Goal: Task Accomplishment & Management: Manage account settings

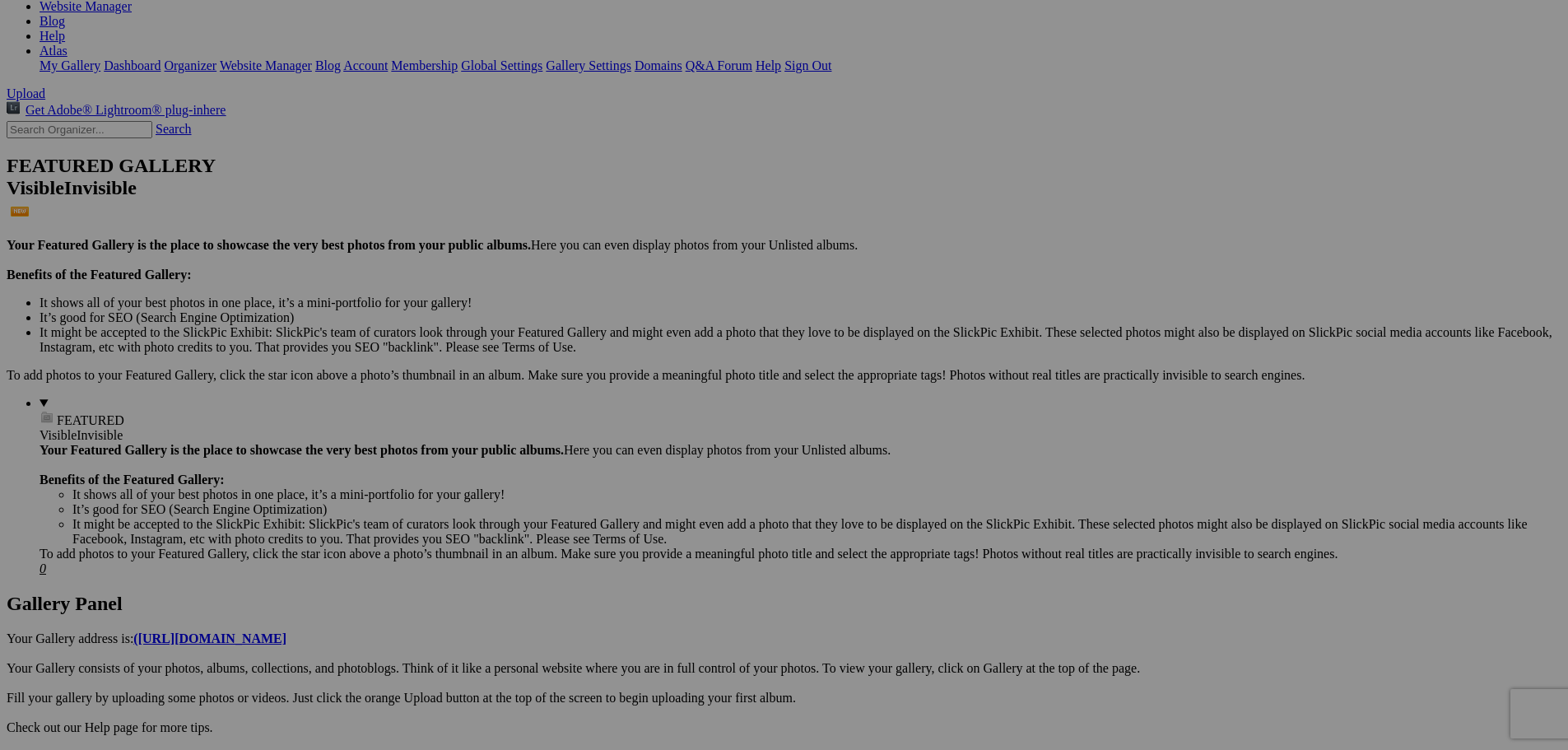
scroll to position [329, 0]
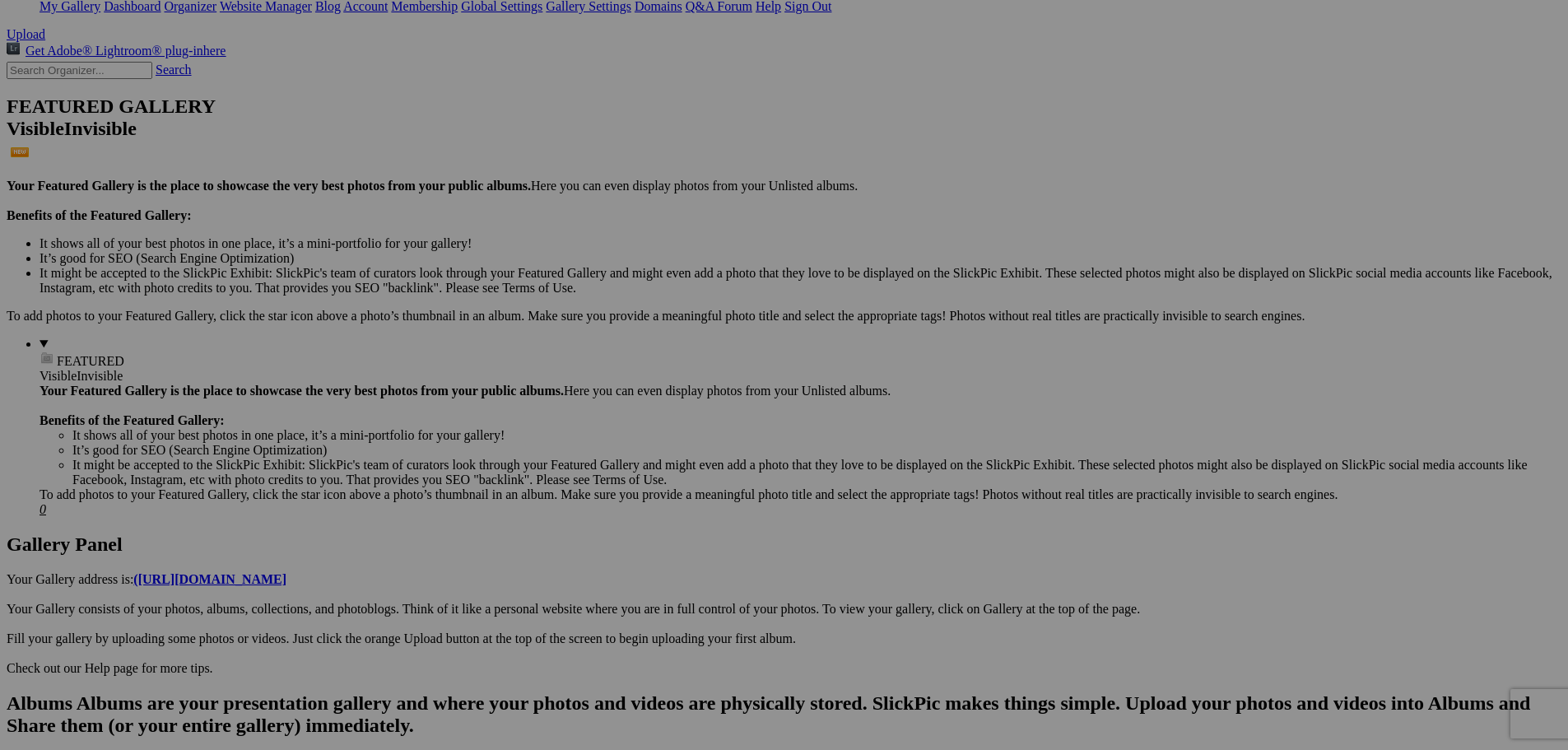
drag, startPoint x: 549, startPoint y: 292, endPoint x: 704, endPoint y: 442, distance: 215.7
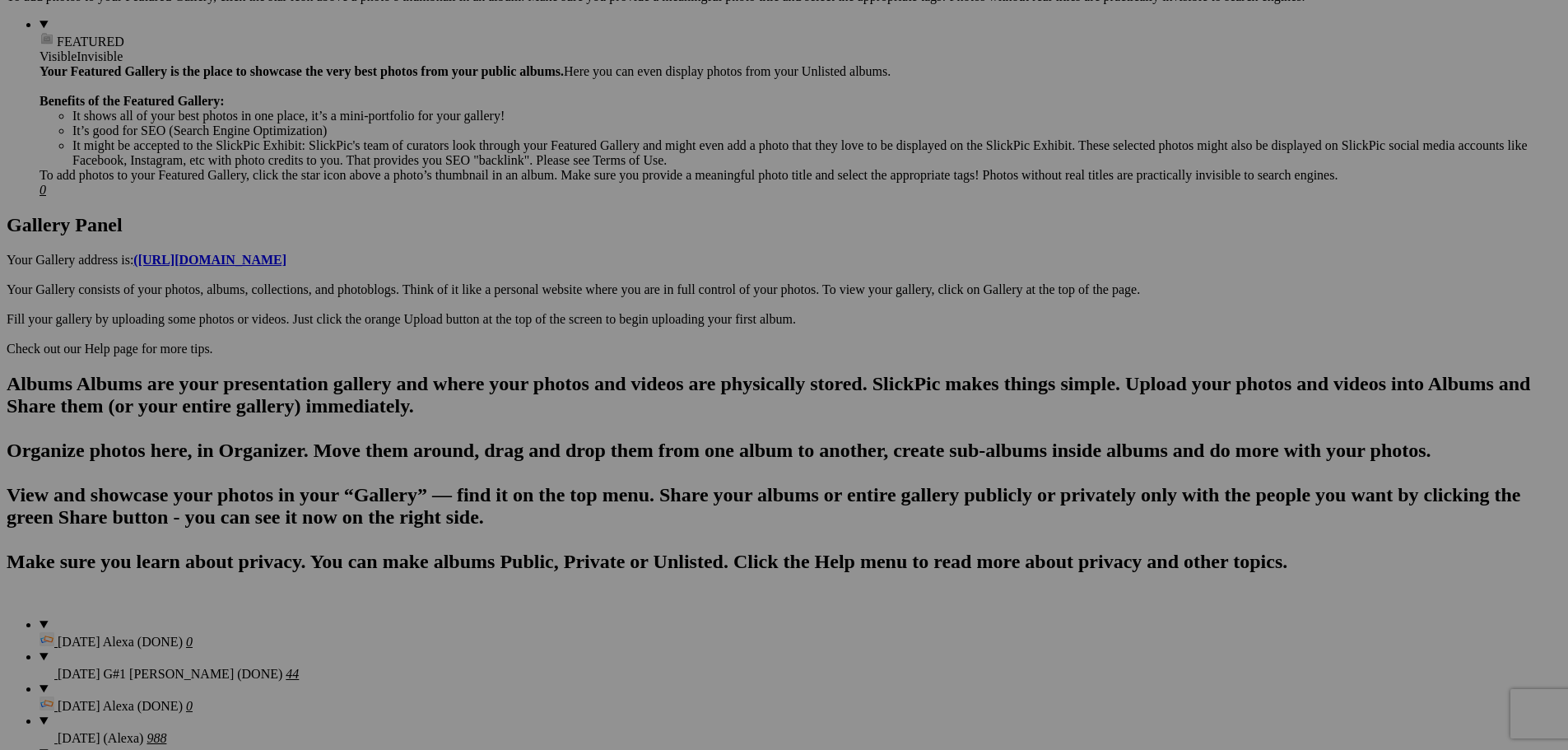
scroll to position [659, 0]
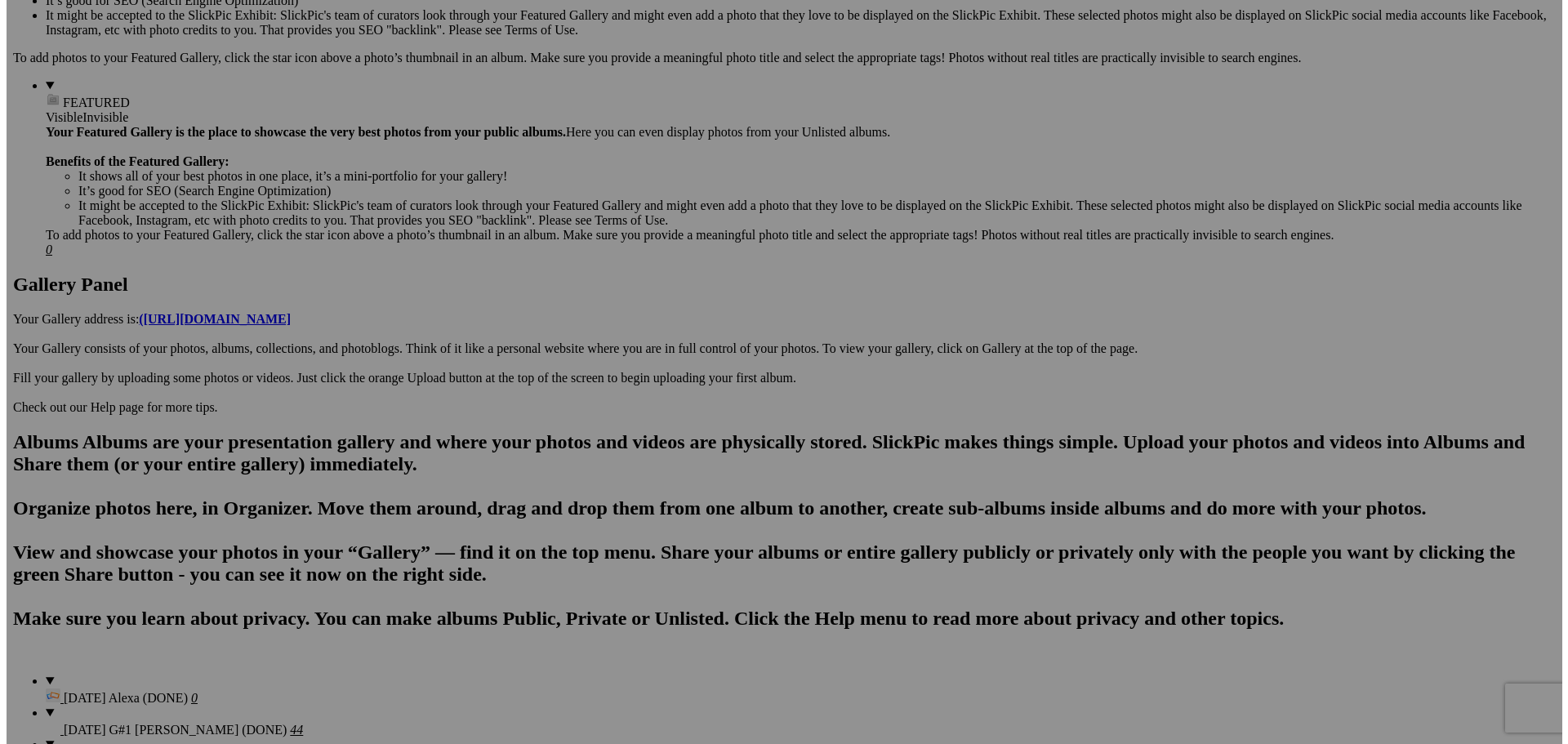
scroll to position [572, 0]
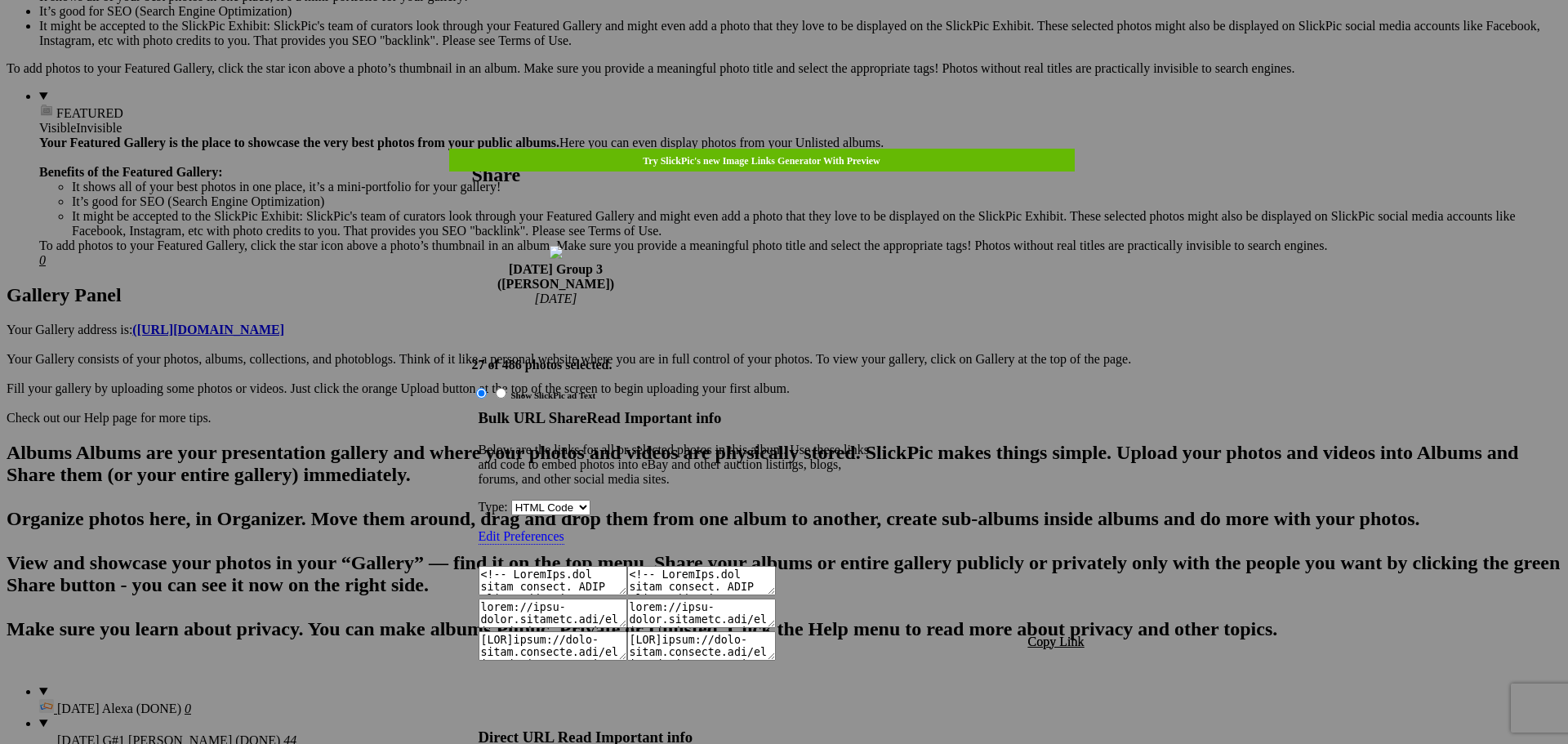
click at [1073, 635] on span "Copy Link" at bounding box center [1056, 642] width 56 height 14
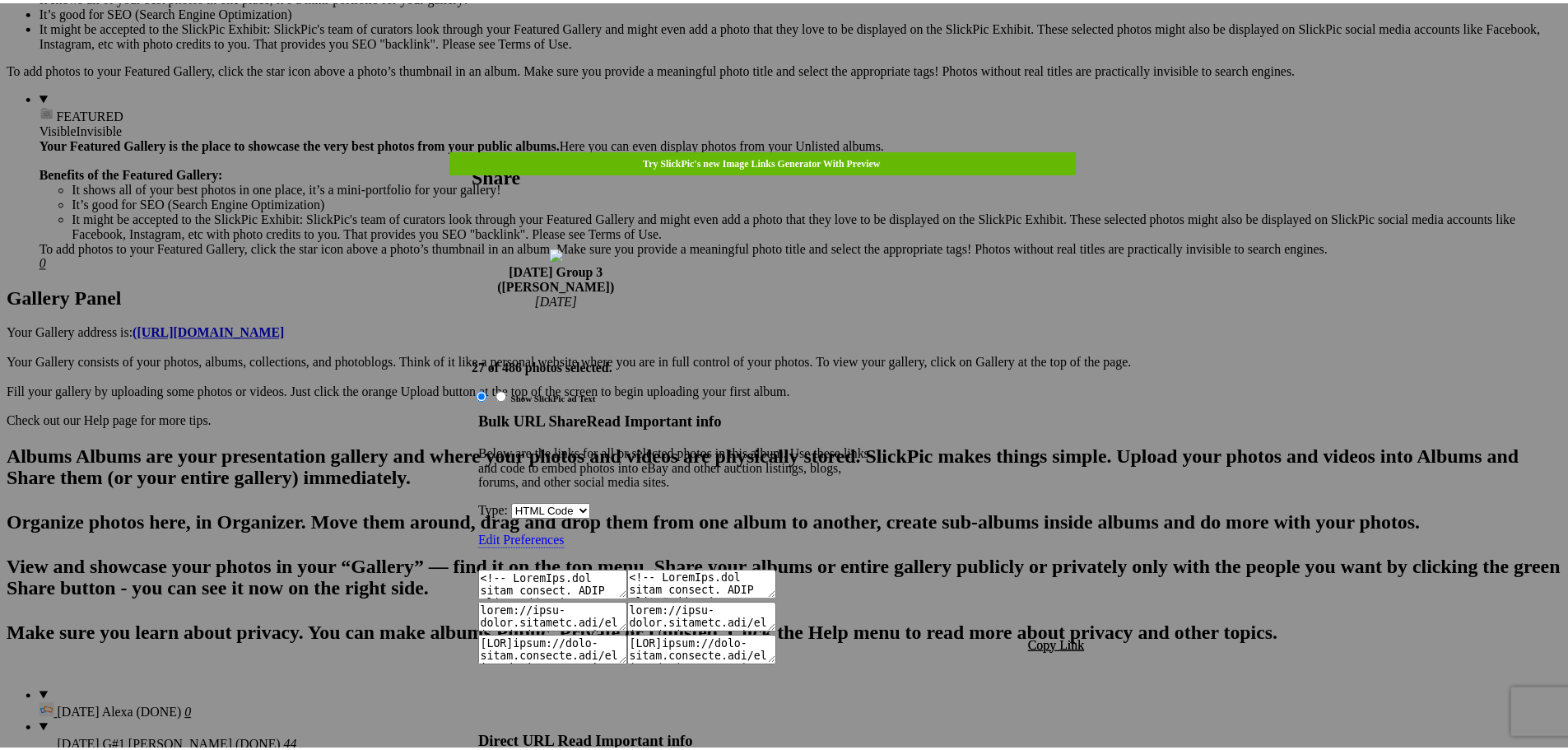
scroll to position [1410, 0]
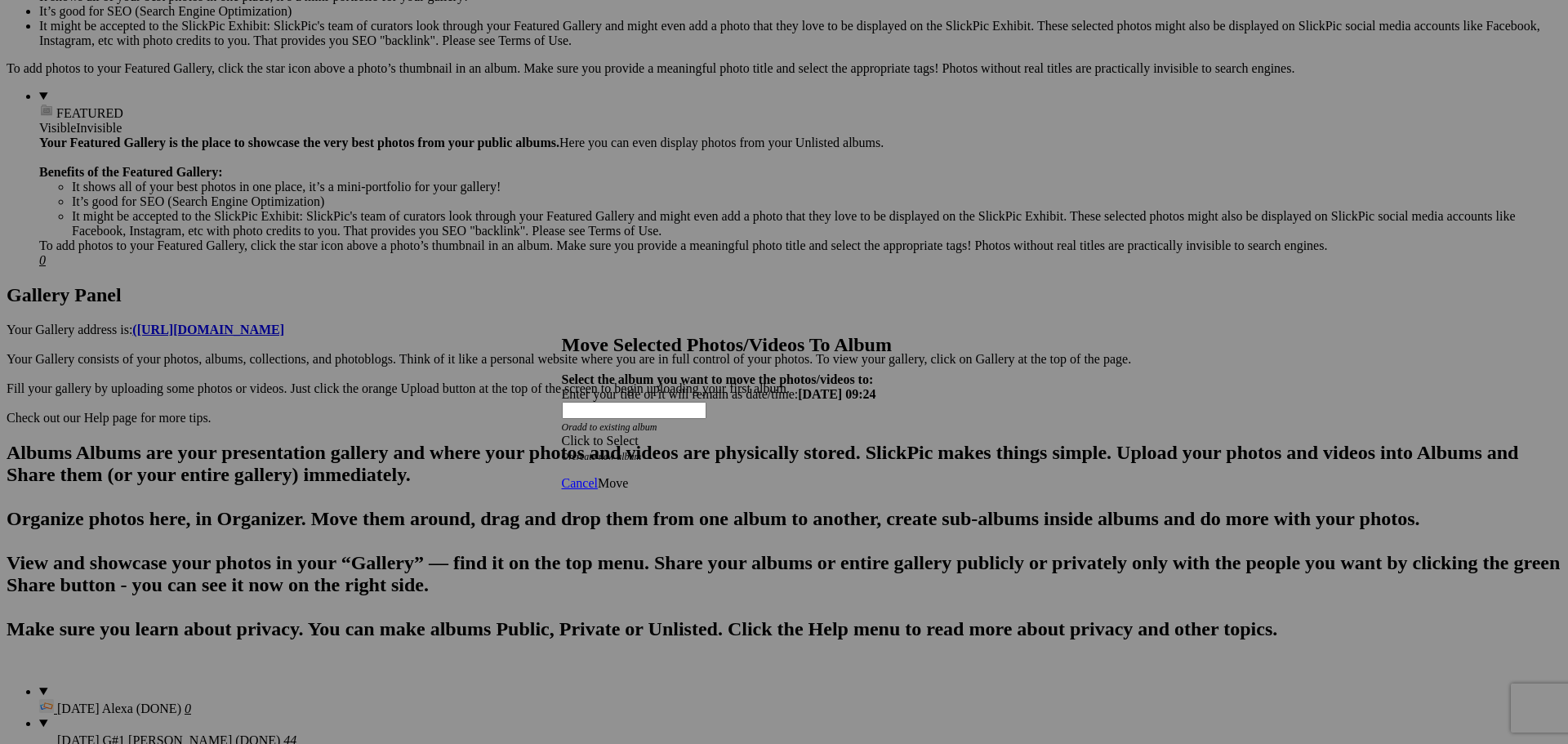
click at [818, 434] on div "Click to Select" at bounding box center [778, 441] width 433 height 15
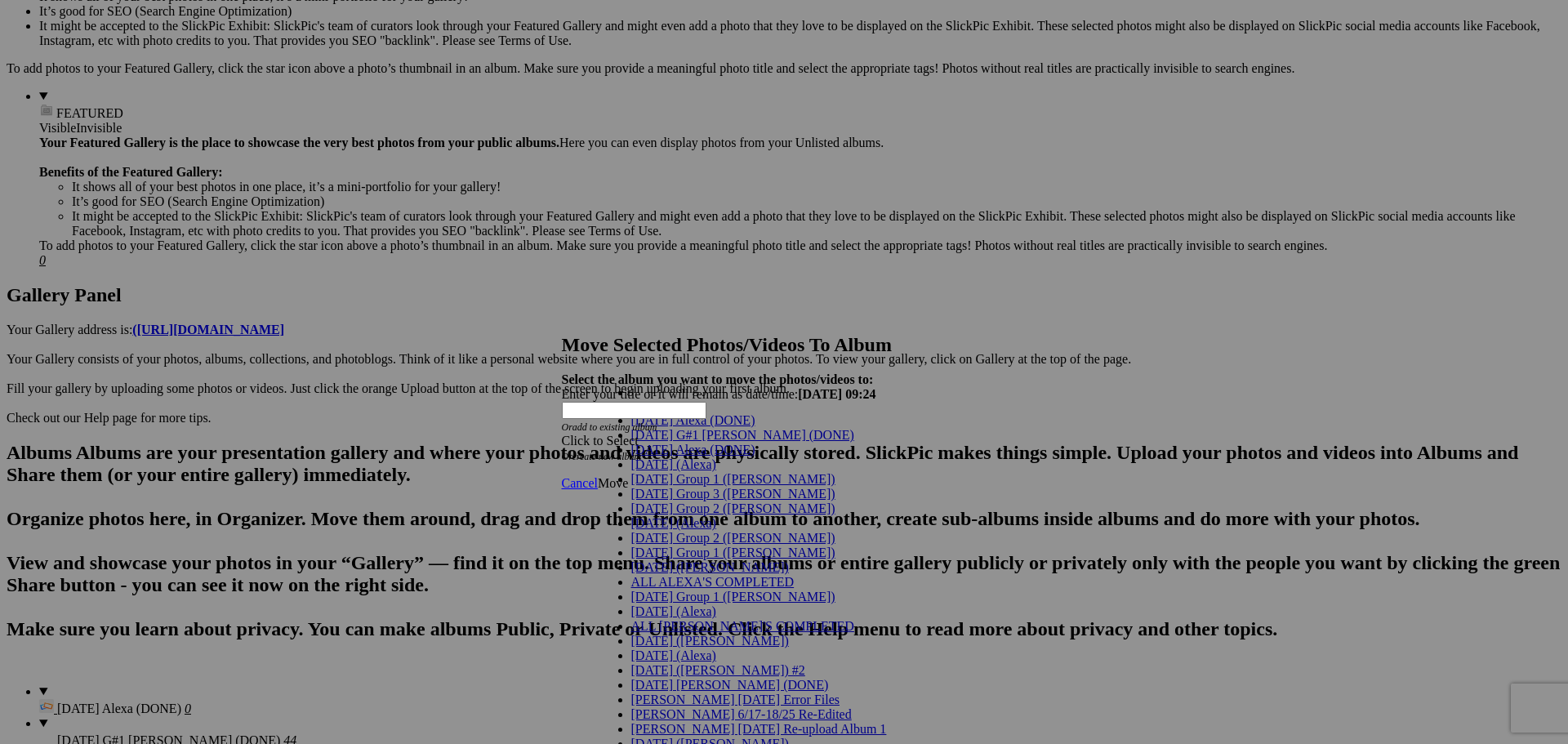
click at [681, 501] on span "[DATE] Group 3 ([PERSON_NAME])" at bounding box center [733, 494] width 204 height 14
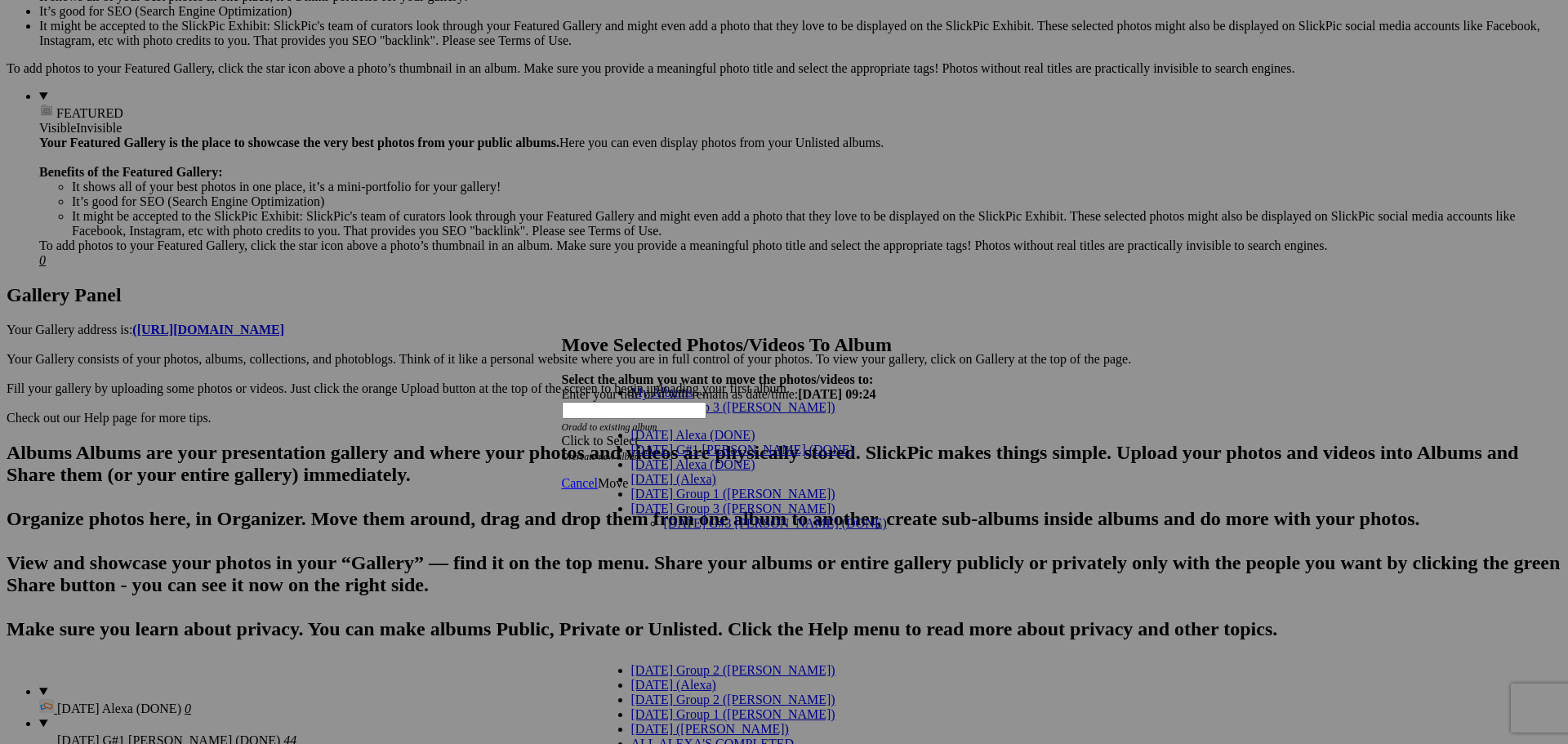
click at [690, 516] on link "[DATE] G#3 [PERSON_NAME] (DONE)" at bounding box center [776, 523] width 223 height 14
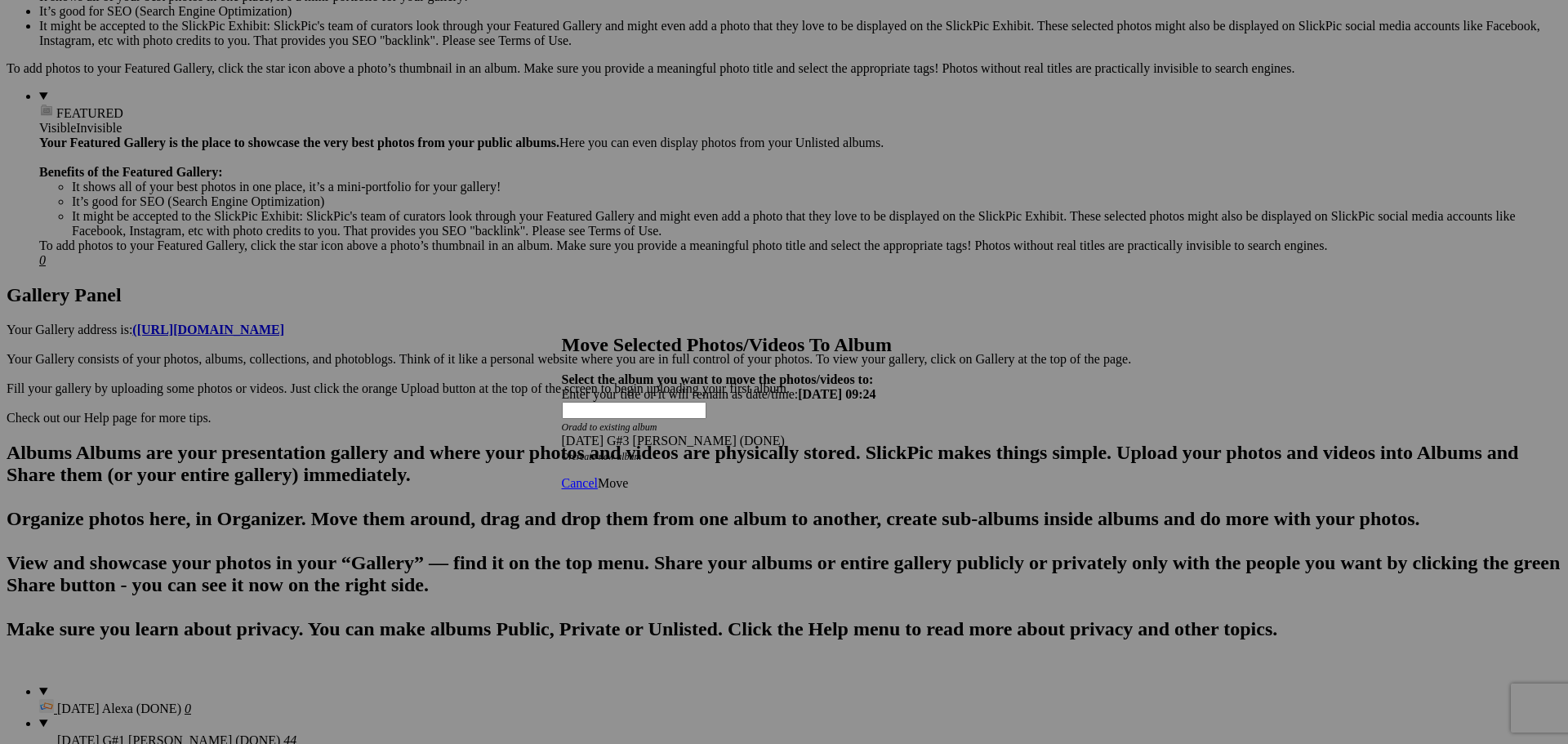
click at [628, 476] on span "Move" at bounding box center [612, 483] width 30 height 14
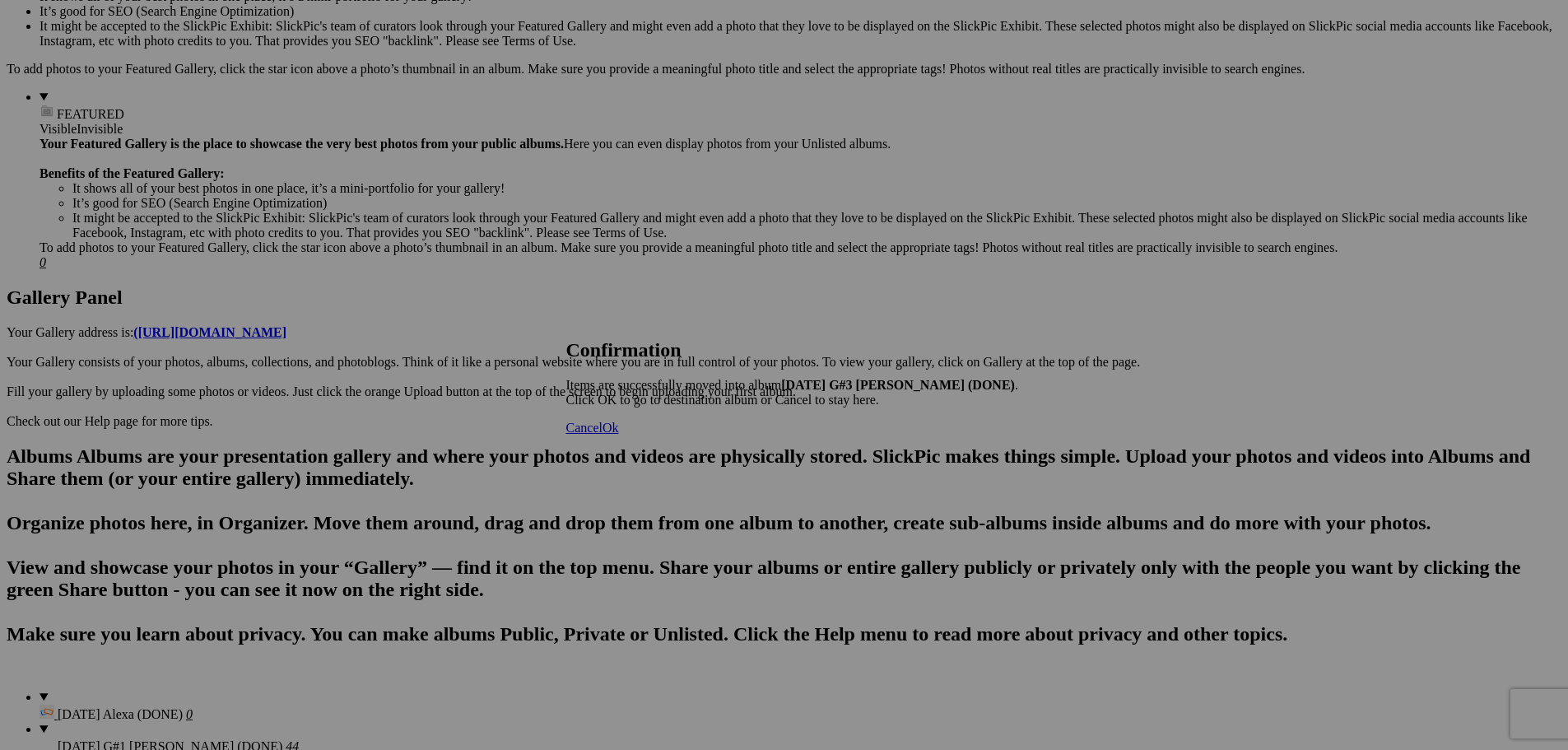
click at [602, 435] on span "Cancel" at bounding box center [585, 428] width 37 height 14
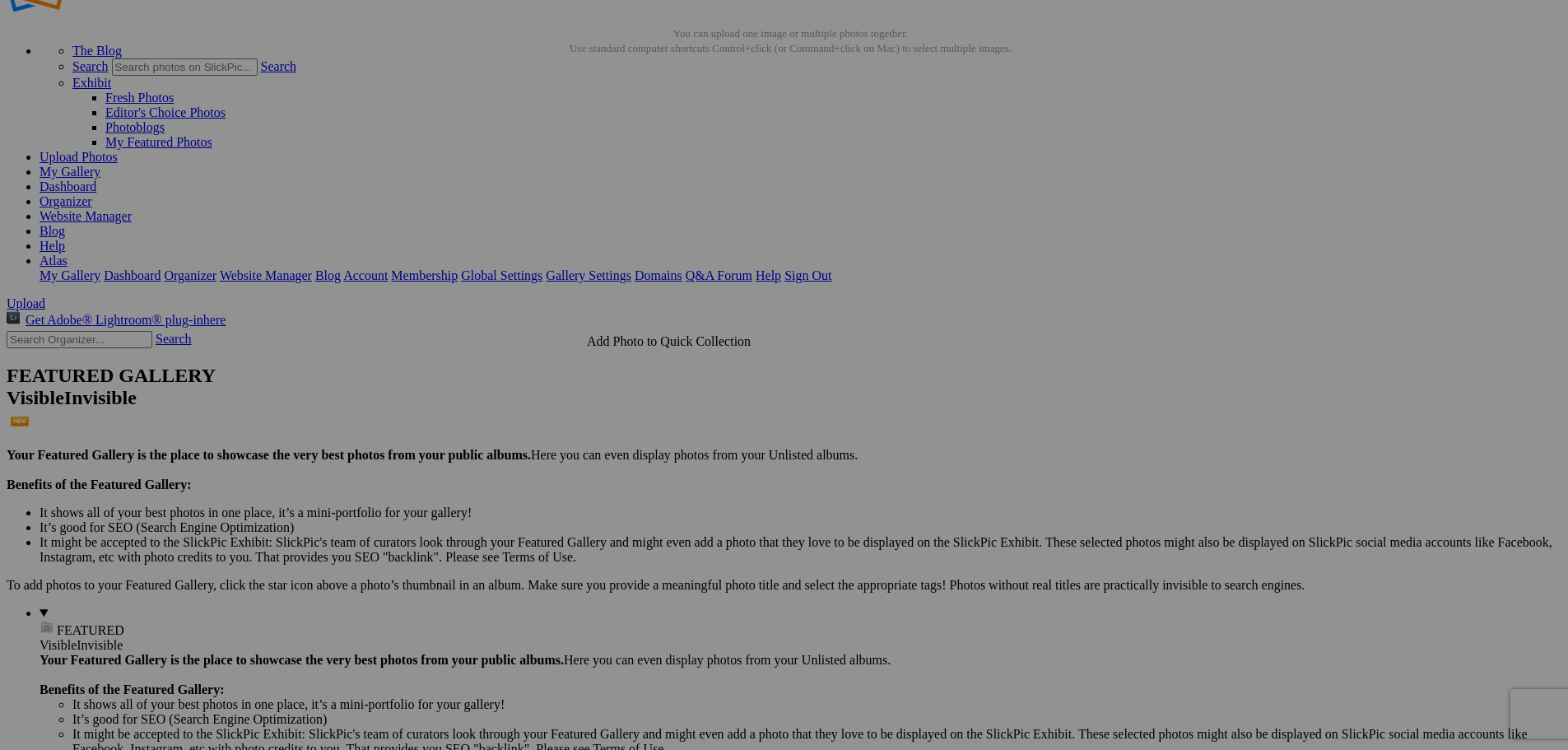
scroll to position [329, 0]
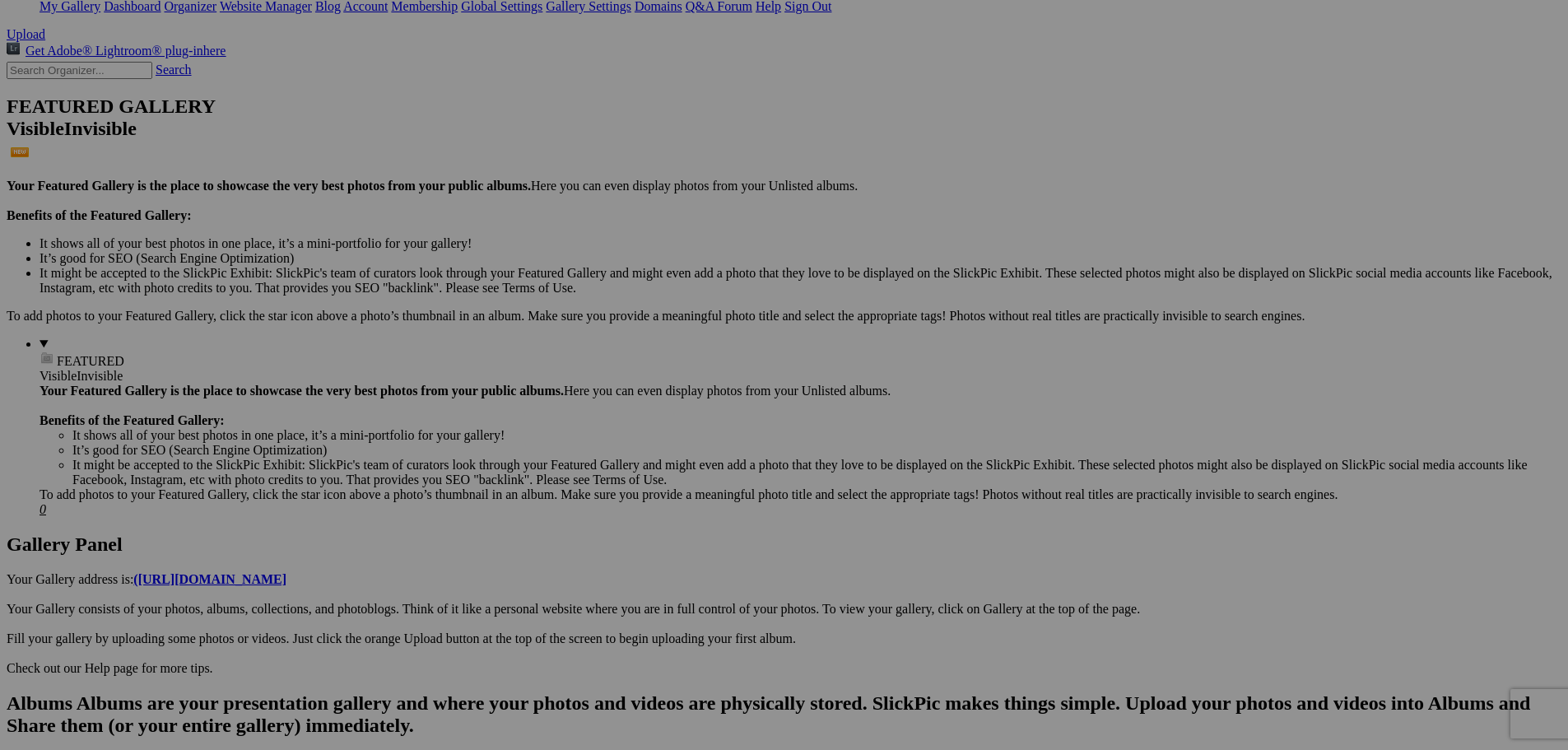
drag, startPoint x: 1281, startPoint y: 79, endPoint x: 1257, endPoint y: 86, distance: 25.0
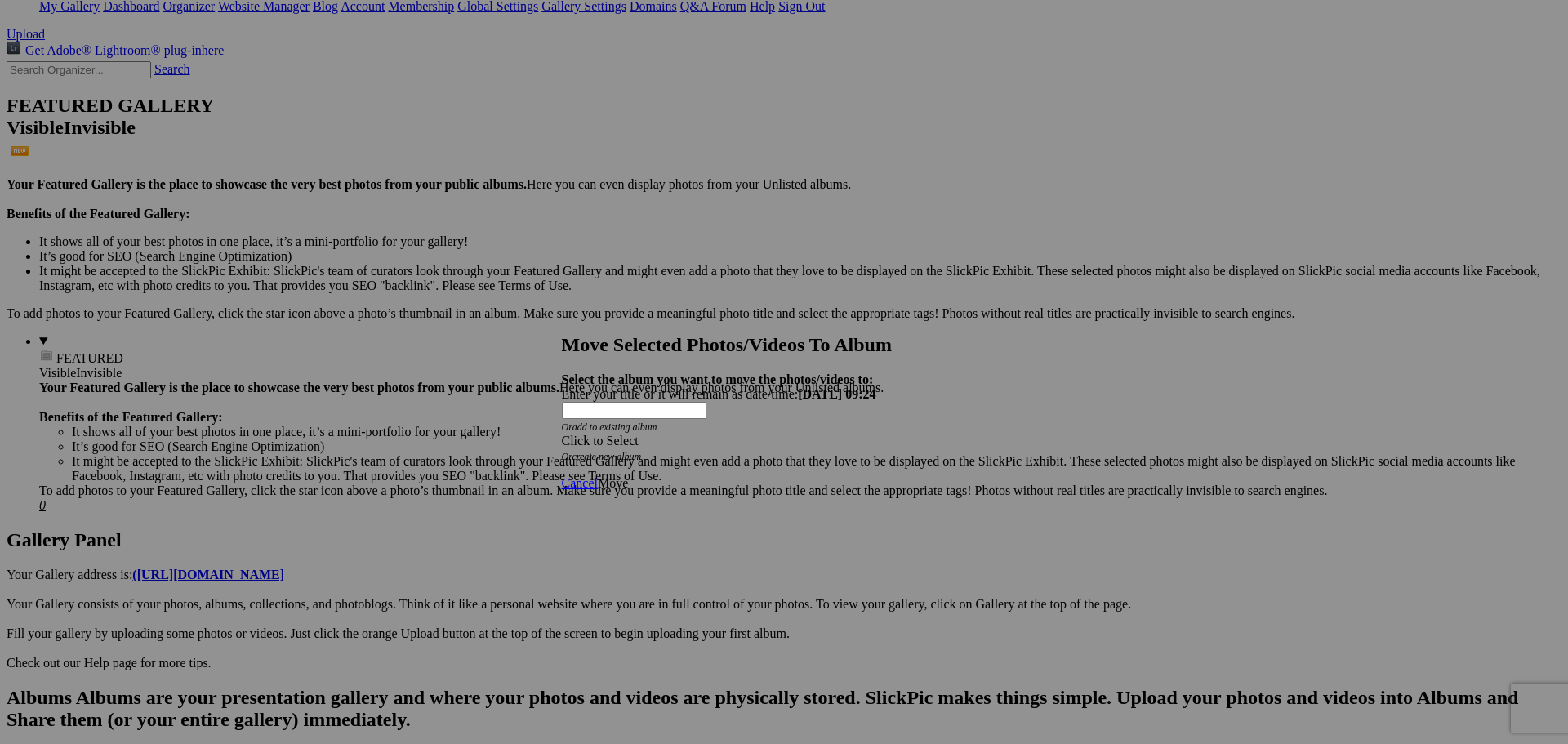
click at [816, 334] on h2 "Move Selected Photos/Videos To Album" at bounding box center [778, 345] width 433 height 22
click at [846, 434] on div "Click to Select" at bounding box center [778, 441] width 433 height 15
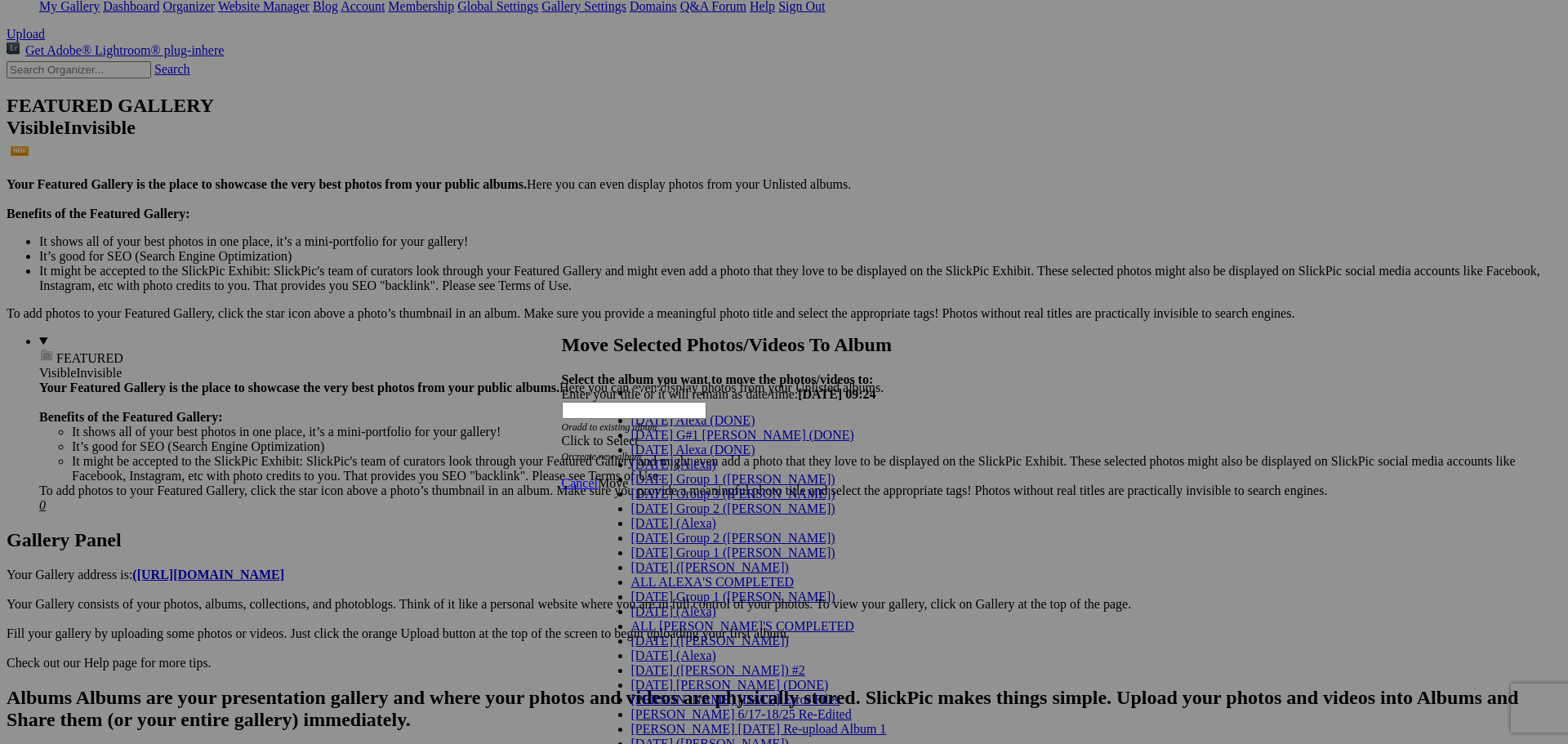
click at [694, 501] on span "[DATE] Group 3 ([PERSON_NAME])" at bounding box center [733, 494] width 204 height 14
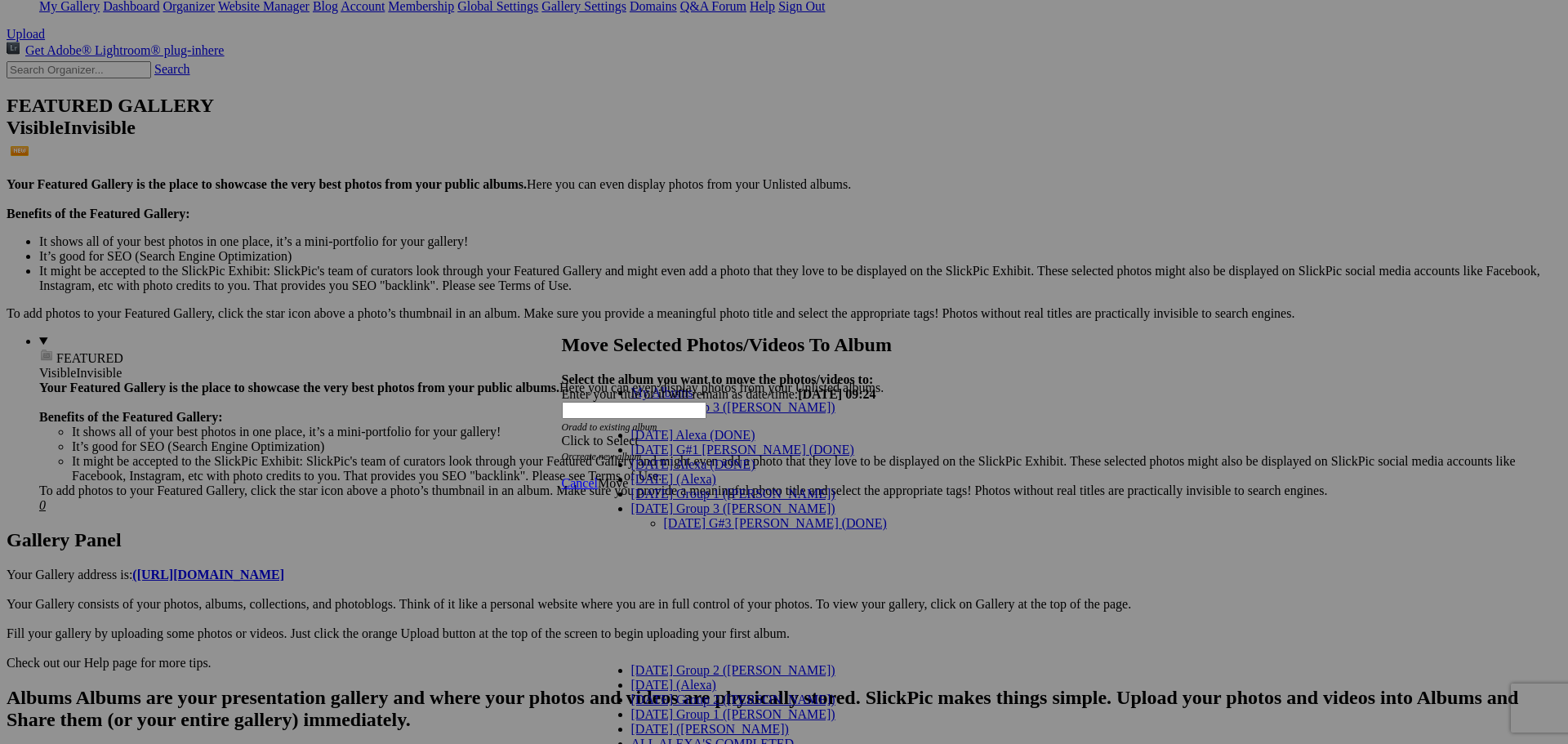
click at [768, 516] on link "[DATE] G#3 [PERSON_NAME] (DONE)" at bounding box center [776, 523] width 223 height 14
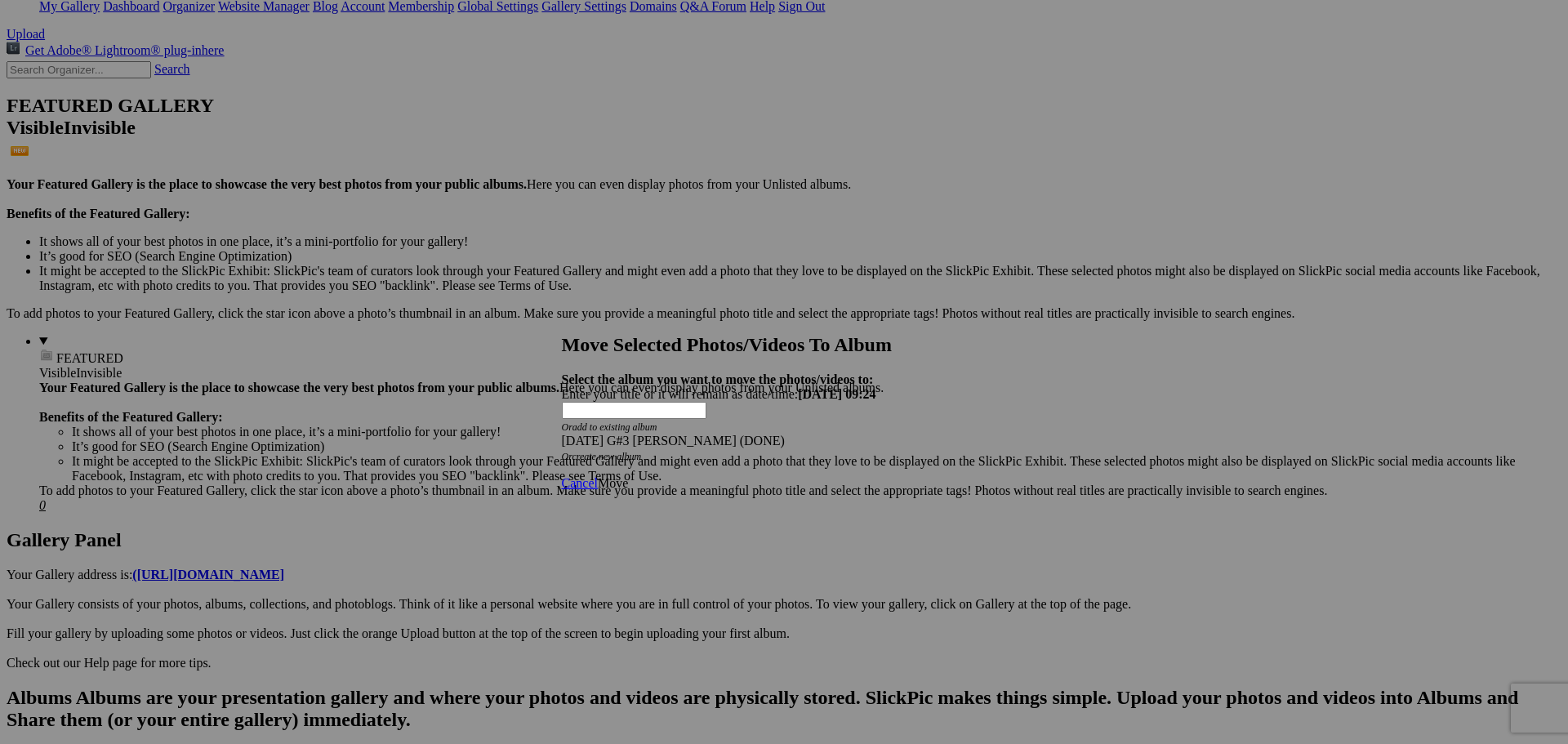
click at [628, 476] on span "Move" at bounding box center [612, 483] width 30 height 14
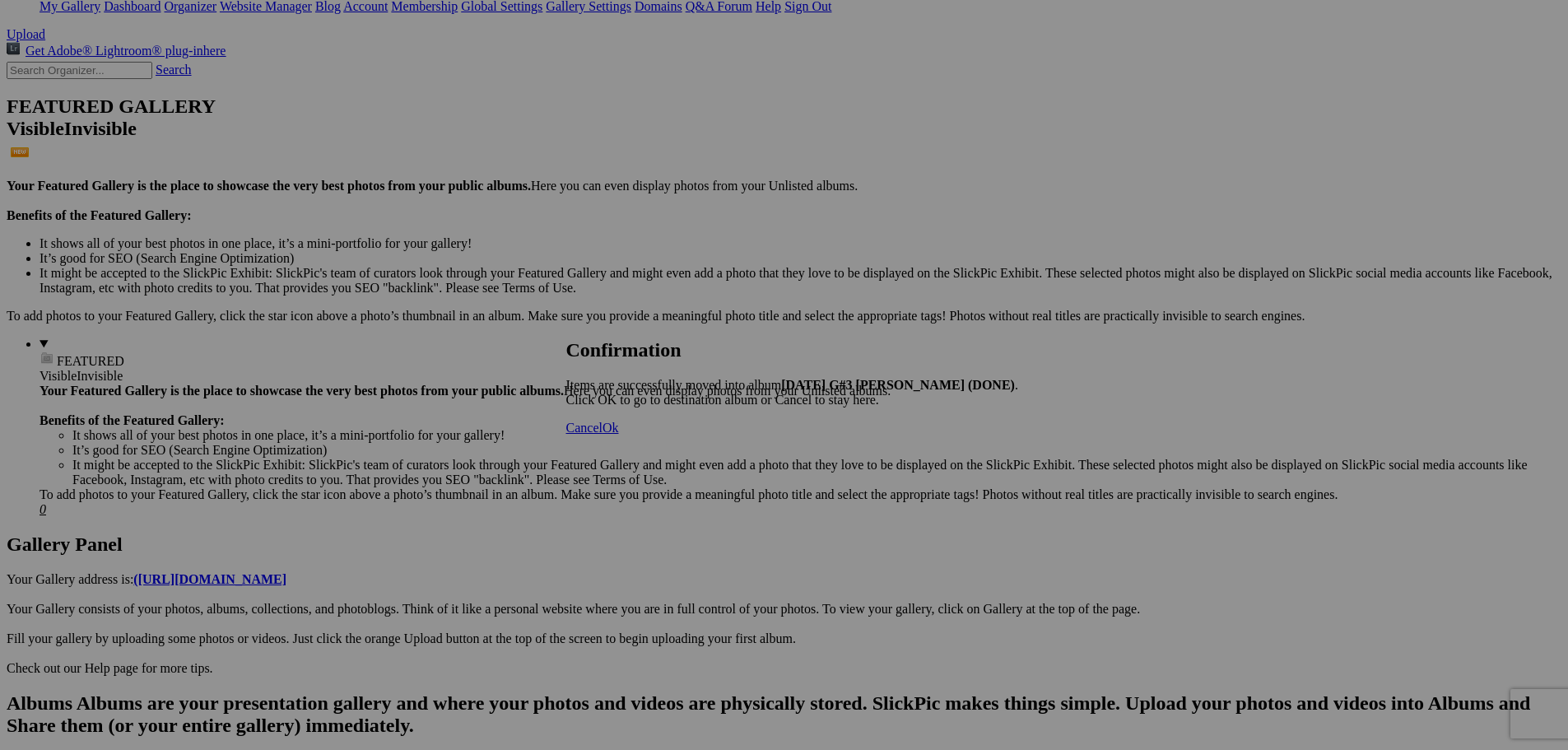
click at [602, 435] on span "Cancel" at bounding box center [585, 428] width 37 height 14
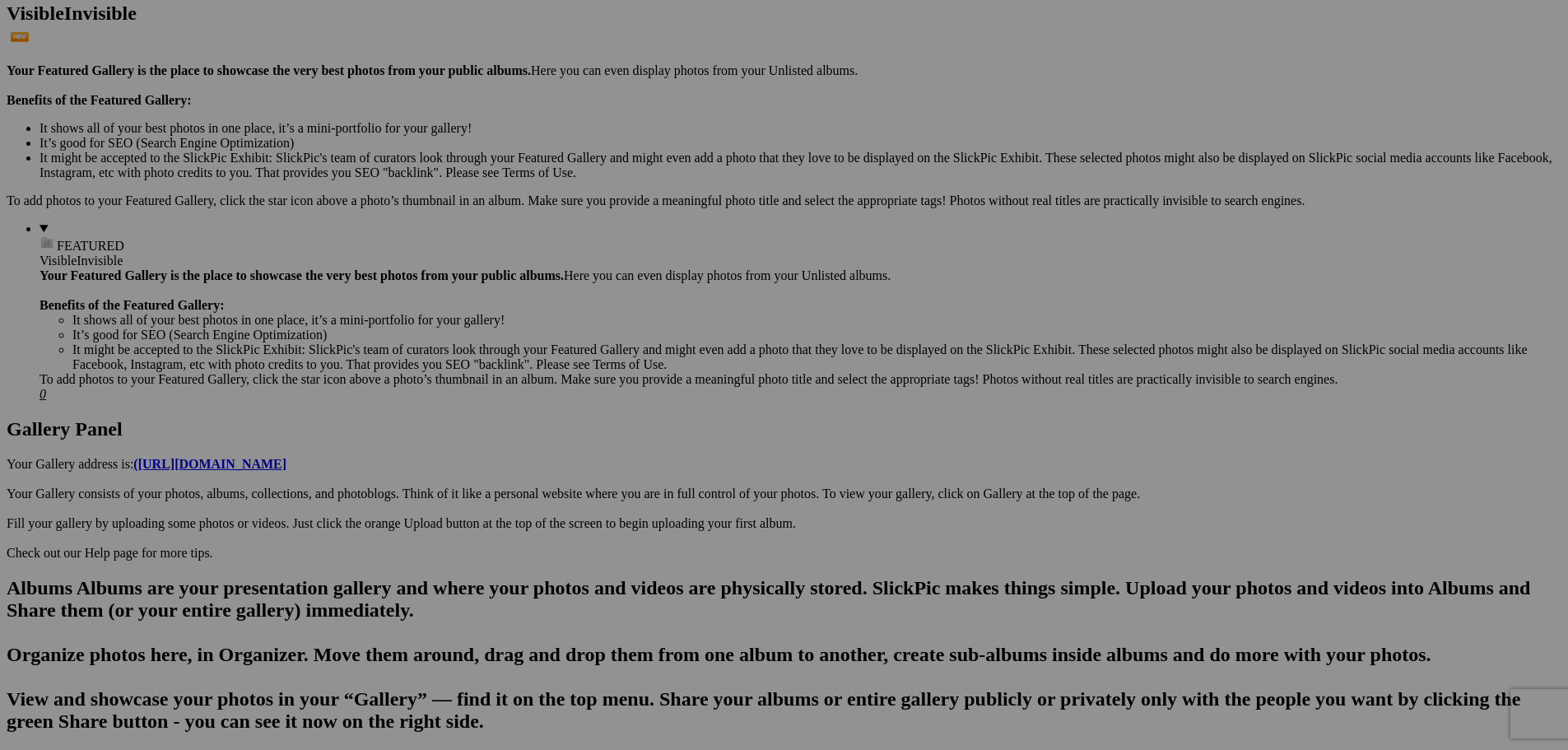
scroll to position [494, 0]
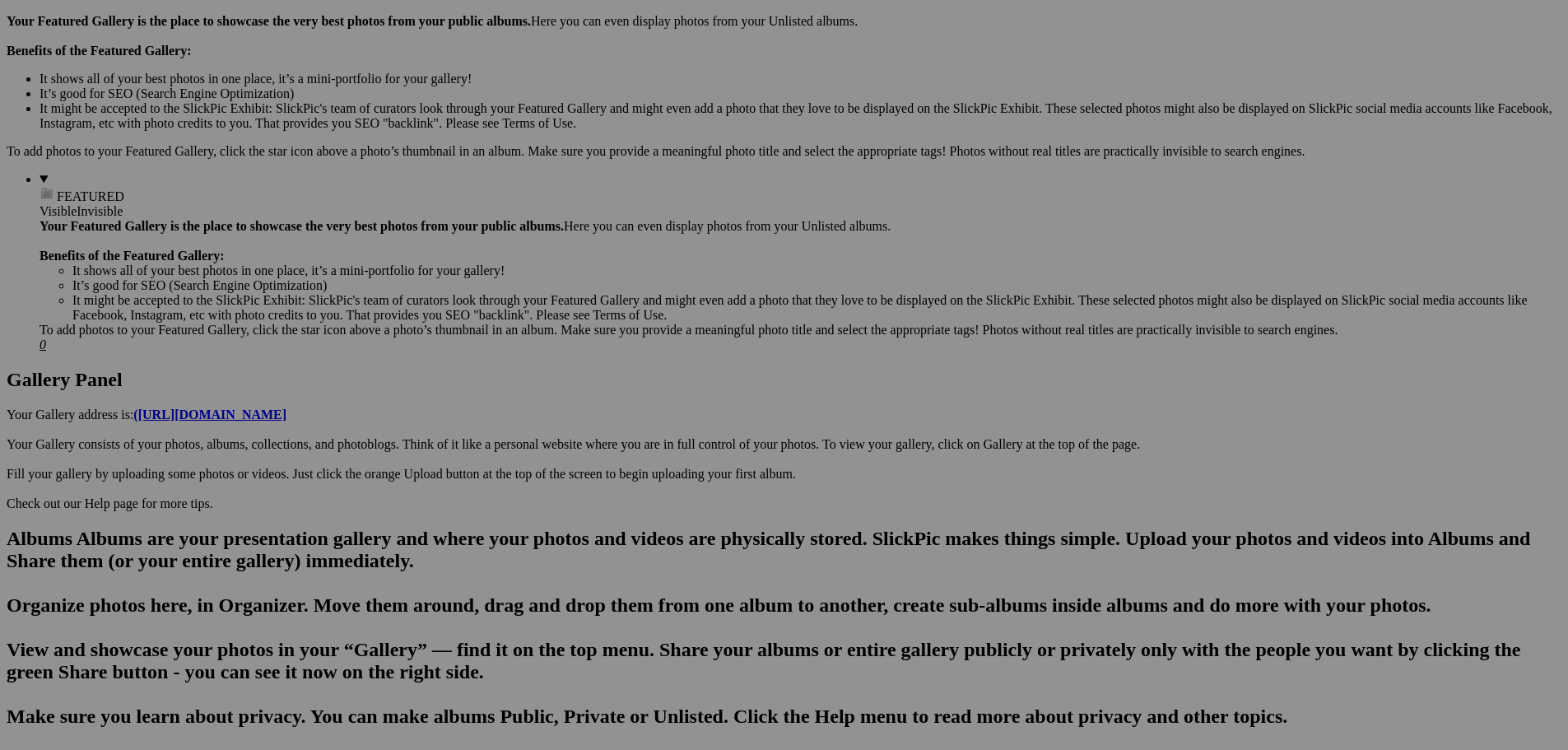
scroll to position [494, 0]
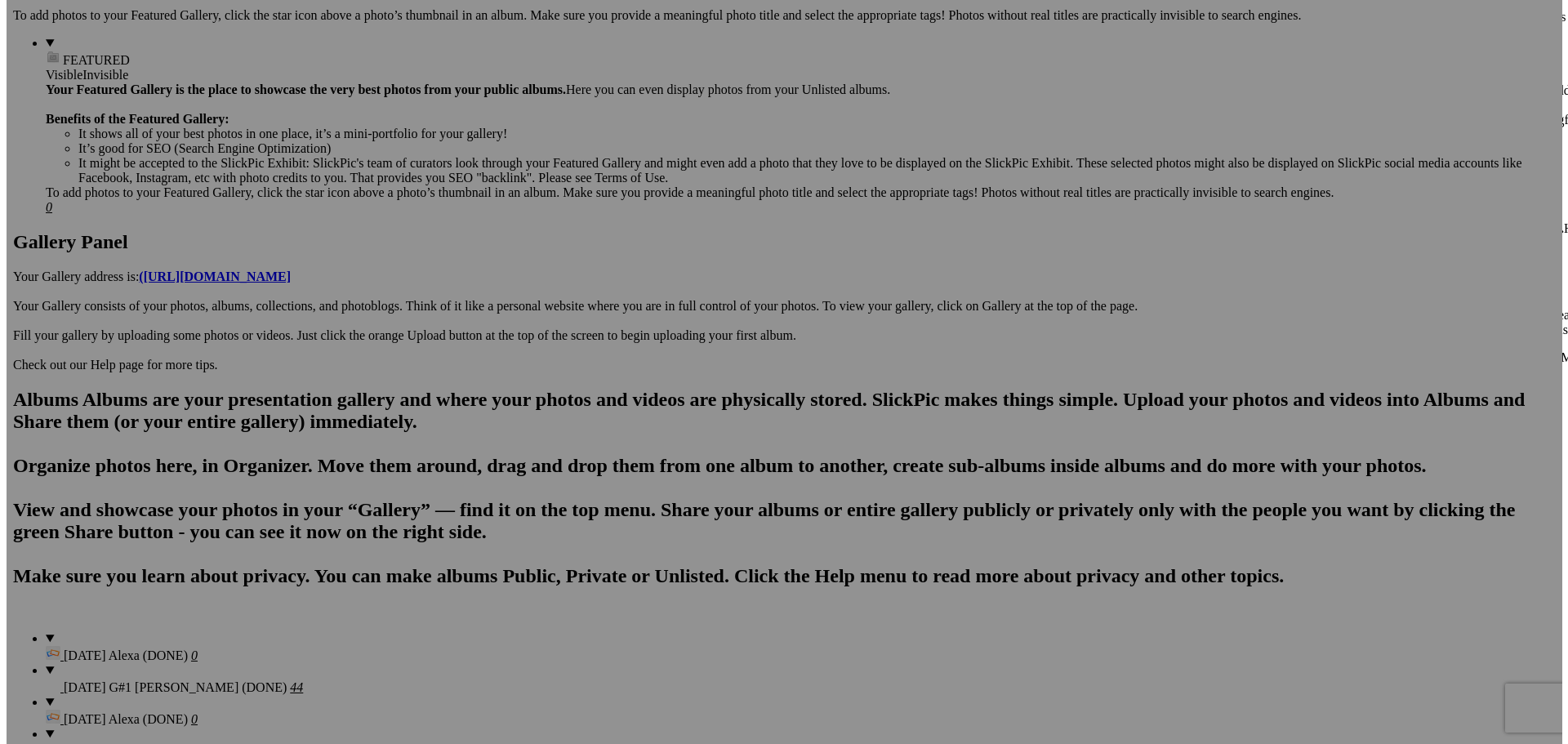
scroll to position [654, 0]
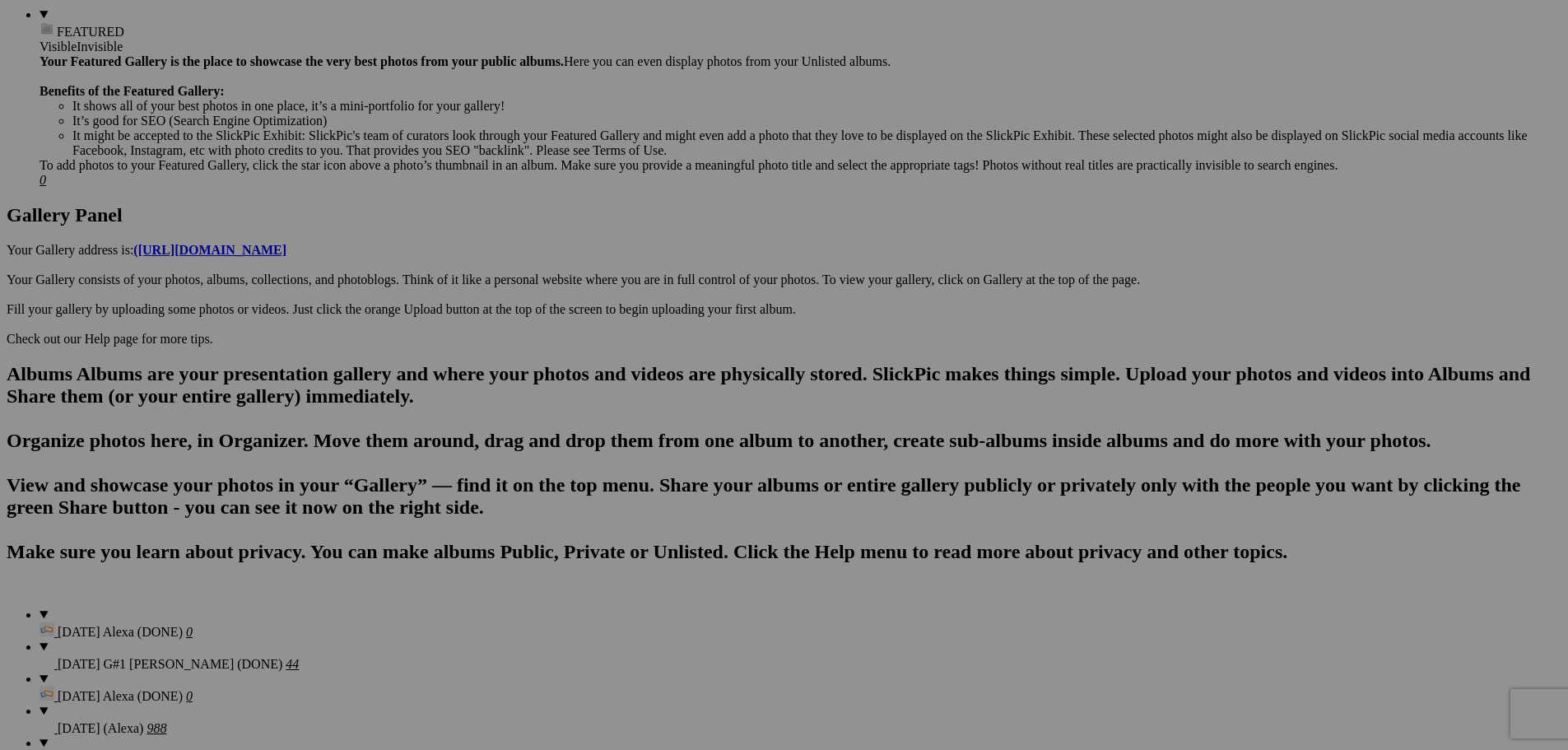
type textarea "<!-- SlickPic.com image hosting. HTML Bulk Share code Starts Here --> <div styl…"
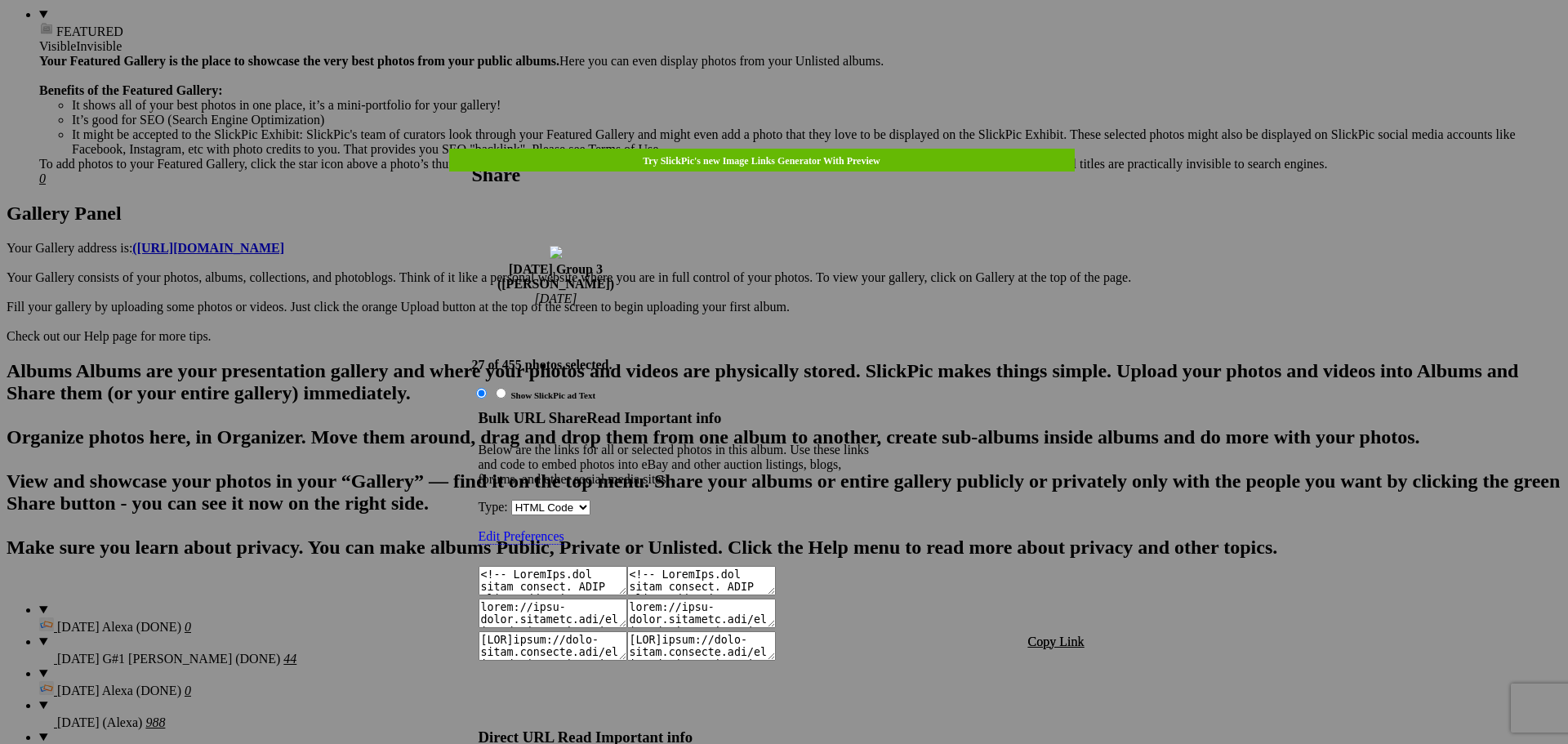
click at [1053, 635] on span "Copy Link" at bounding box center [1056, 642] width 56 height 14
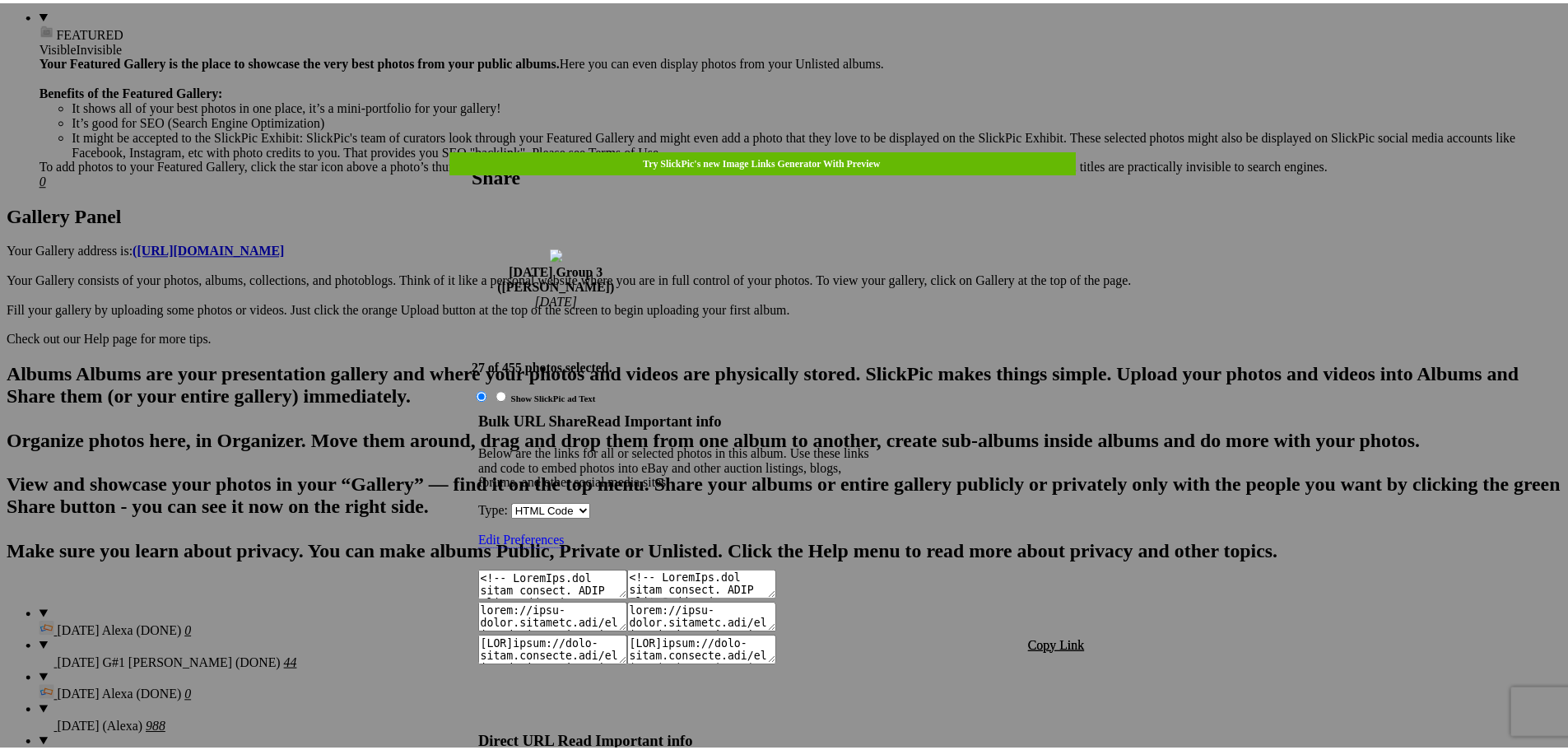
scroll to position [1423, 0]
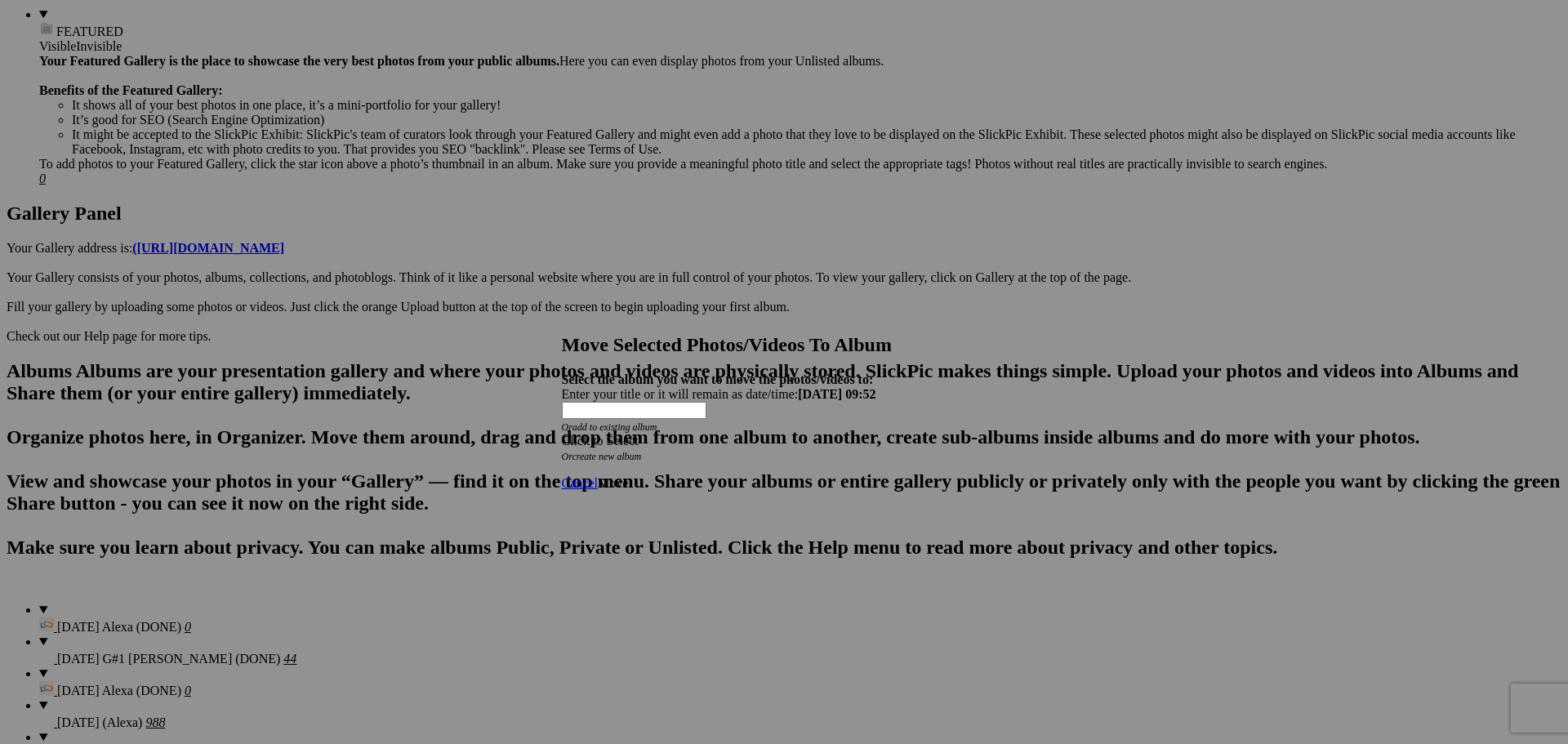
click at [687, 434] on div "Click to Select" at bounding box center [778, 441] width 433 height 15
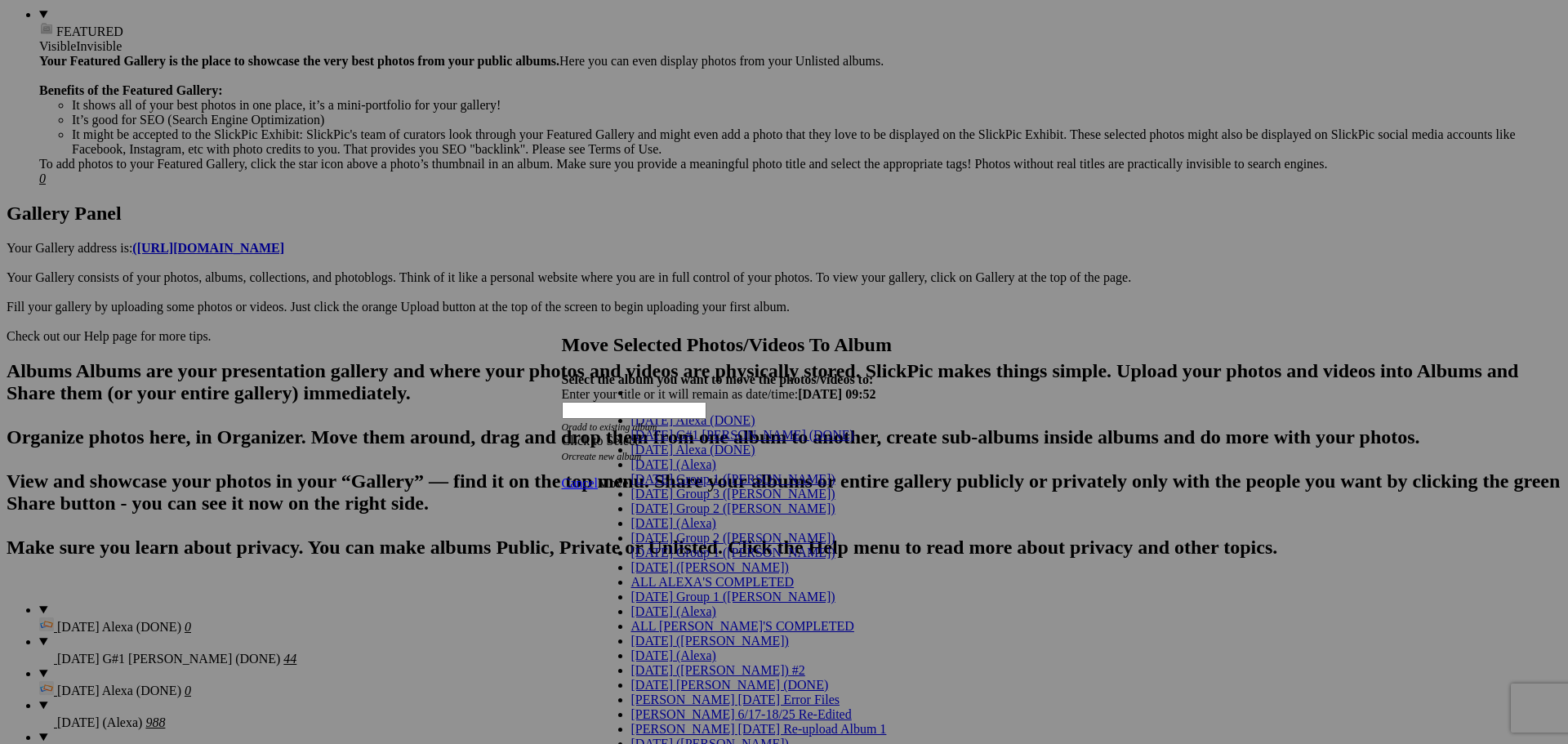
click at [681, 501] on span "[DATE] Group 3 ([PERSON_NAME])" at bounding box center [733, 494] width 204 height 14
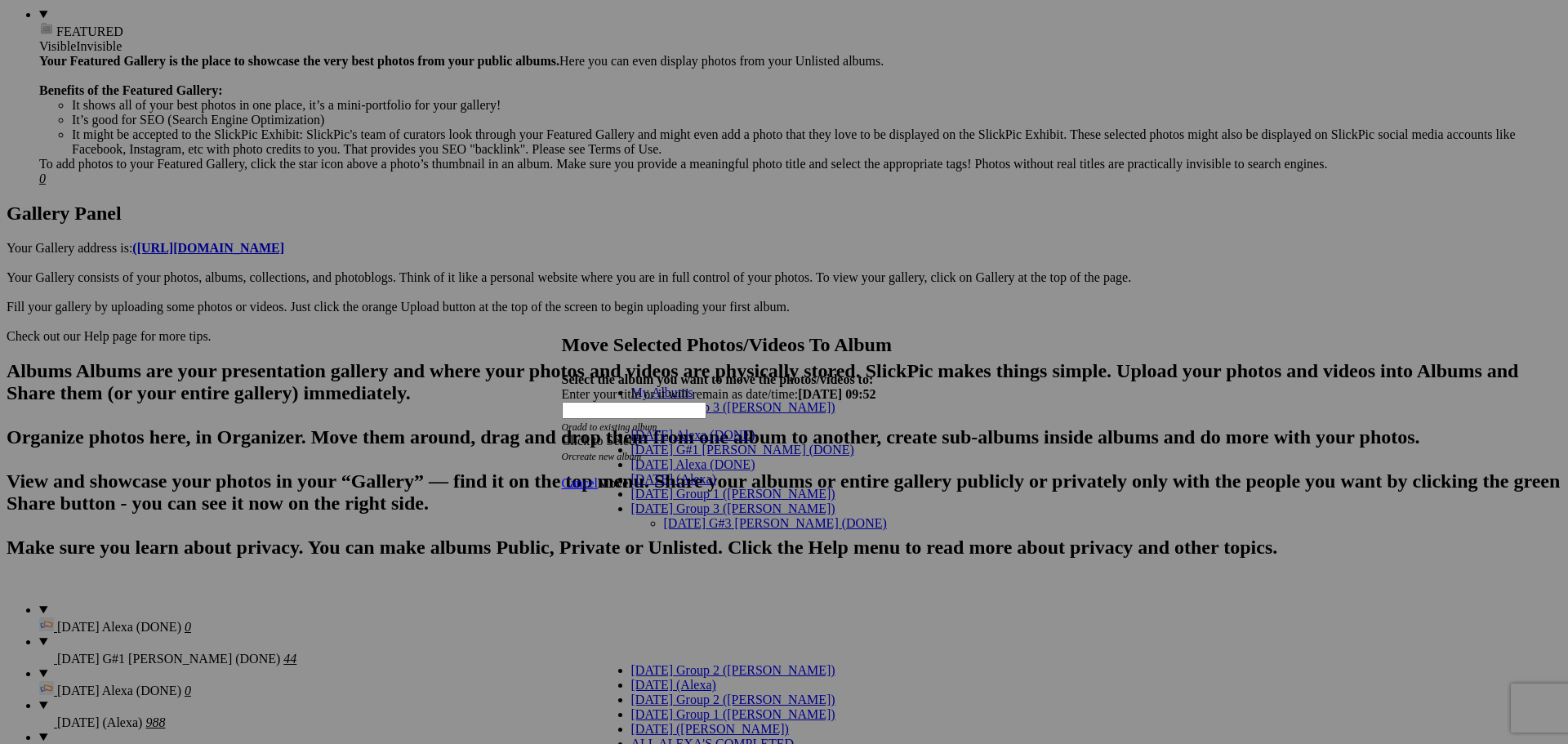
click at [710, 516] on link "[DATE] G#3 [PERSON_NAME] (DONE)" at bounding box center [776, 523] width 223 height 14
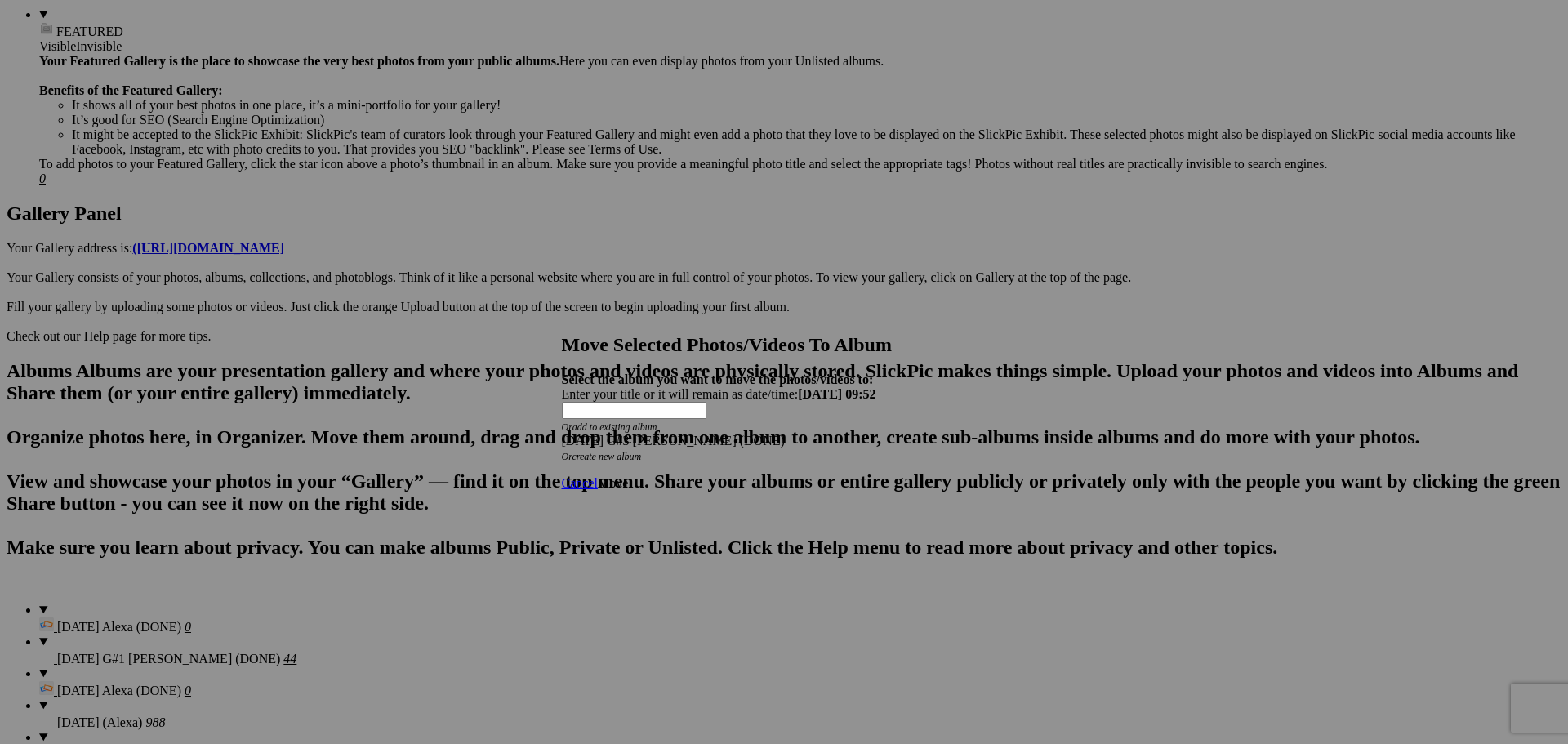
click at [628, 476] on link "Move" at bounding box center [612, 483] width 30 height 14
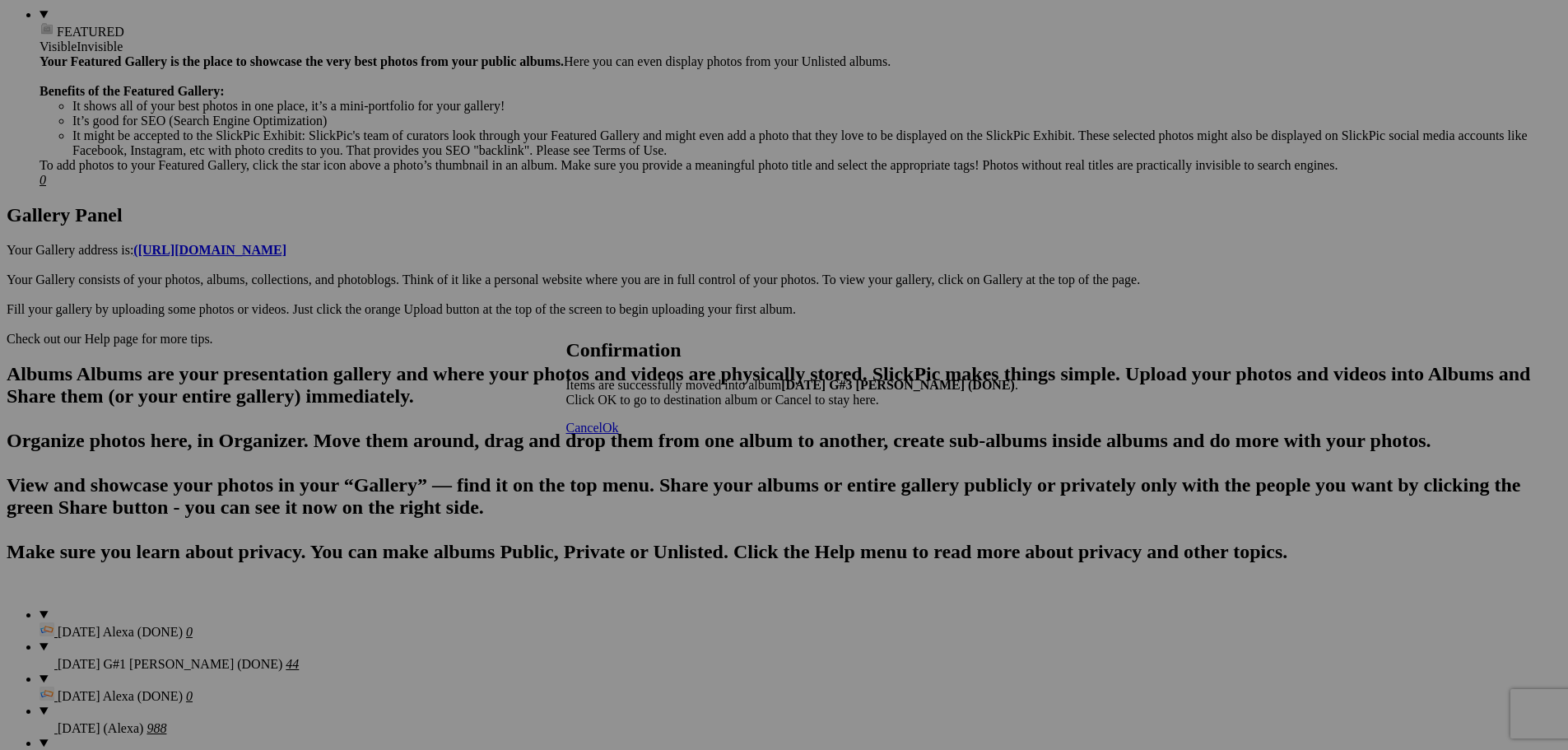
click at [602, 435] on span "Cancel" at bounding box center [585, 428] width 37 height 14
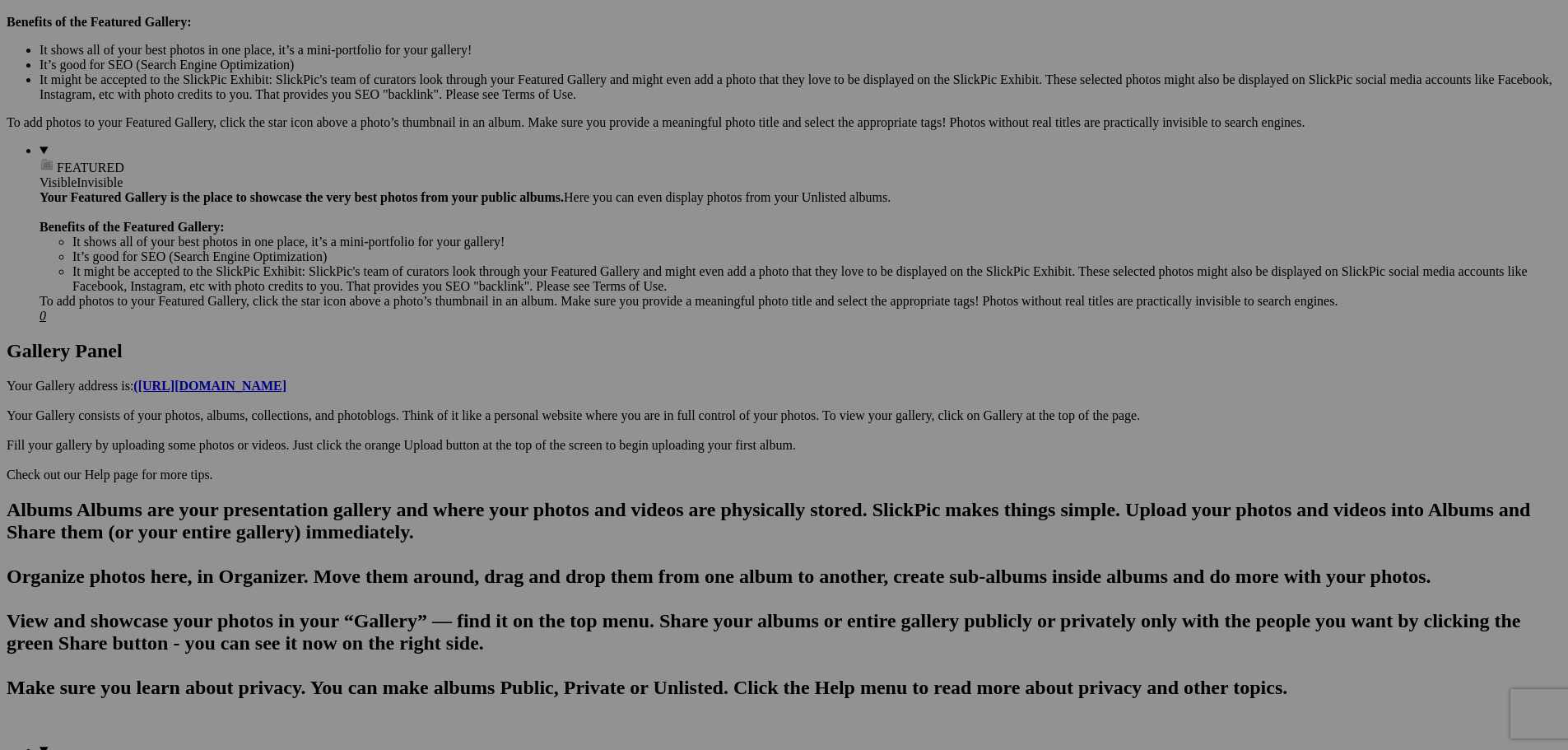
scroll to position [659, 0]
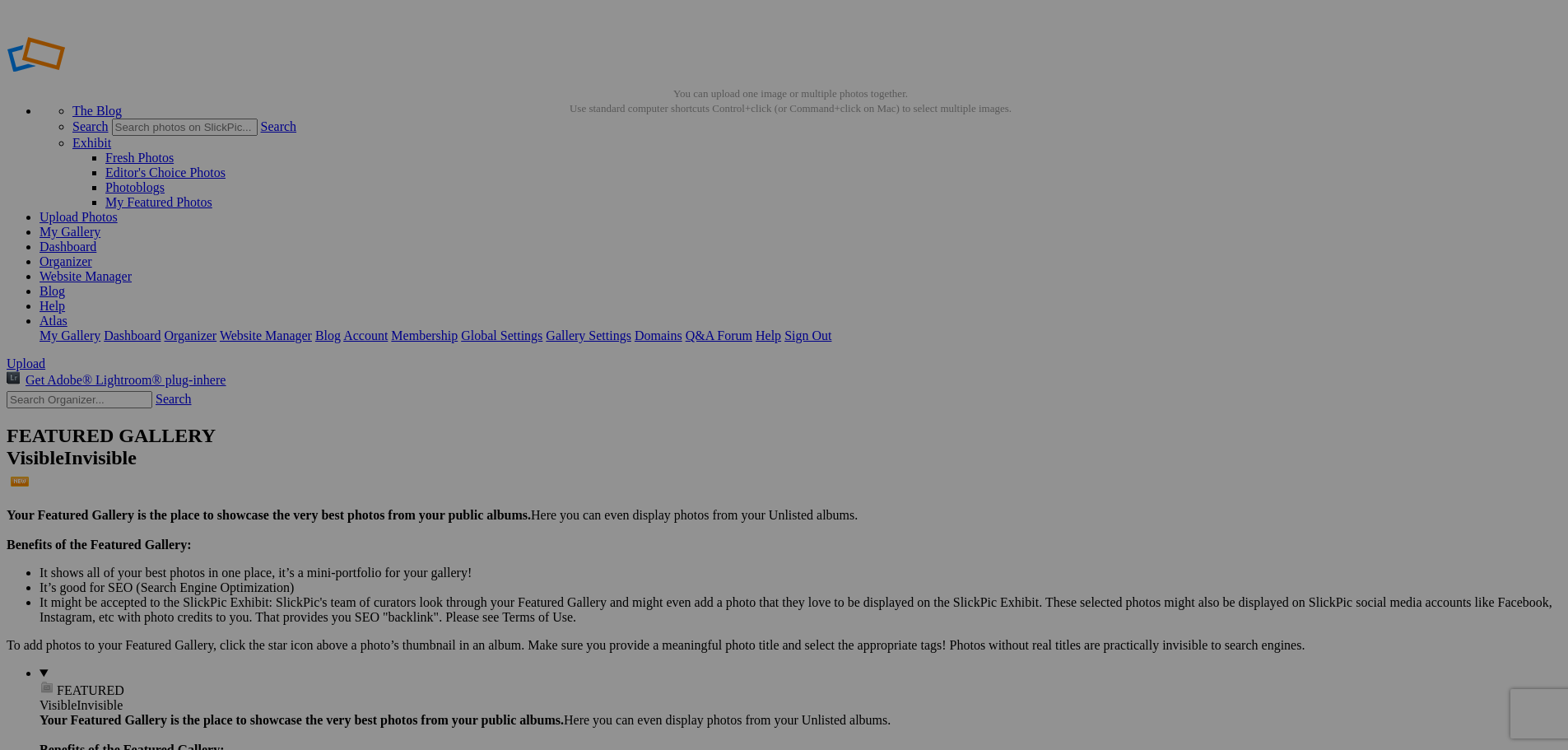
scroll to position [659, 0]
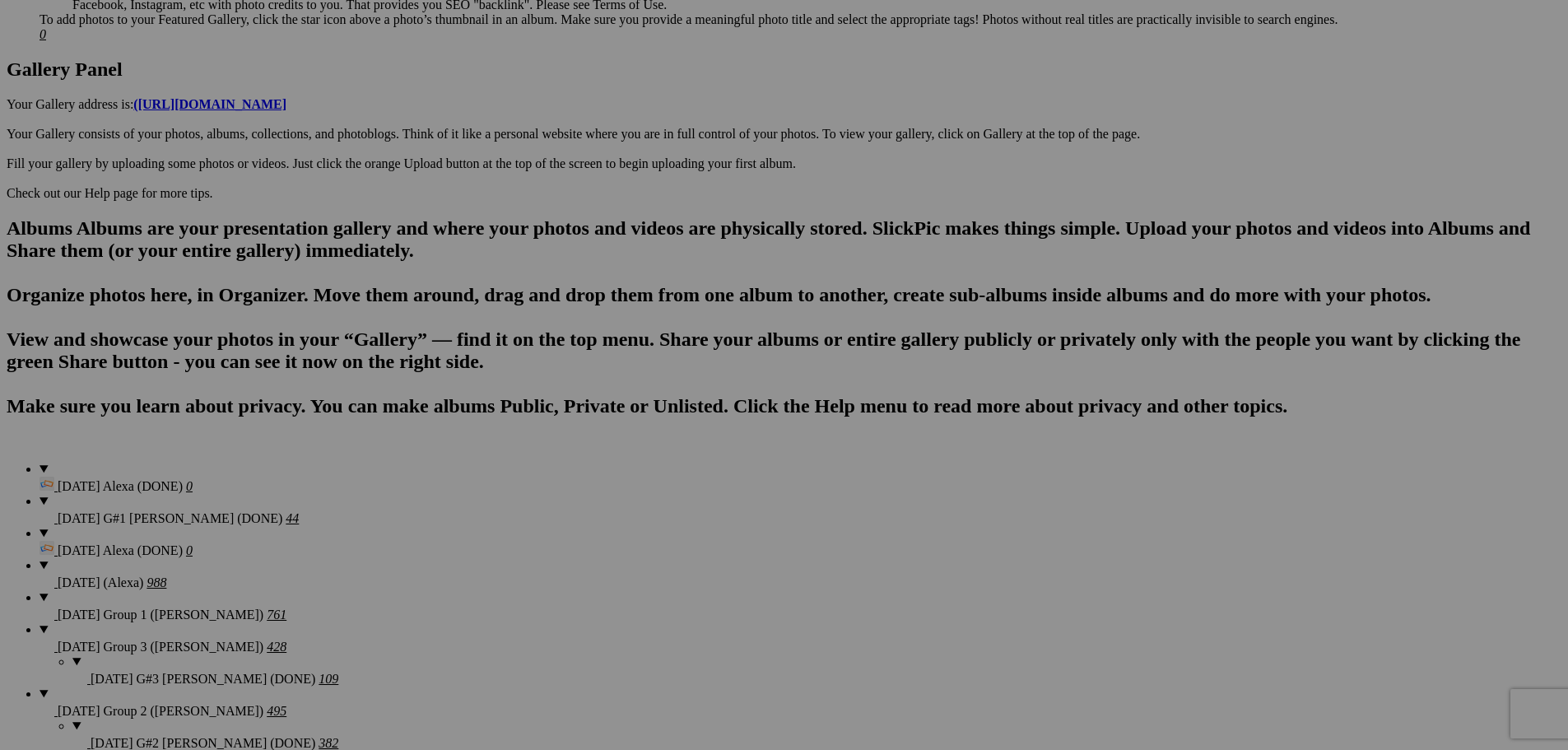
scroll to position [823, 0]
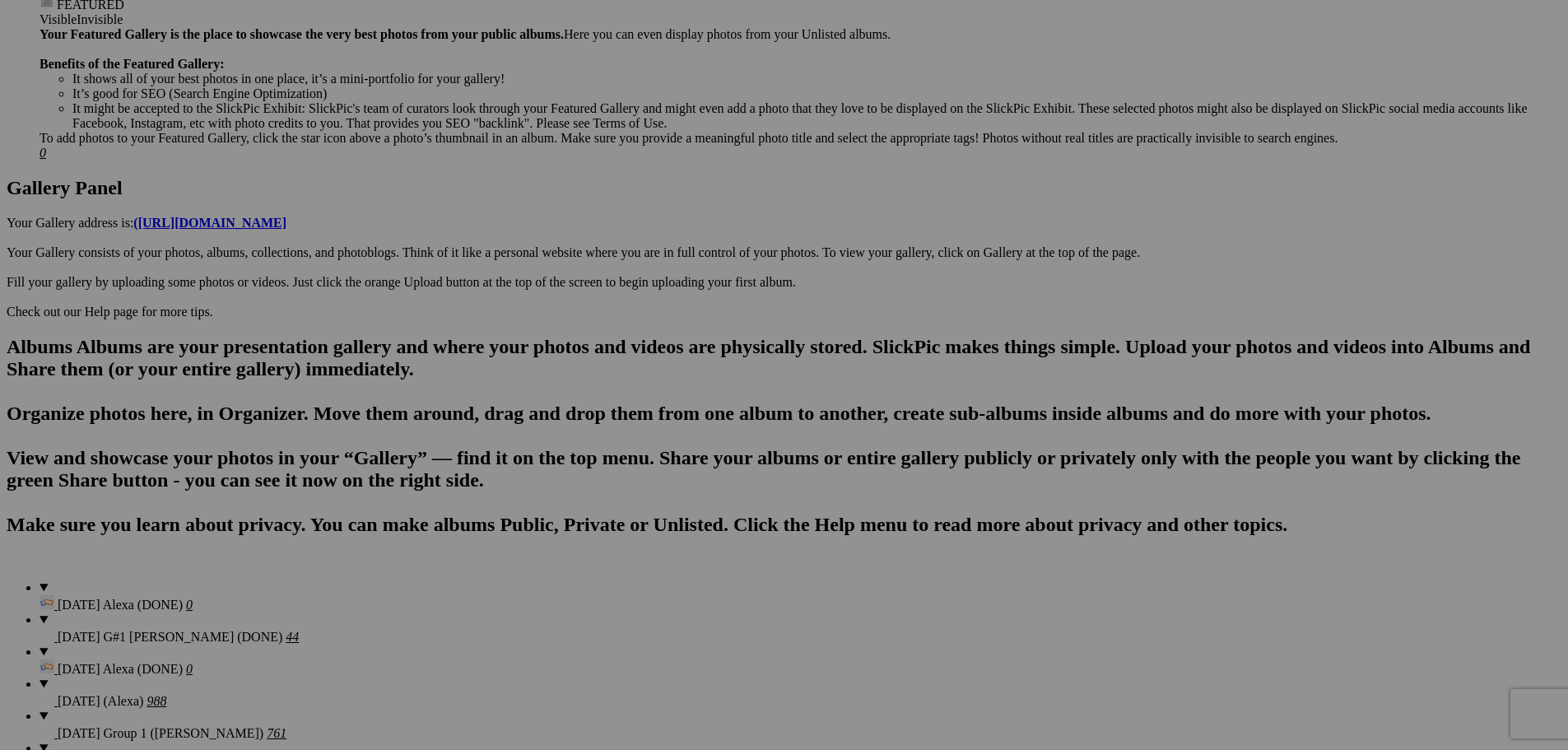
scroll to position [659, 0]
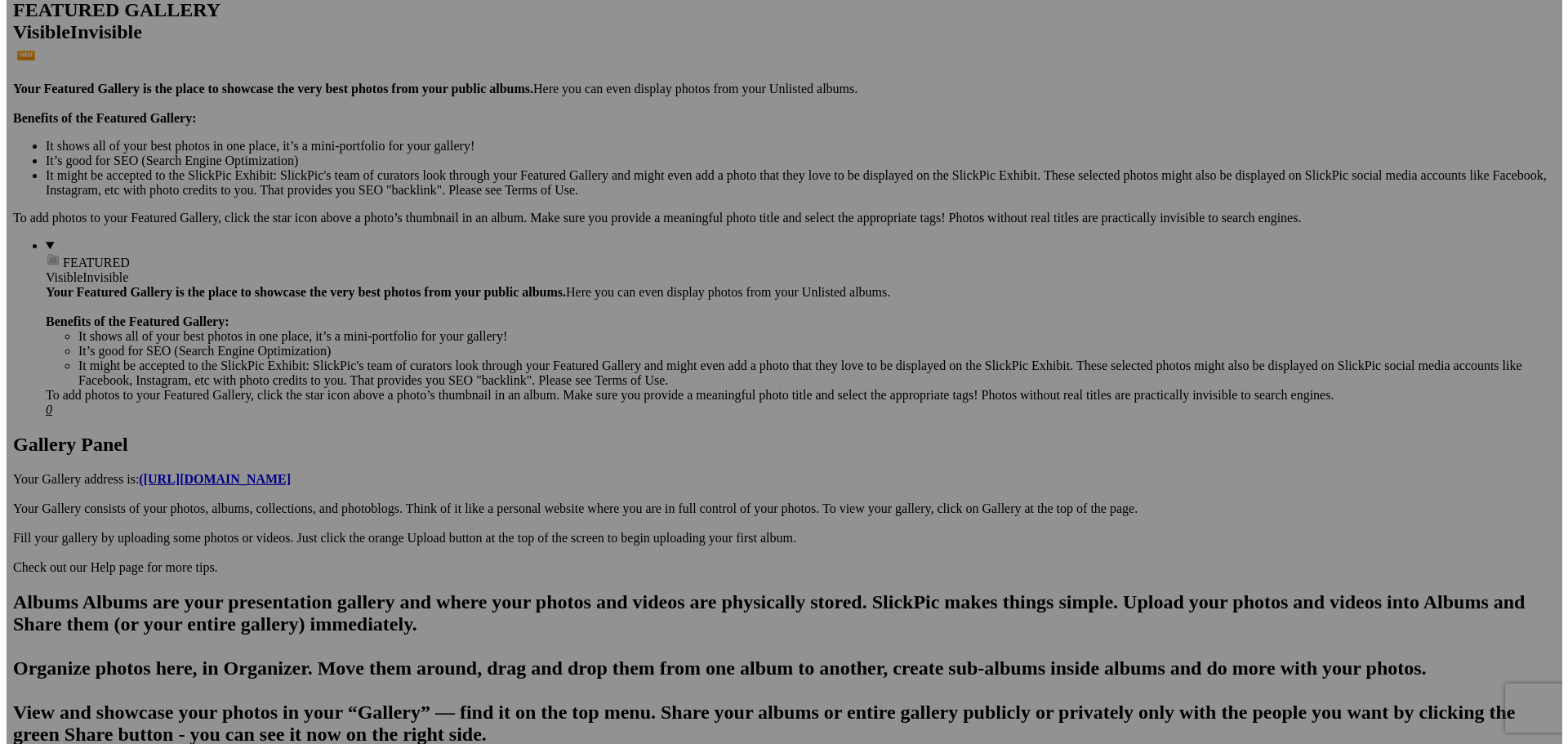
scroll to position [409, 0]
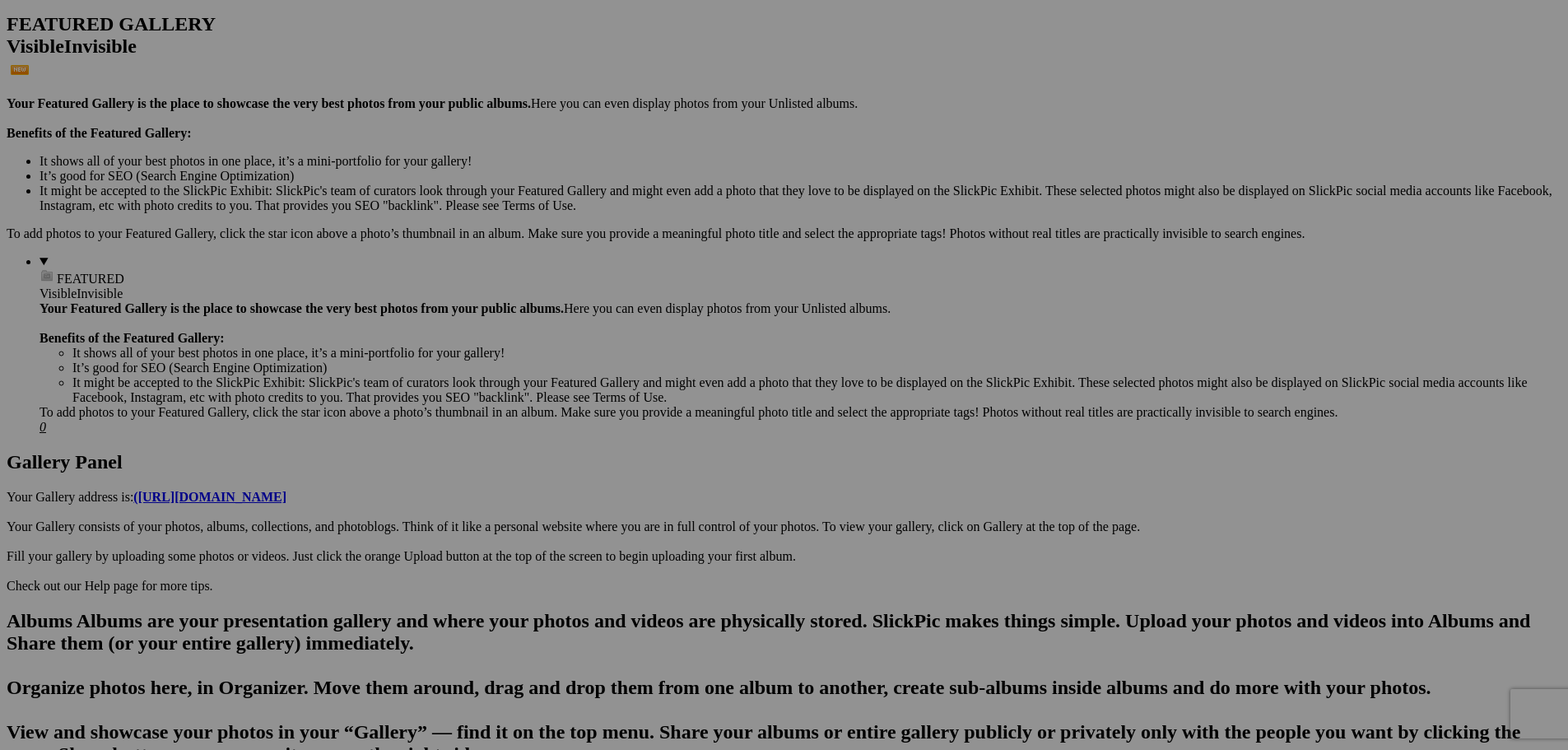
type textarea "<!-- SlickPic.com image hosting. HTML Bulk Share code Starts Here --> <div styl…"
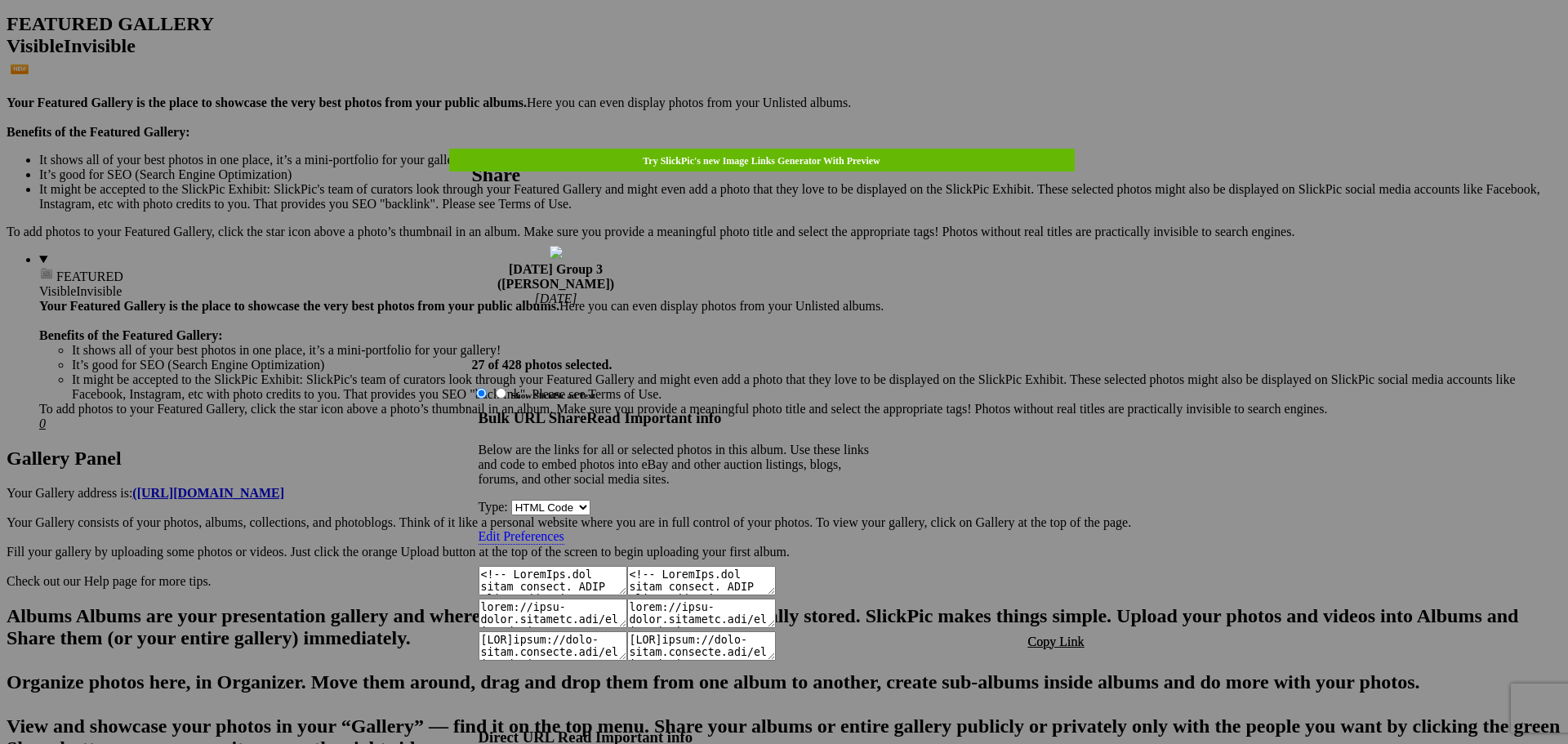
click at [1064, 635] on span "Copy Link" at bounding box center [1056, 642] width 56 height 14
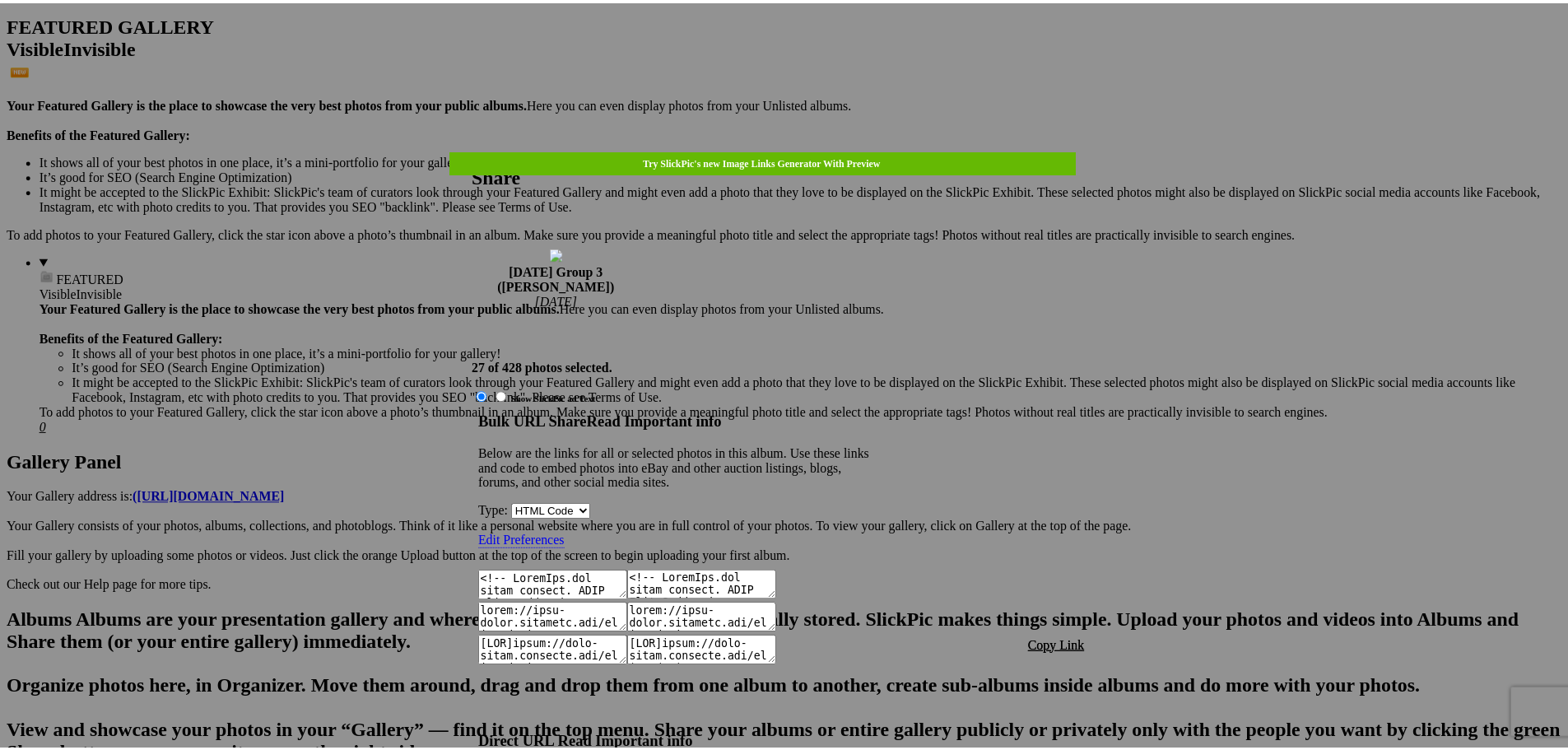
scroll to position [1239, 0]
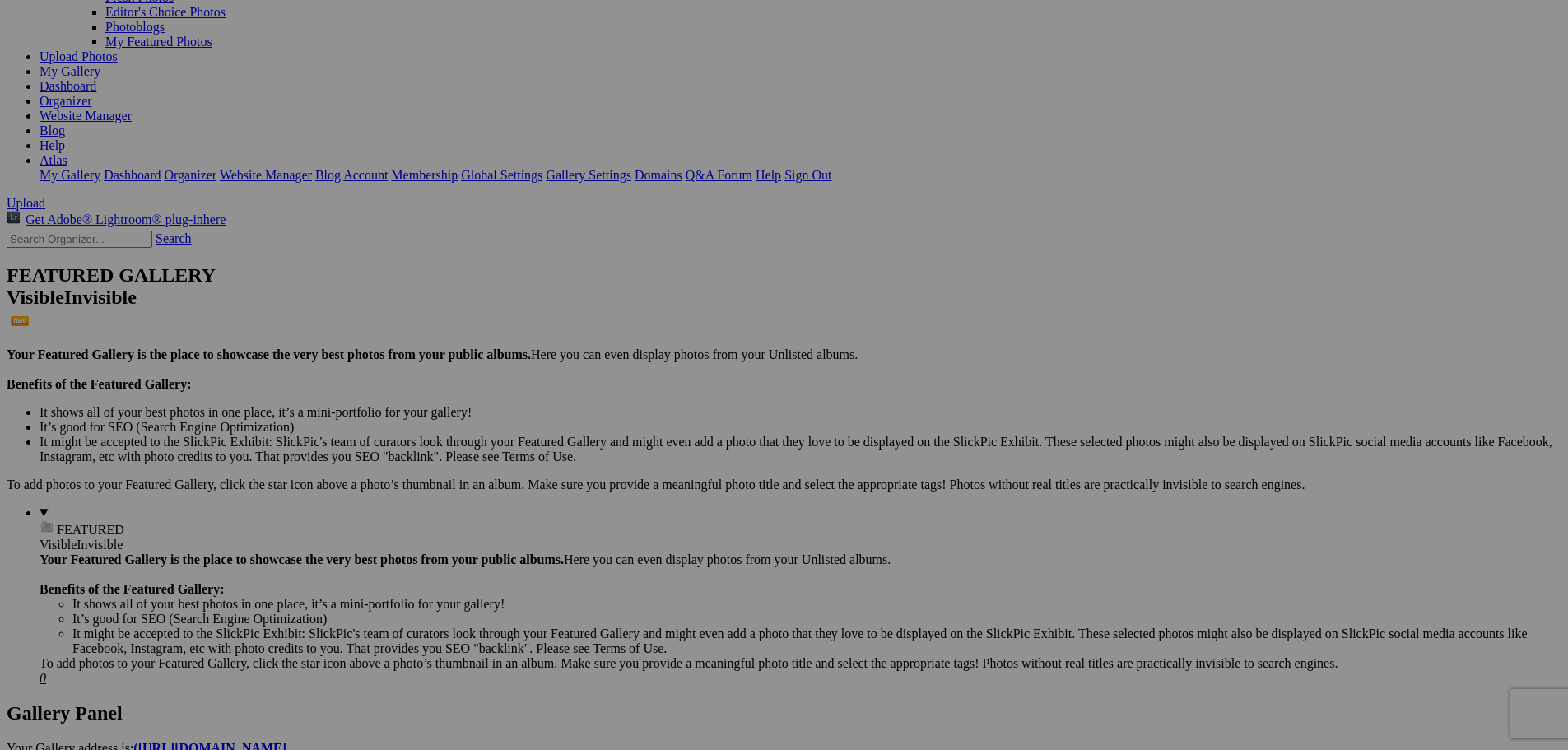
scroll to position [412, 0]
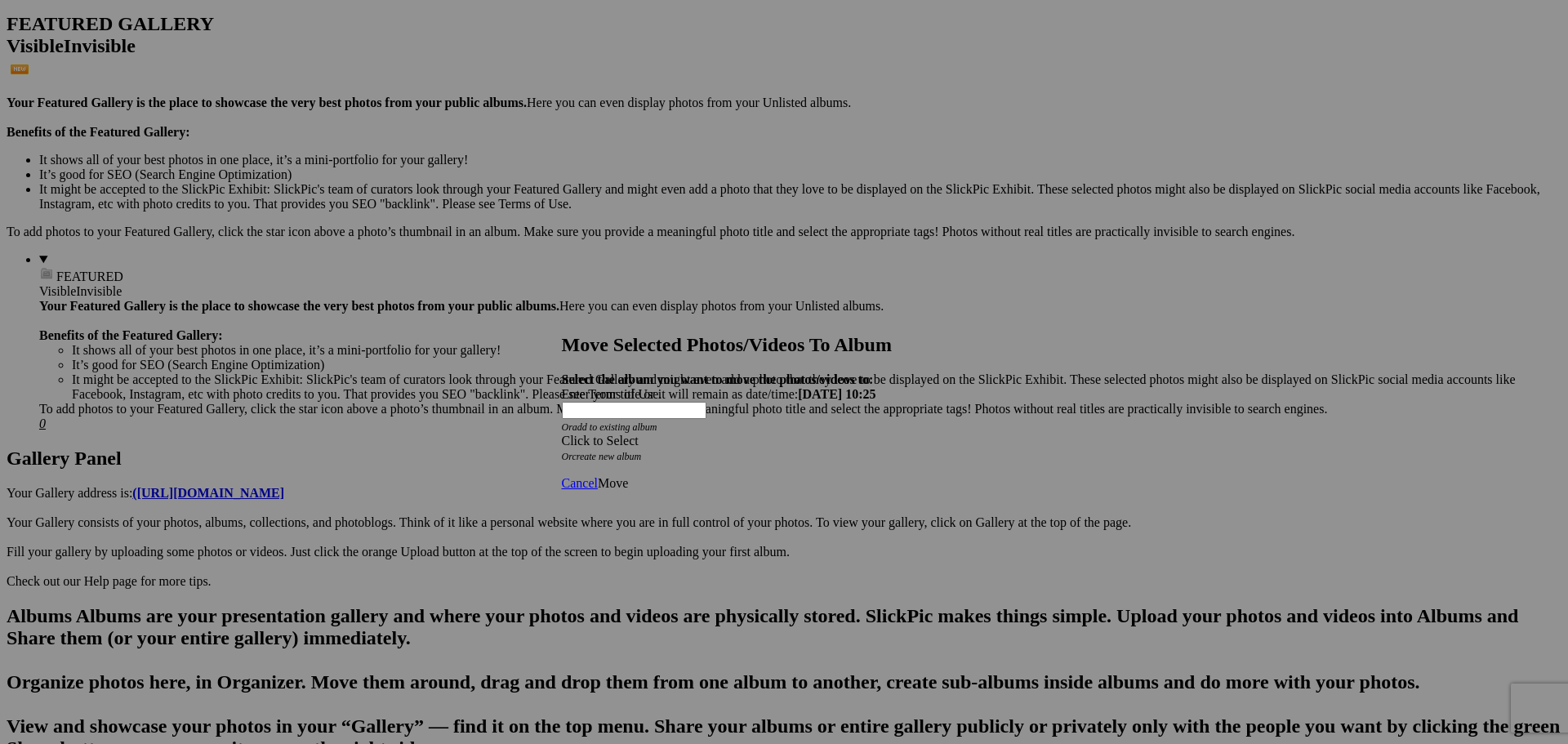
click at [827, 434] on div "Click to Select" at bounding box center [778, 441] width 433 height 15
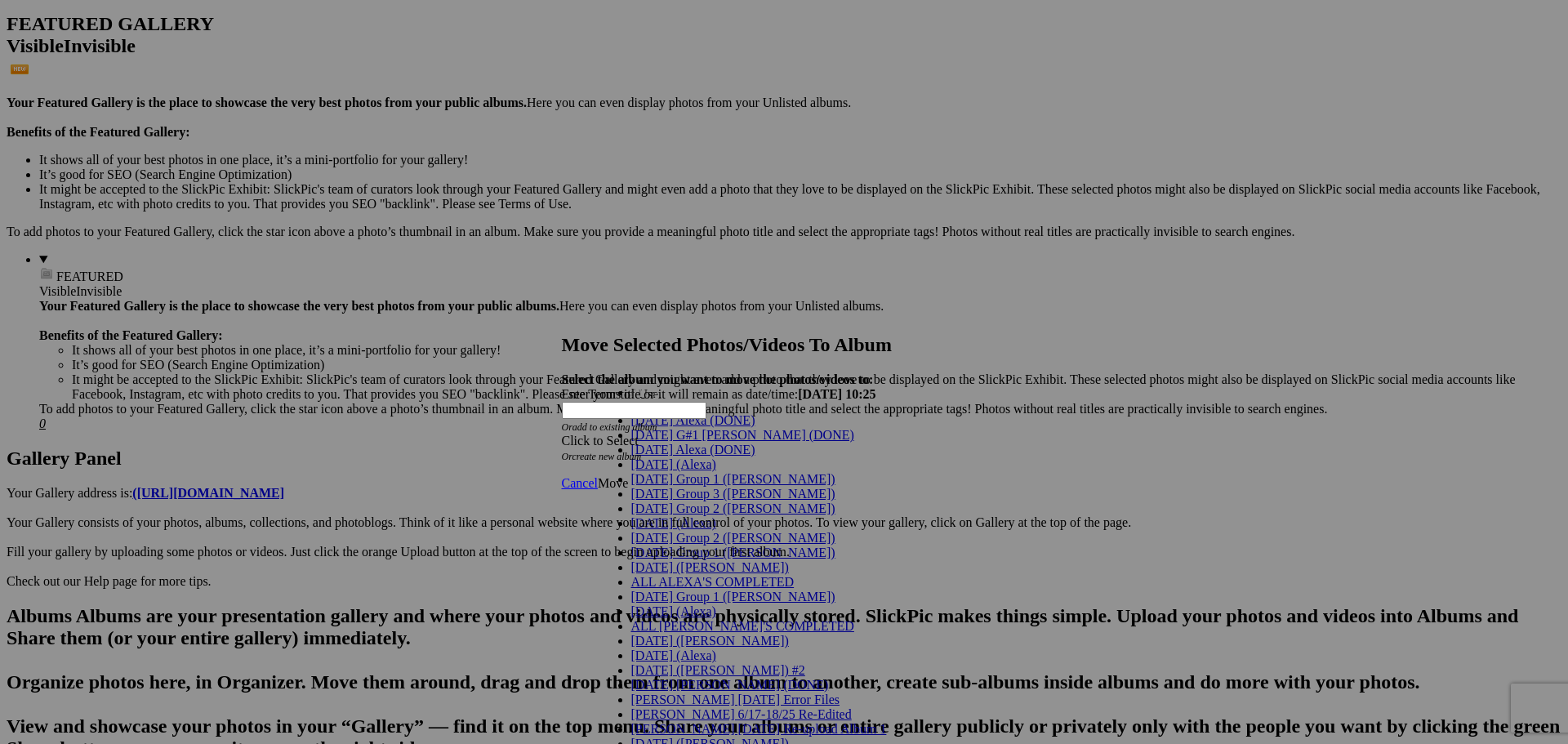
click at [661, 501] on span "[DATE] Group 3 ([PERSON_NAME])" at bounding box center [733, 494] width 204 height 14
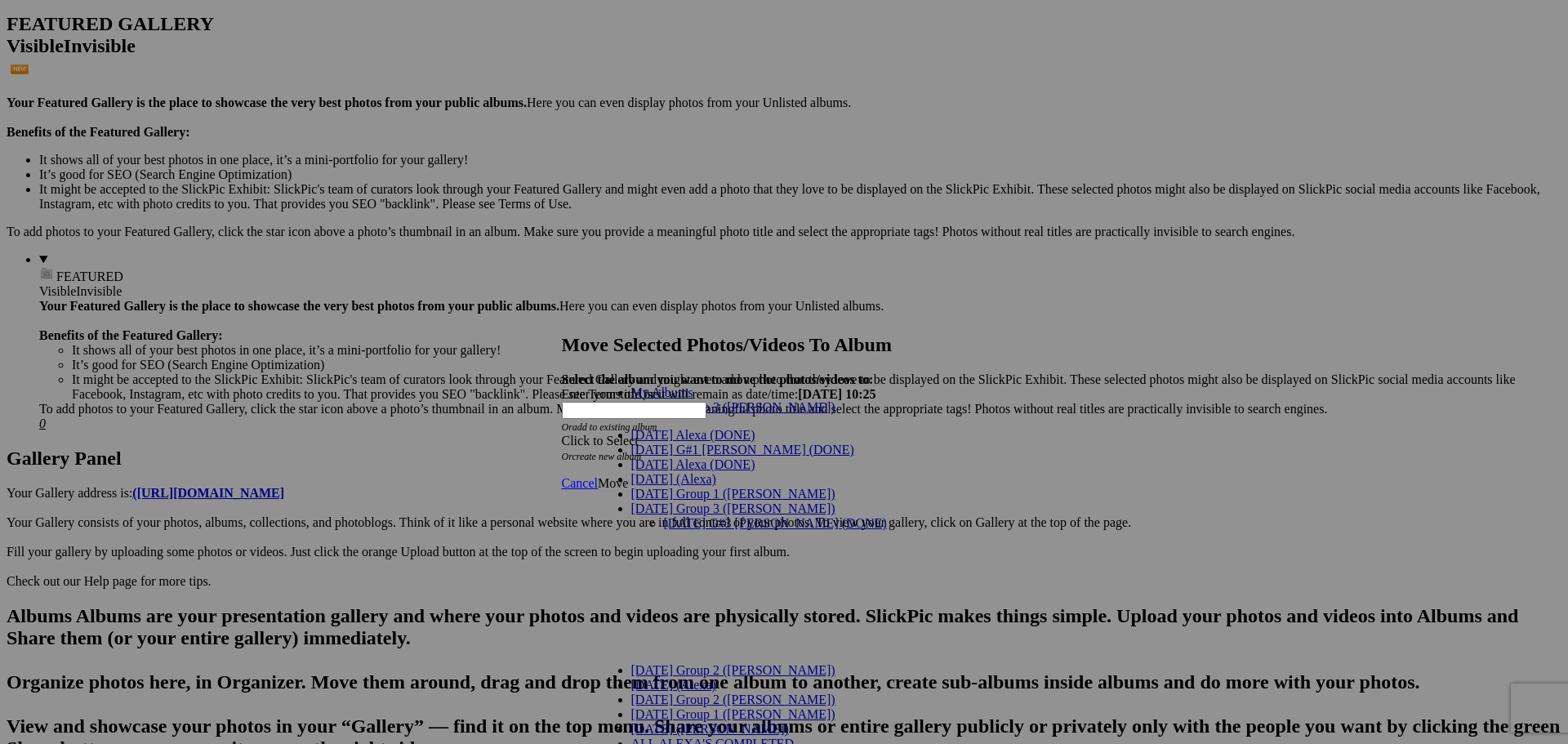
click at [694, 516] on link "[DATE] G#3 [PERSON_NAME] (DONE)" at bounding box center [776, 523] width 223 height 14
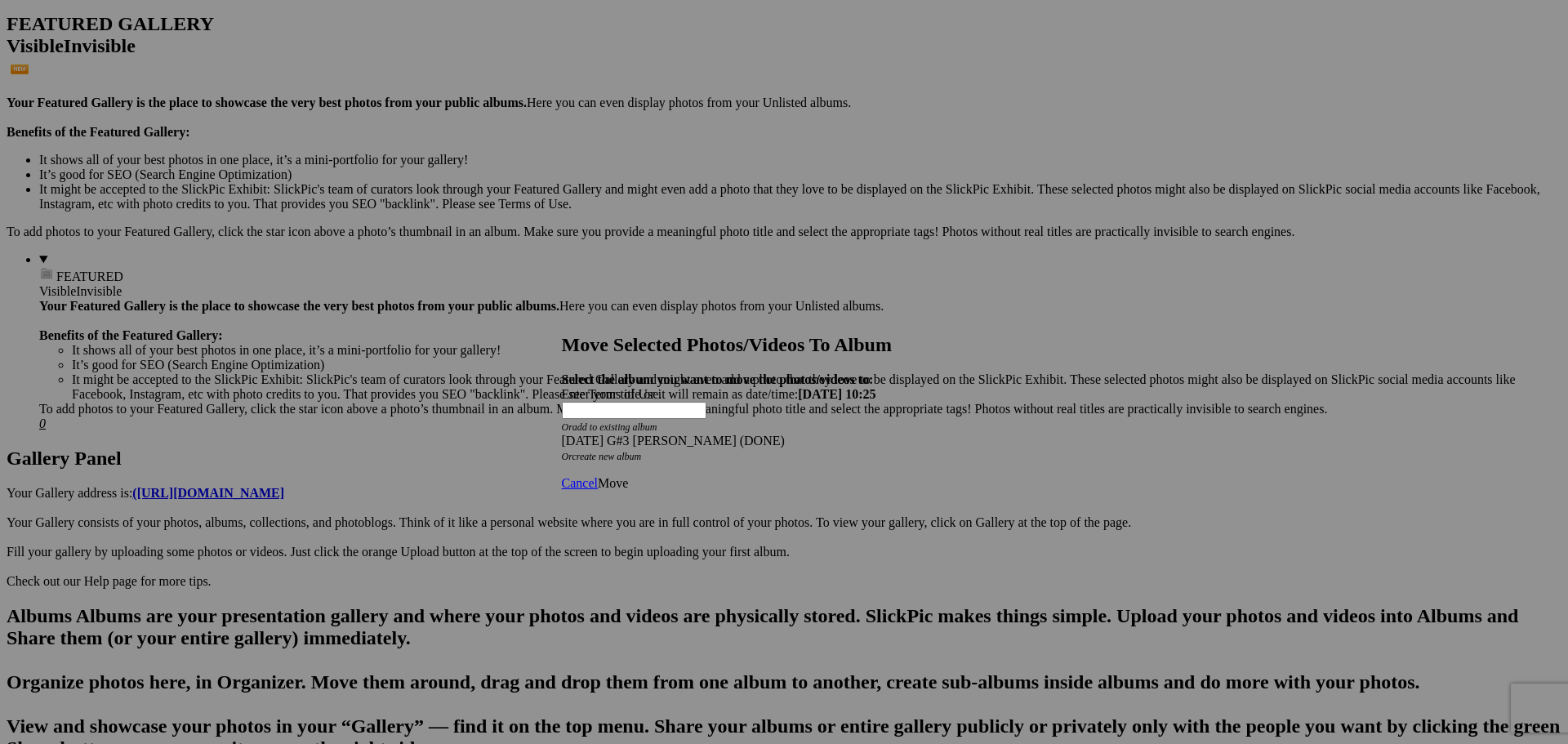
click at [628, 476] on span "Move" at bounding box center [612, 483] width 30 height 14
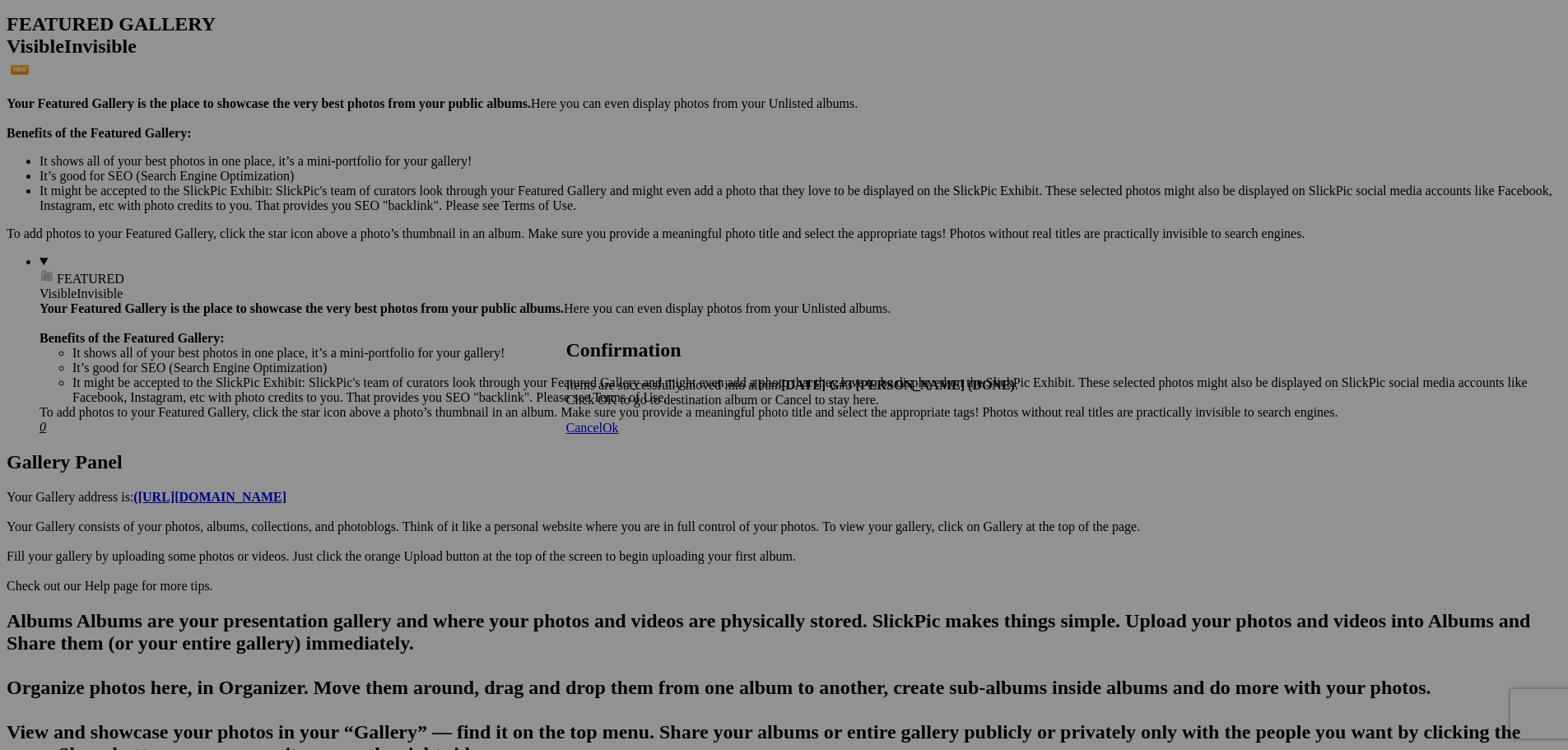
click at [602, 435] on span "Cancel" at bounding box center [585, 428] width 37 height 14
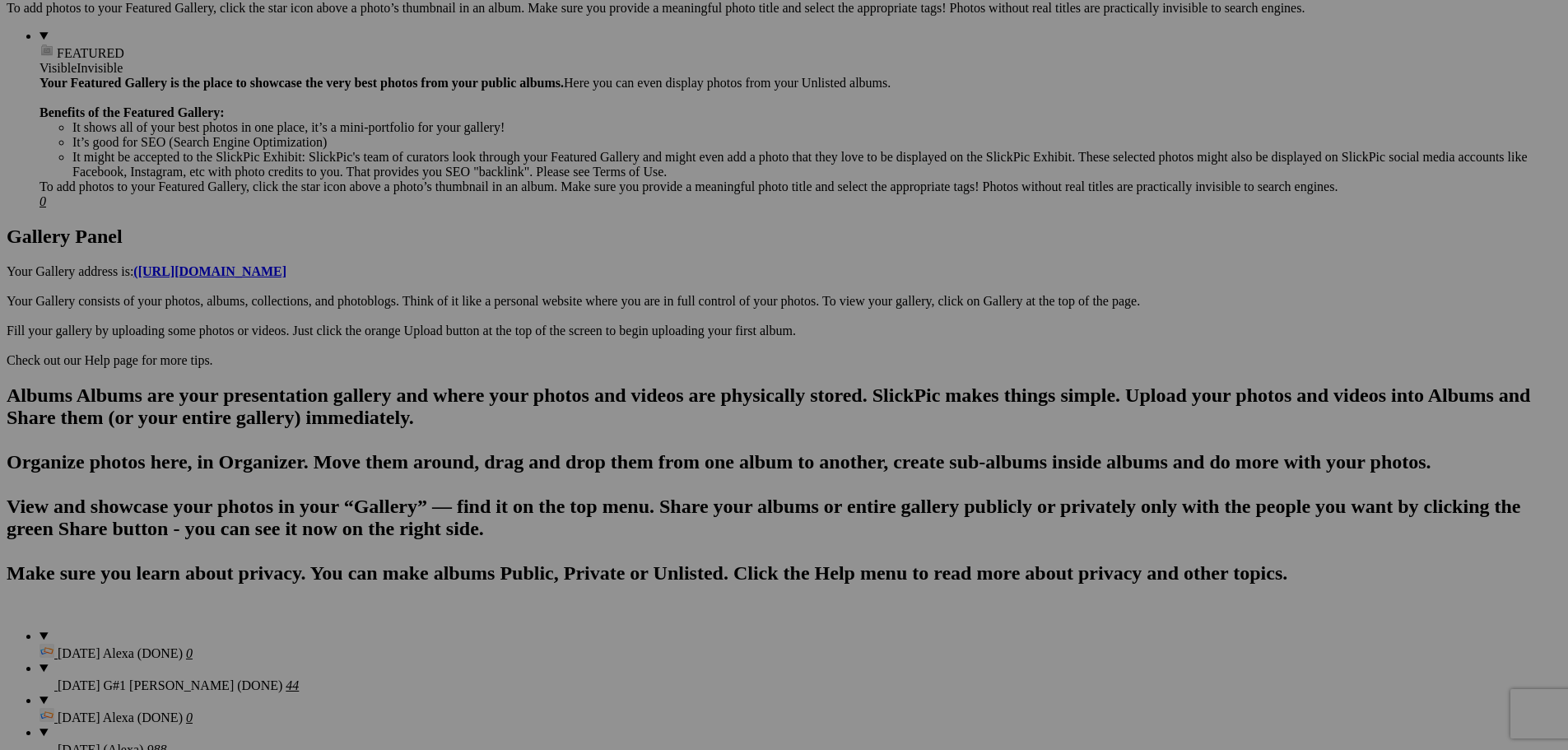
scroll to position [659, 0]
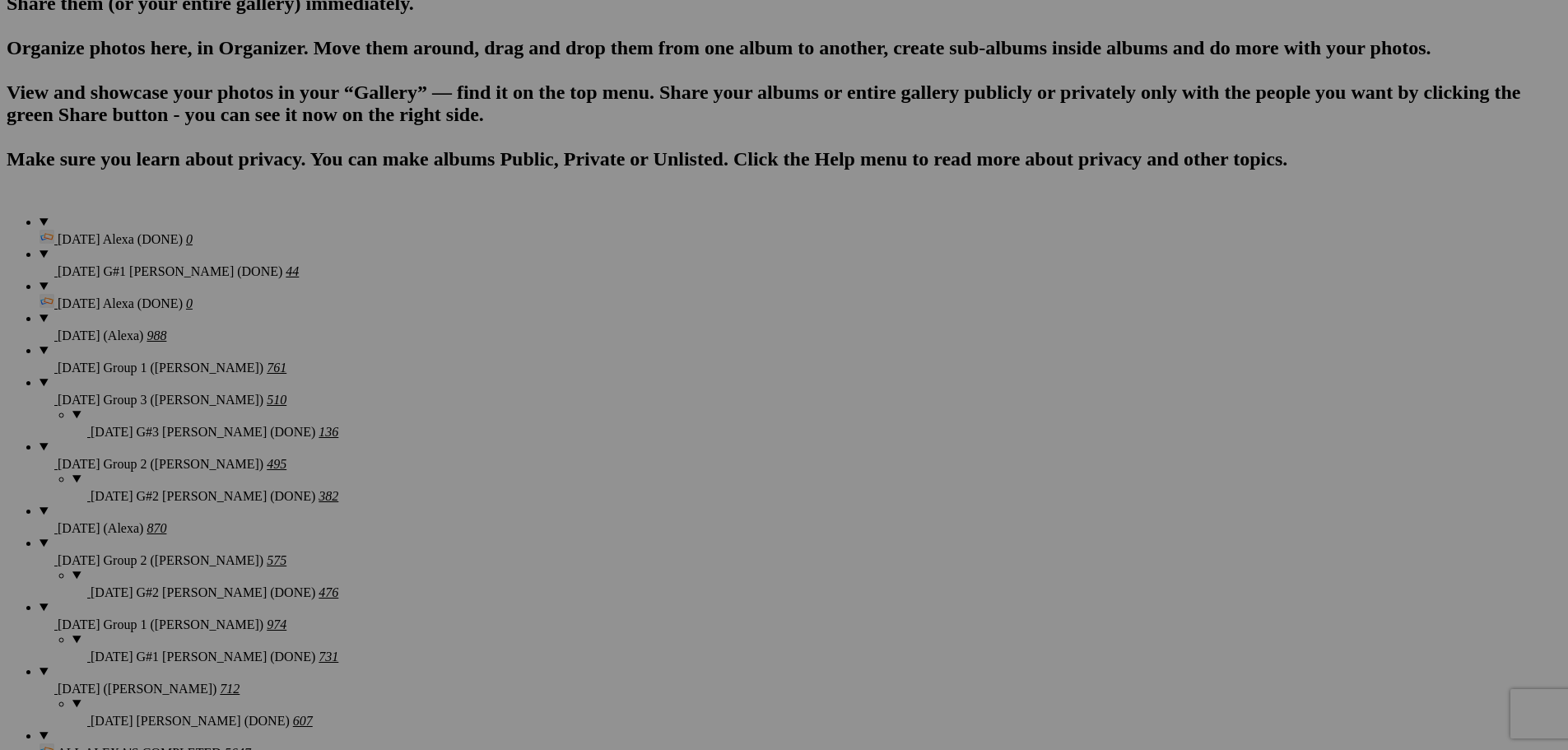
scroll to position [1153, 0]
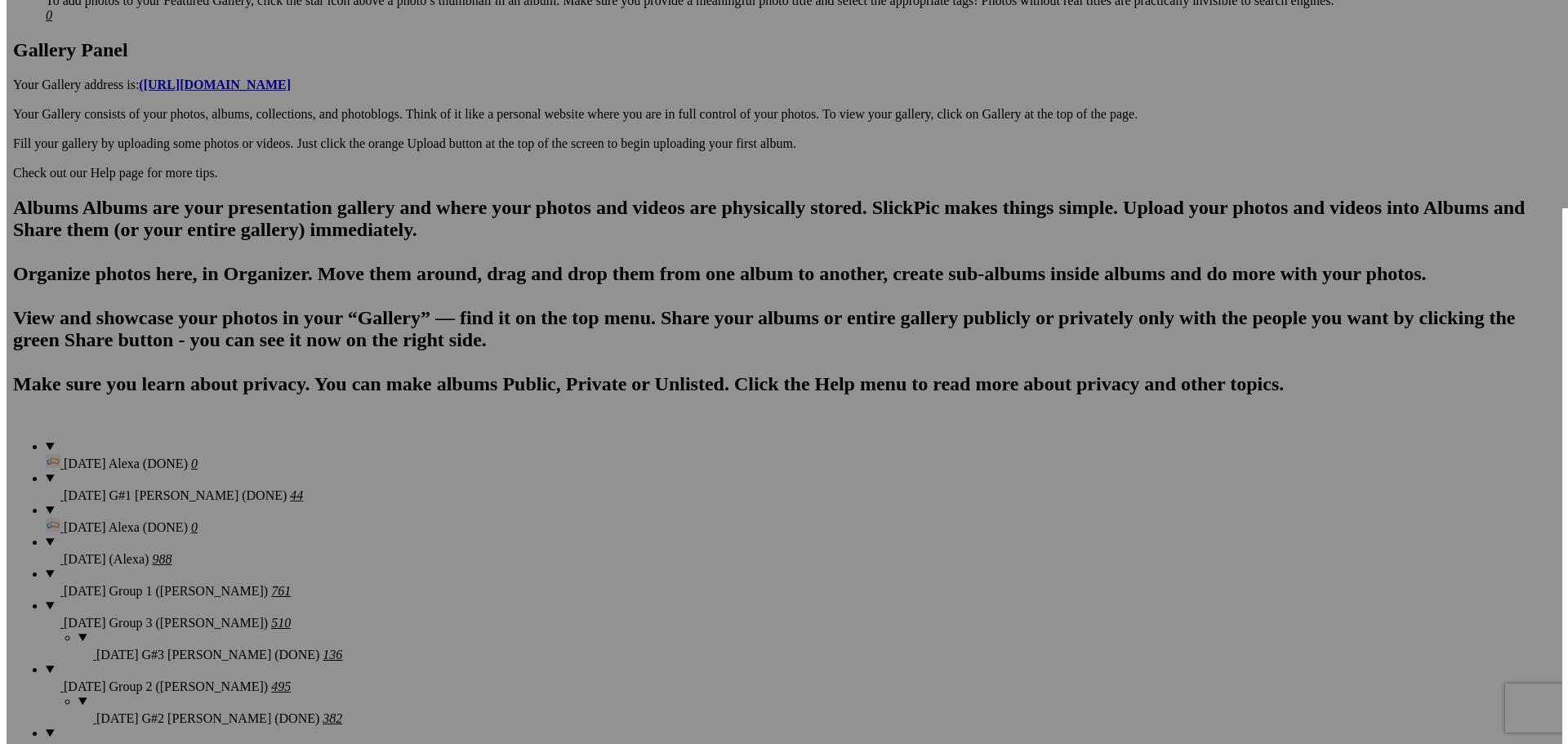
scroll to position [735, 0]
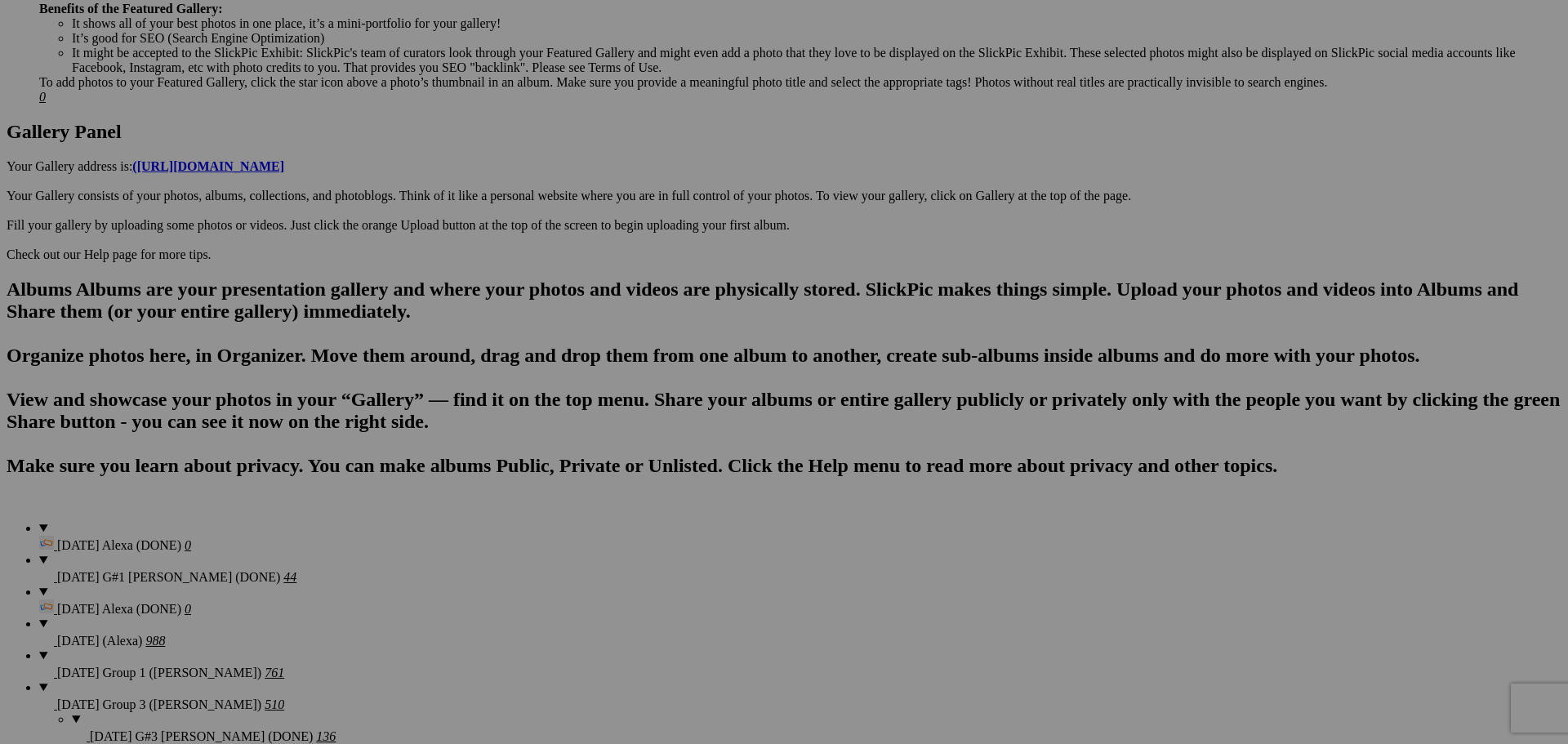
type textarea "<!-- SlickPic.com image hosting. HTML Bulk Share code Starts Here --> <div styl…"
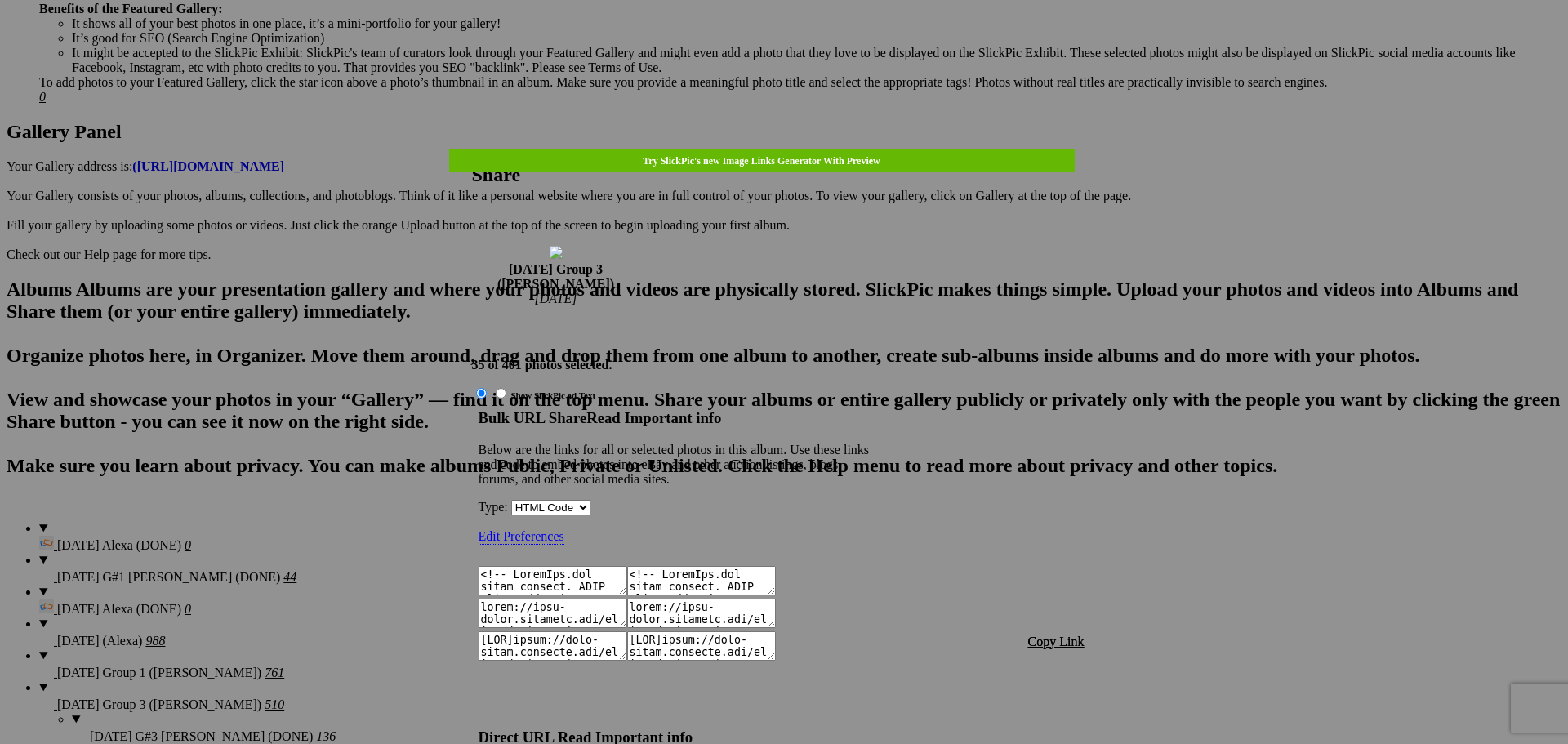
click at [1056, 635] on span "Copy Link" at bounding box center [1056, 642] width 56 height 14
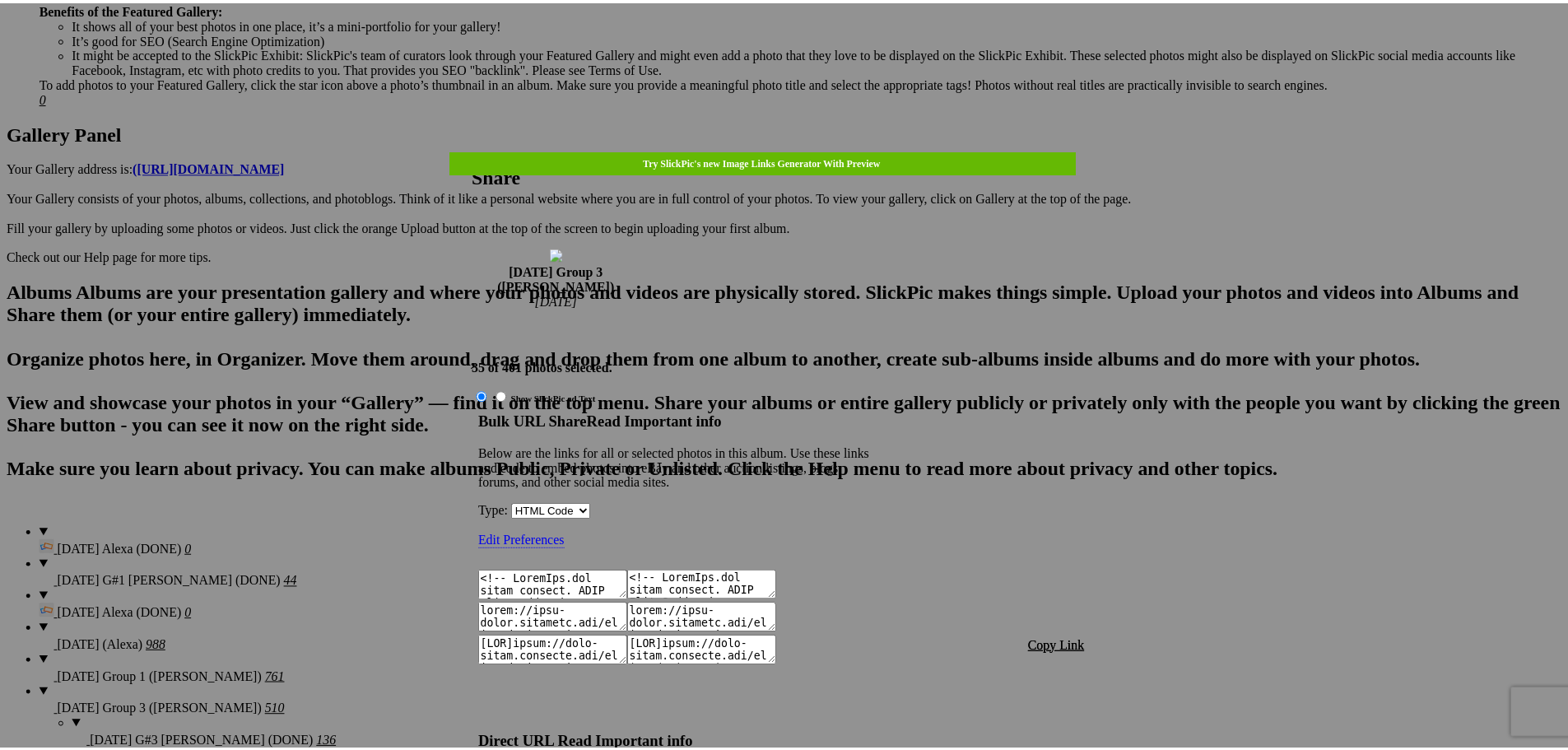
scroll to position [1832, 0]
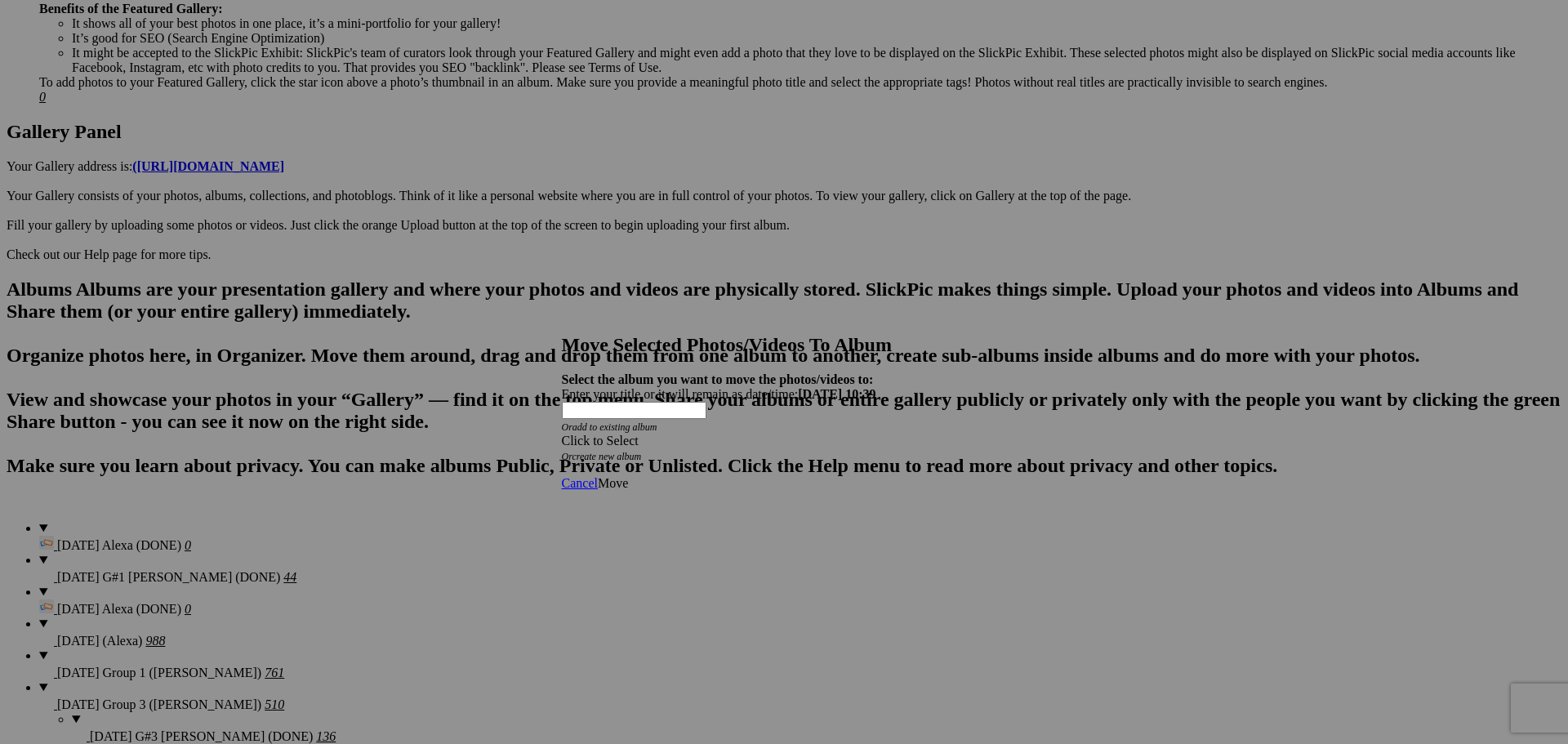
click at [872, 434] on div "Click to Select" at bounding box center [778, 441] width 433 height 15
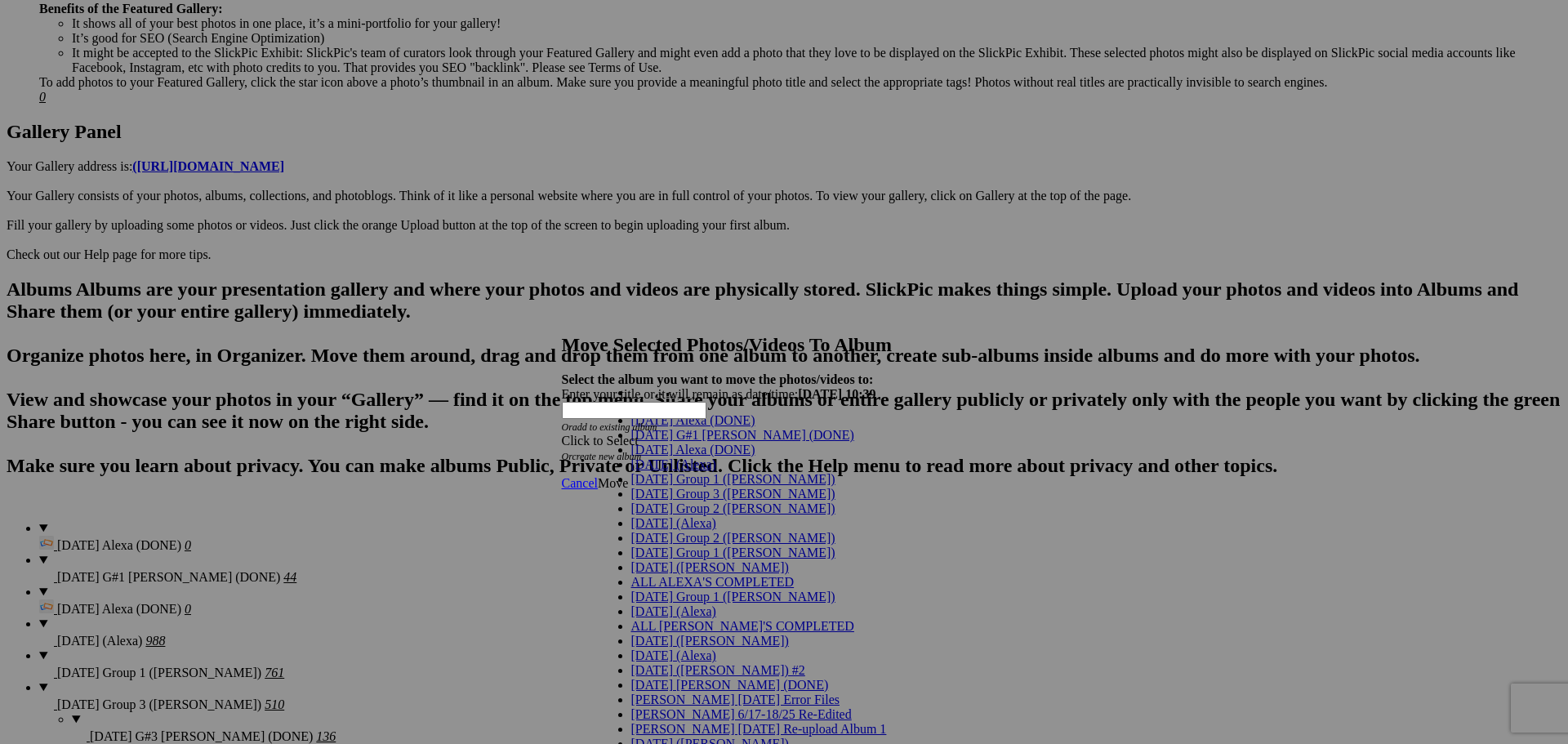
click at [738, 501] on link "[DATE] Group 3 ([PERSON_NAME])" at bounding box center [733, 494] width 204 height 14
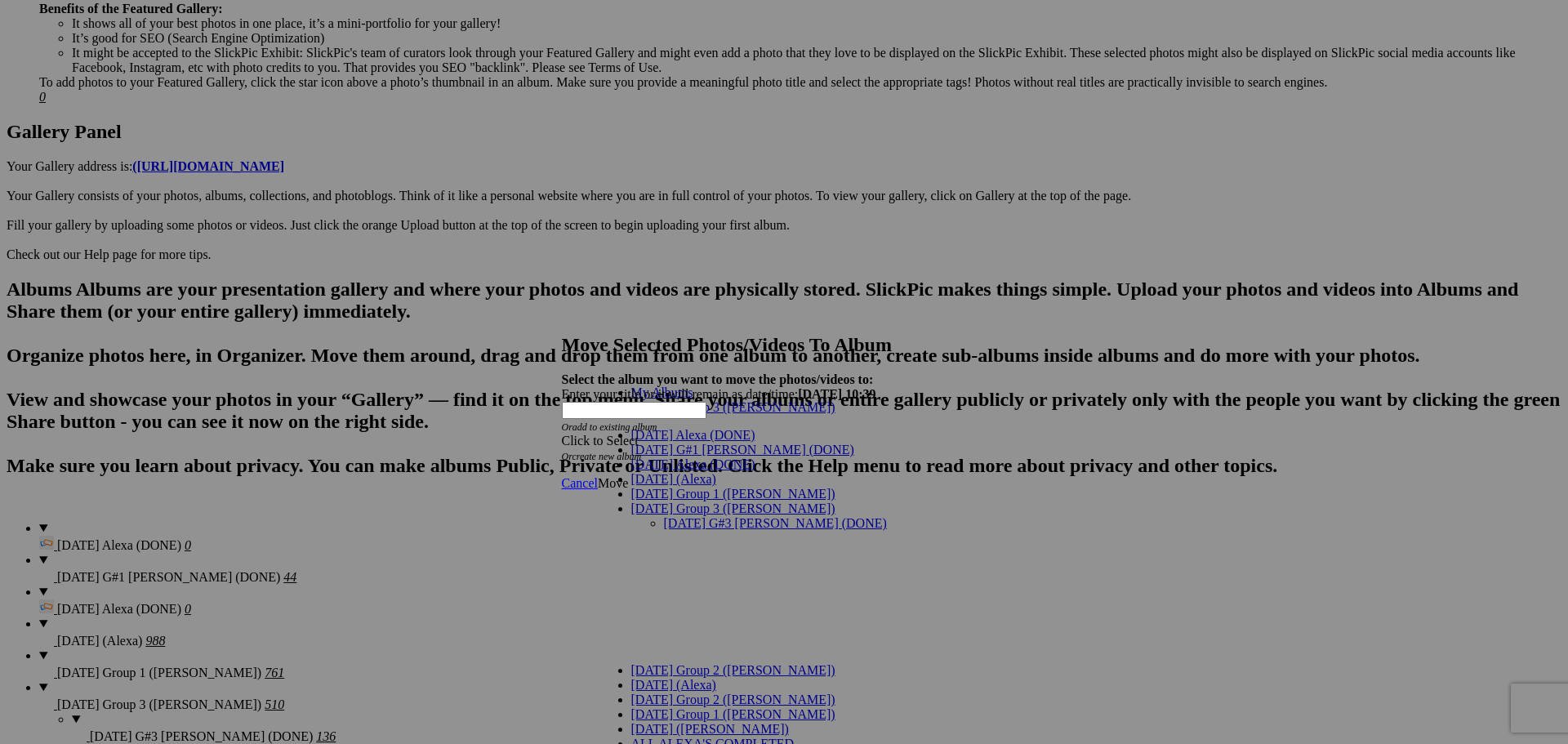
click at [792, 516] on link "[DATE] G#3 [PERSON_NAME] (DONE)" at bounding box center [776, 523] width 223 height 14
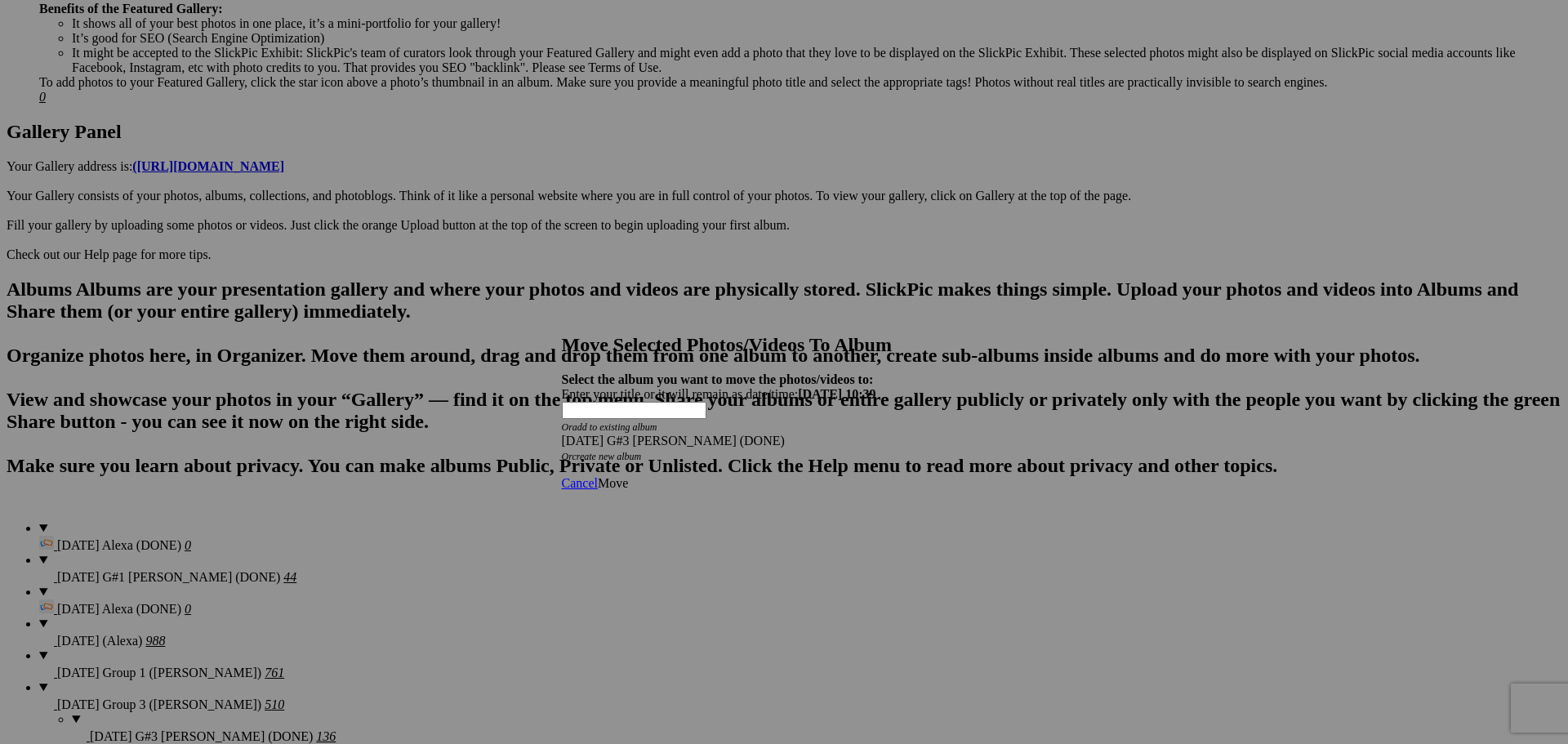
click at [628, 476] on span "Move" at bounding box center [612, 483] width 30 height 14
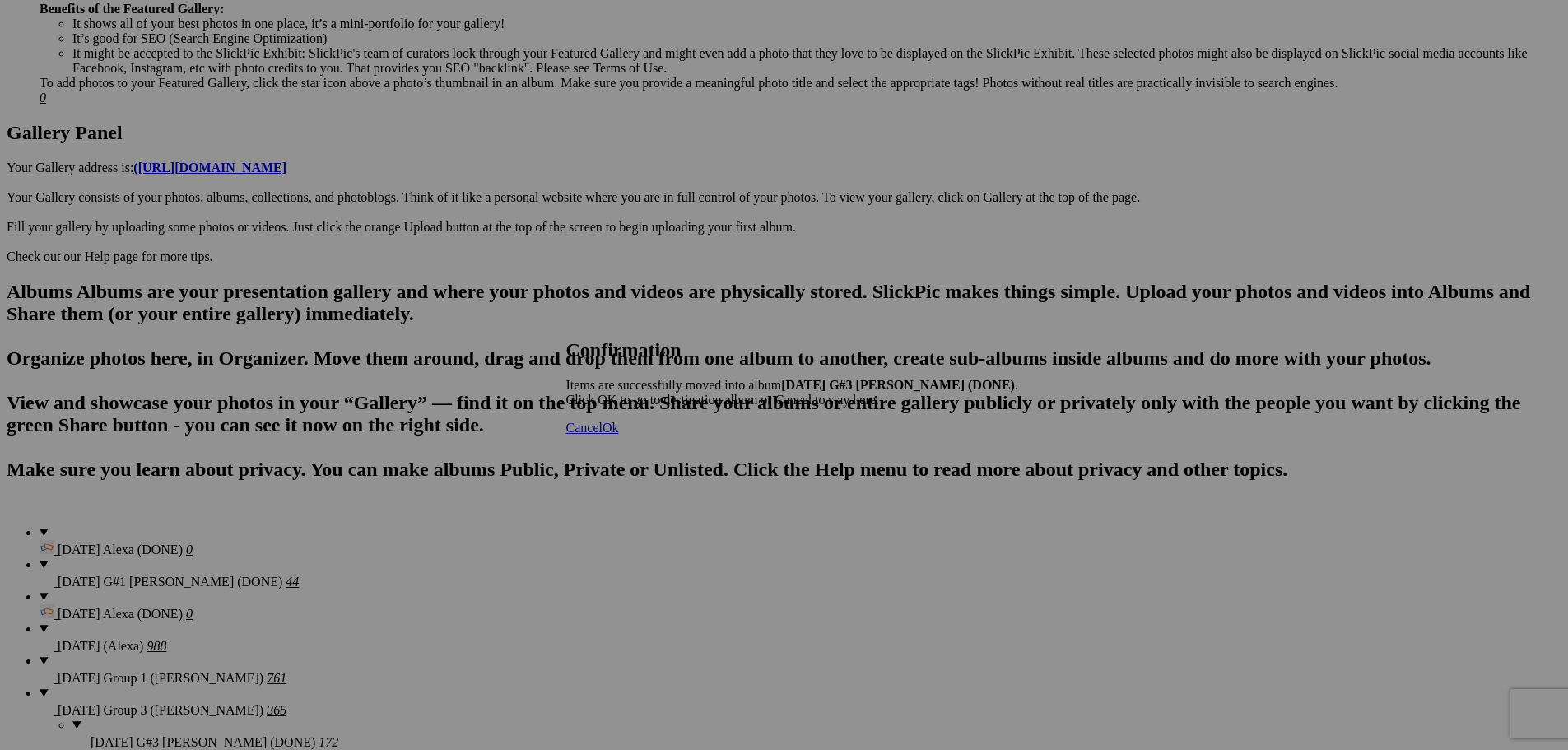
click at [602, 435] on span "Cancel" at bounding box center [585, 428] width 37 height 14
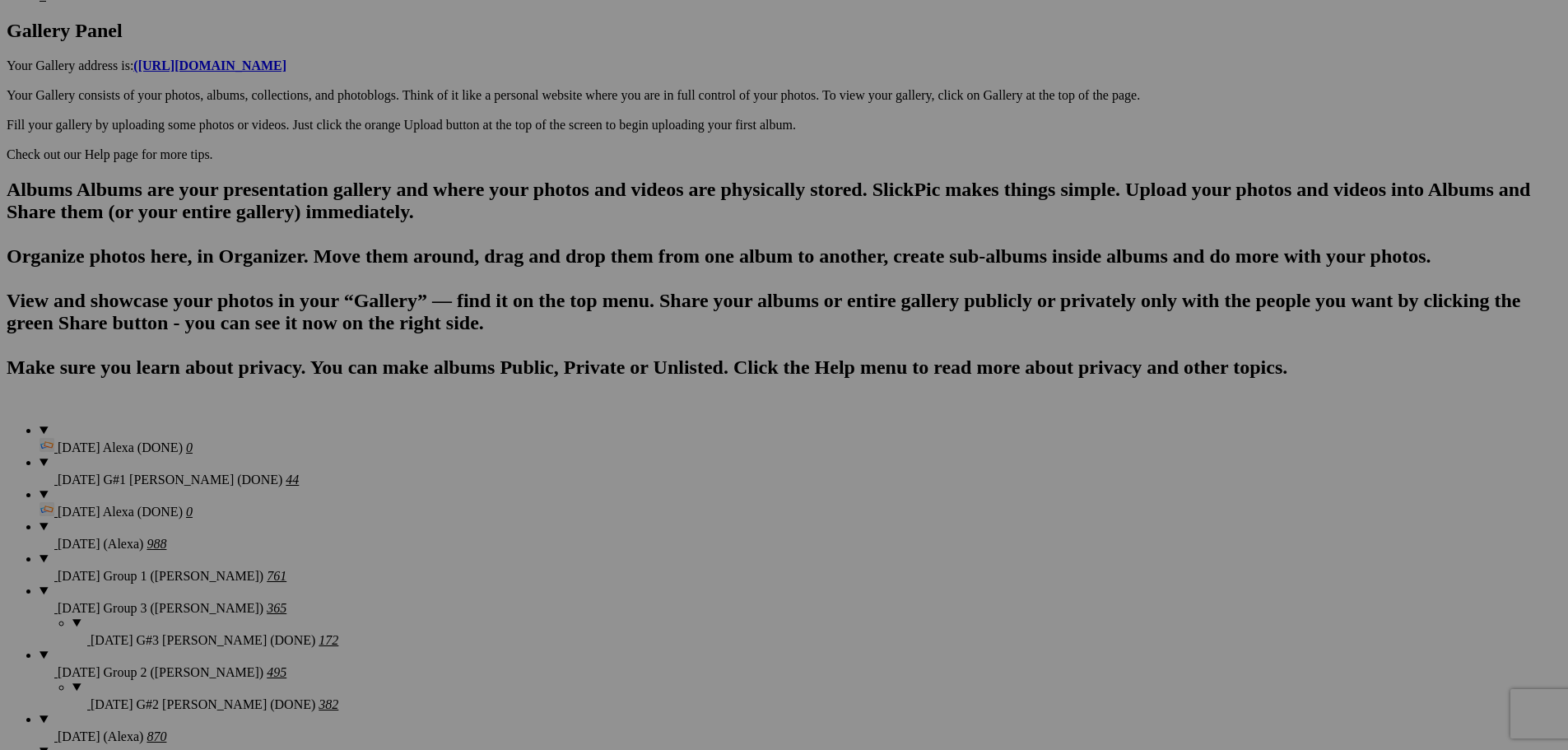
scroll to position [864, 0]
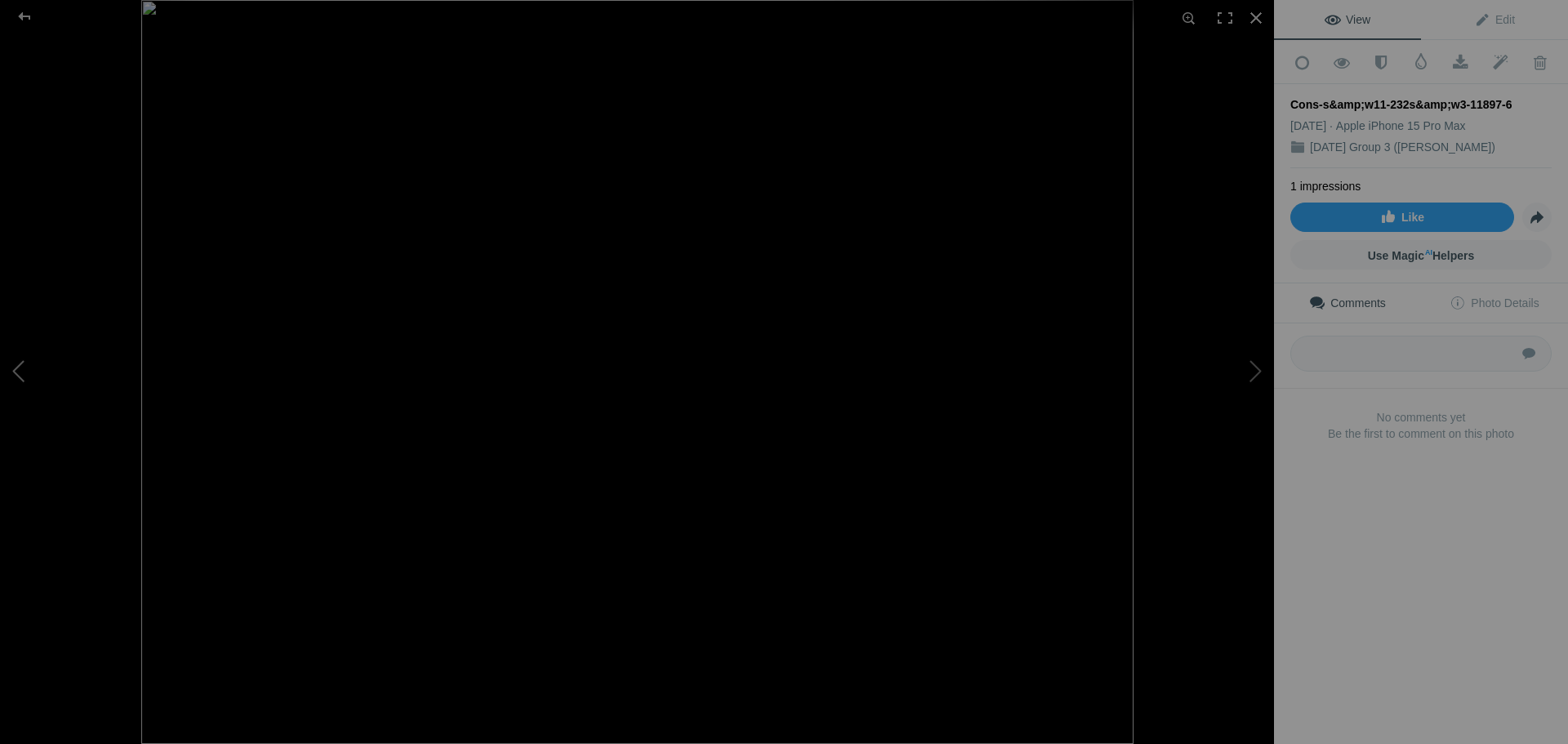
click at [26, 375] on button at bounding box center [61, 372] width 122 height 268
click at [24, 372] on button at bounding box center [61, 372] width 122 height 268
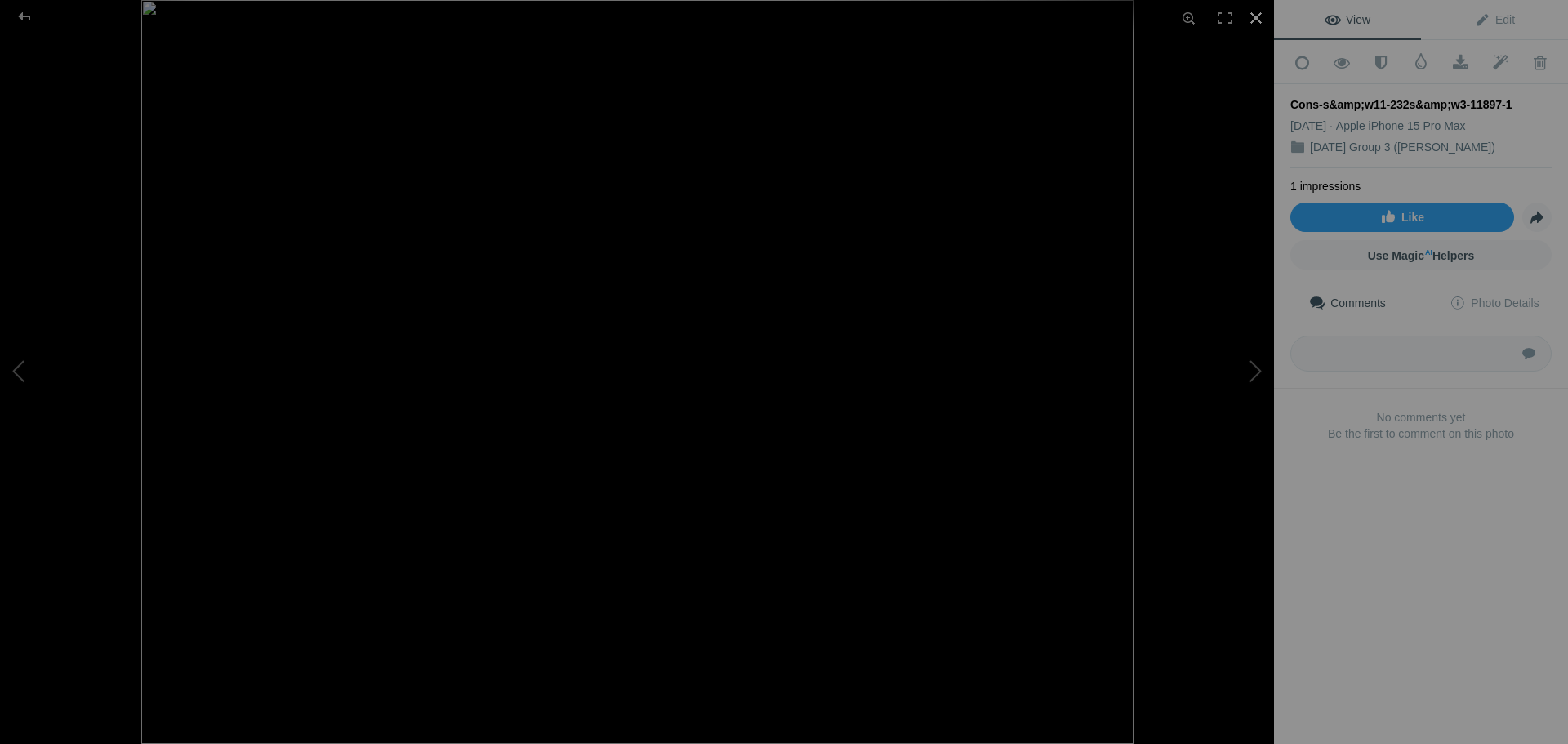
click at [1258, 22] on div at bounding box center [1256, 18] width 36 height 36
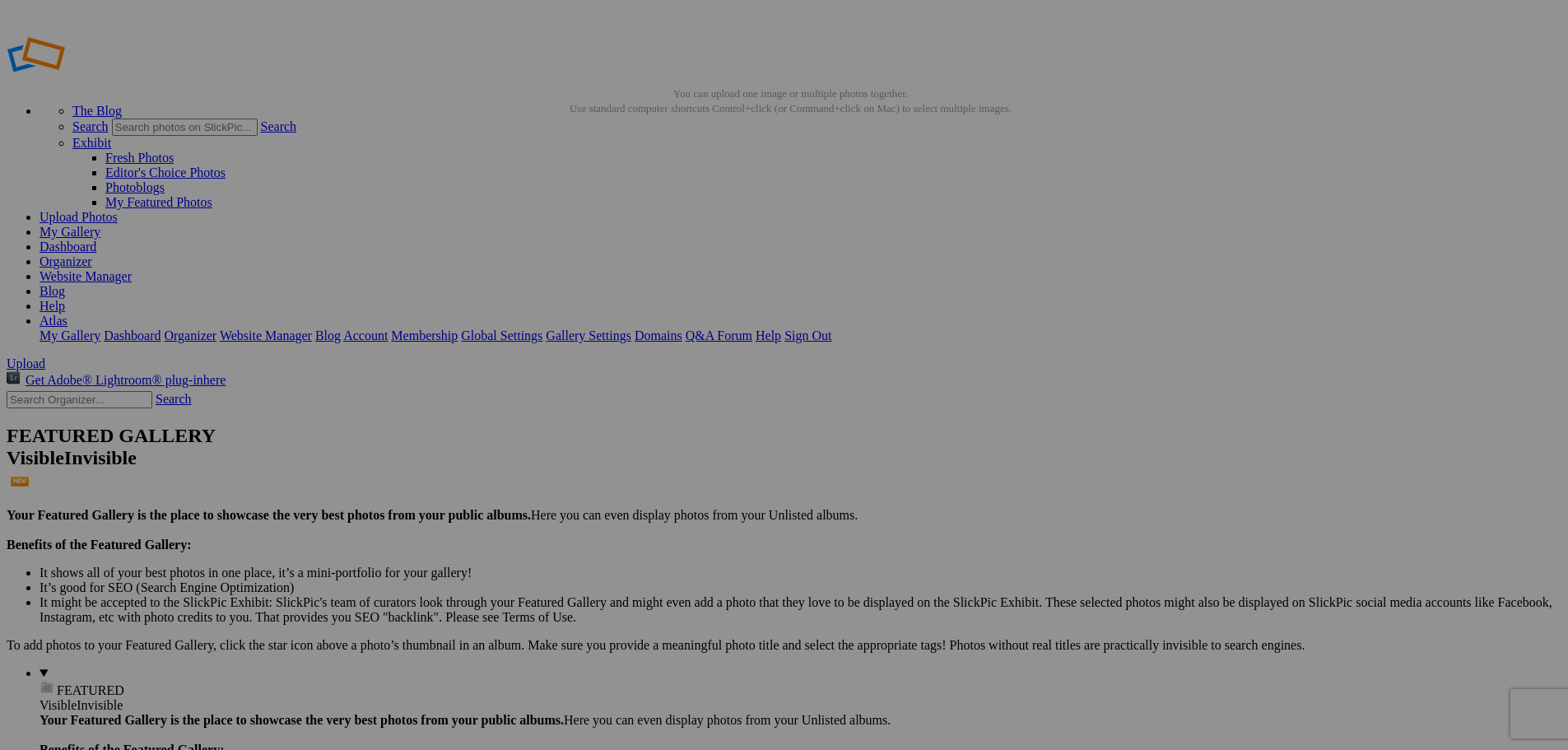
scroll to position [864, 0]
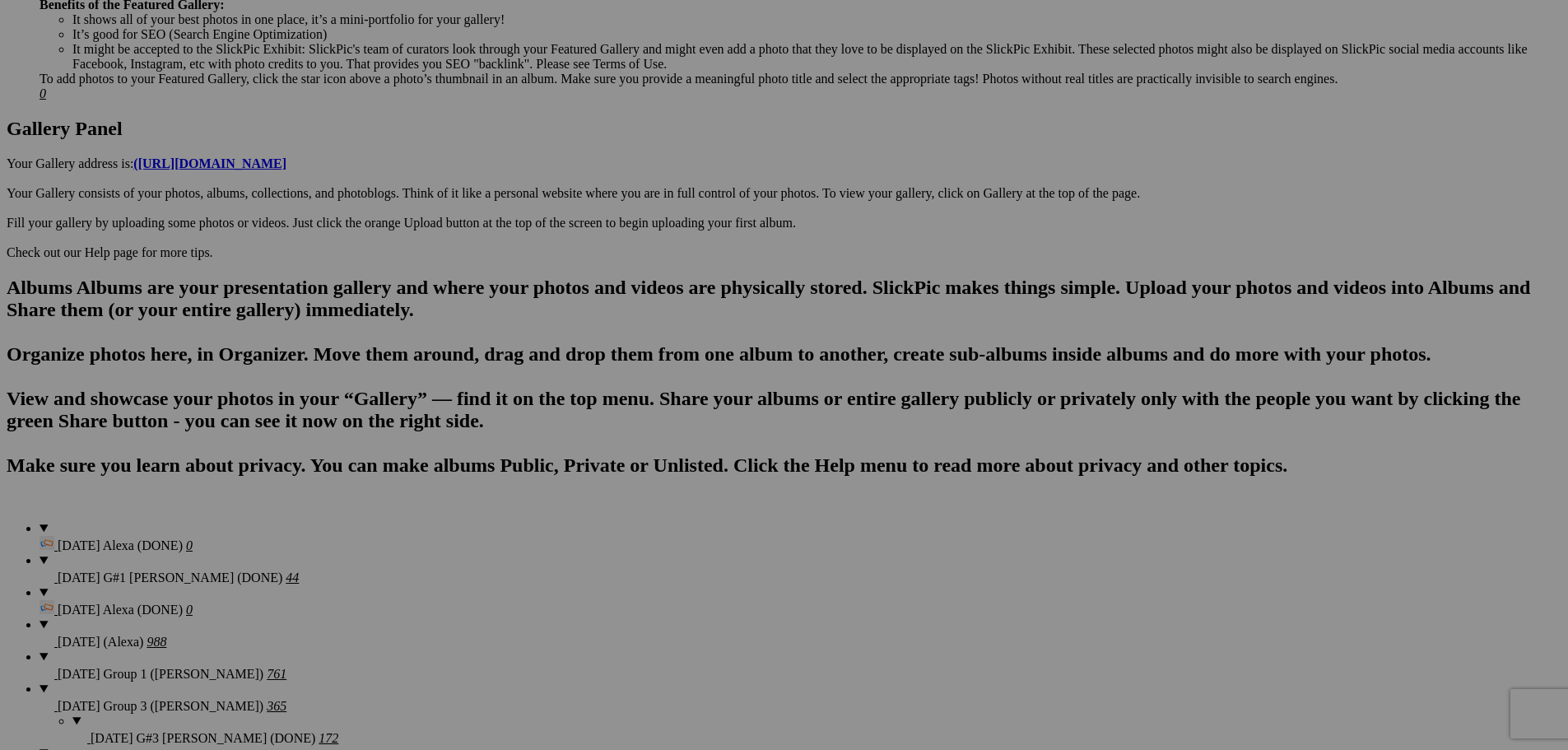
scroll to position [534, 0]
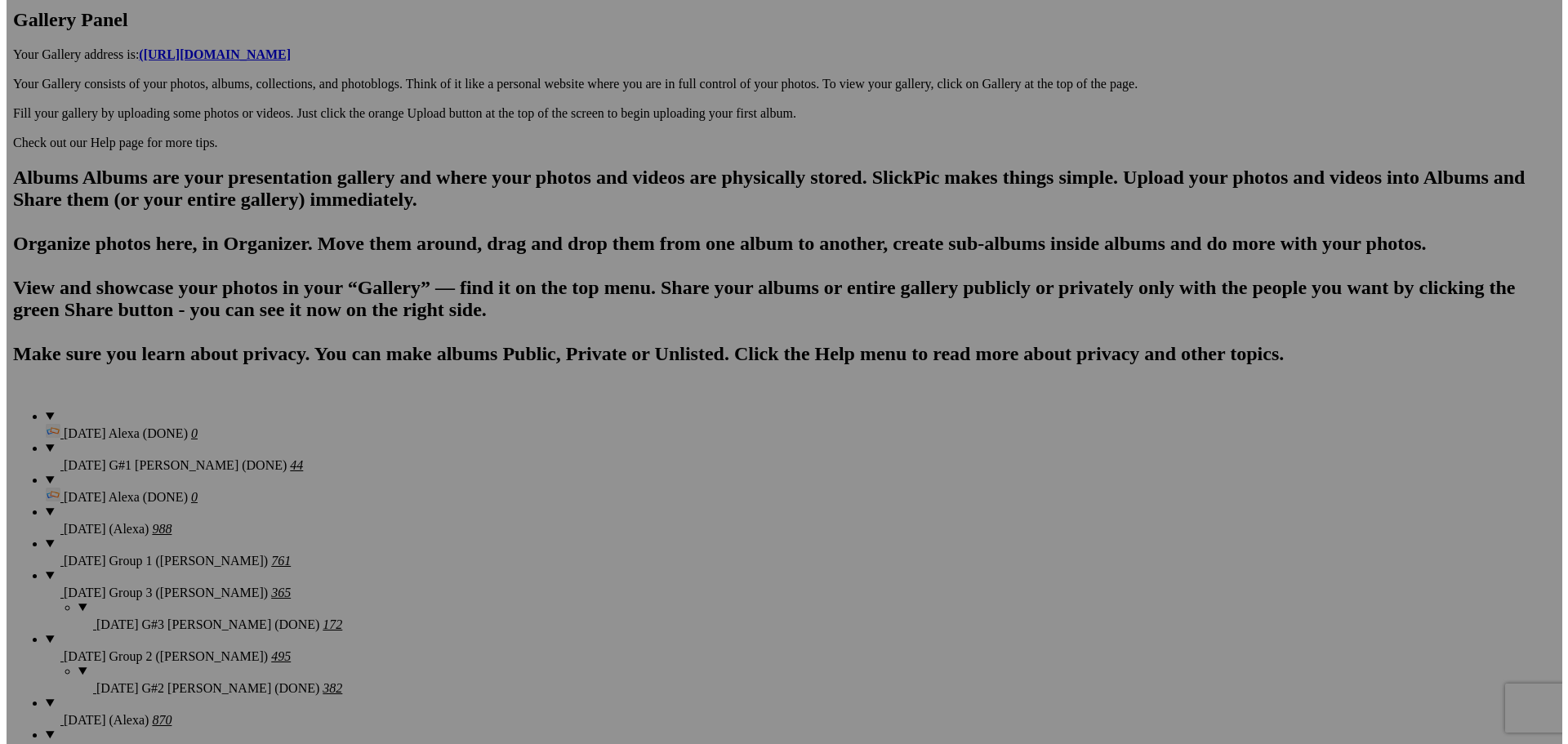
scroll to position [857, 0]
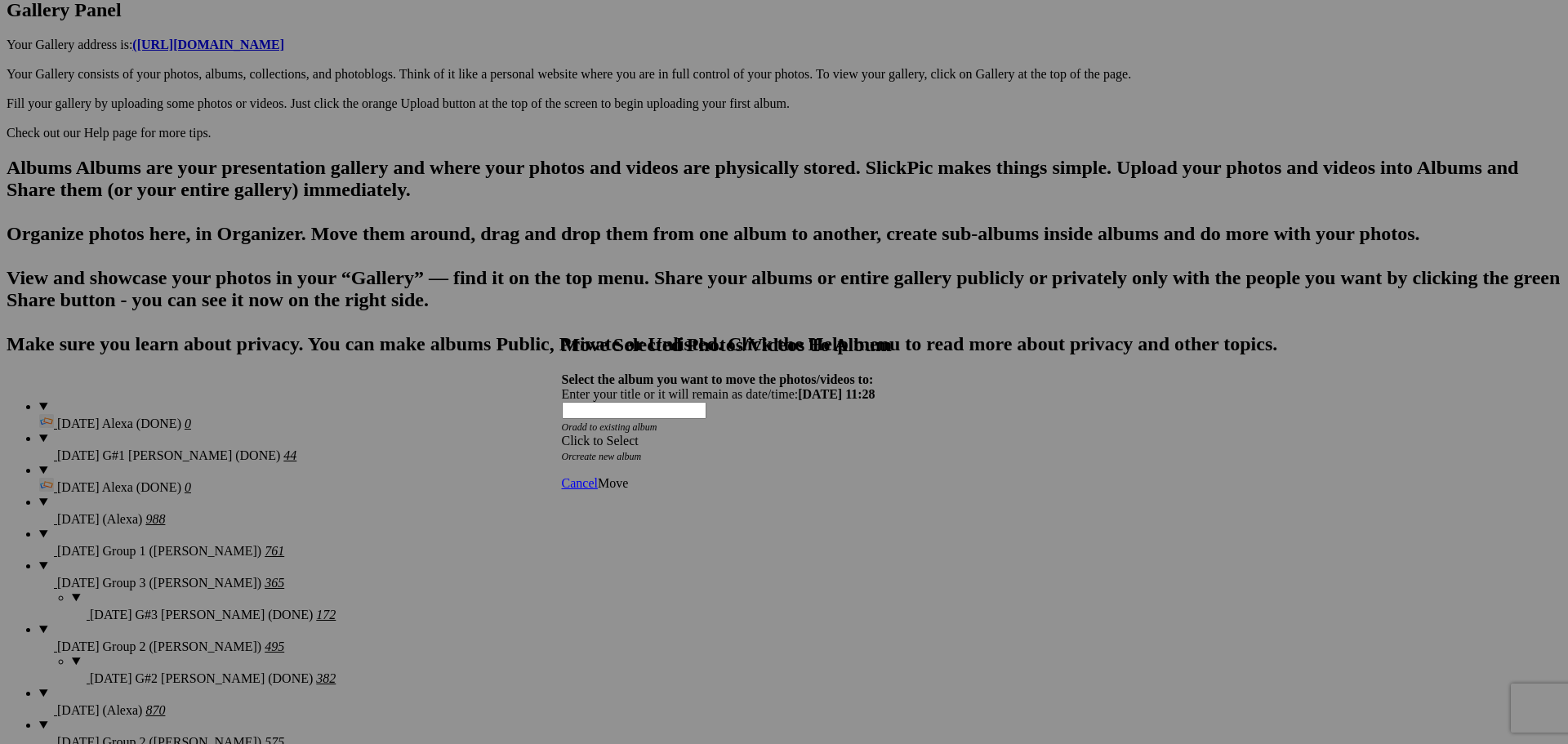
click at [562, 318] on link at bounding box center [562, 318] width 0 height 0
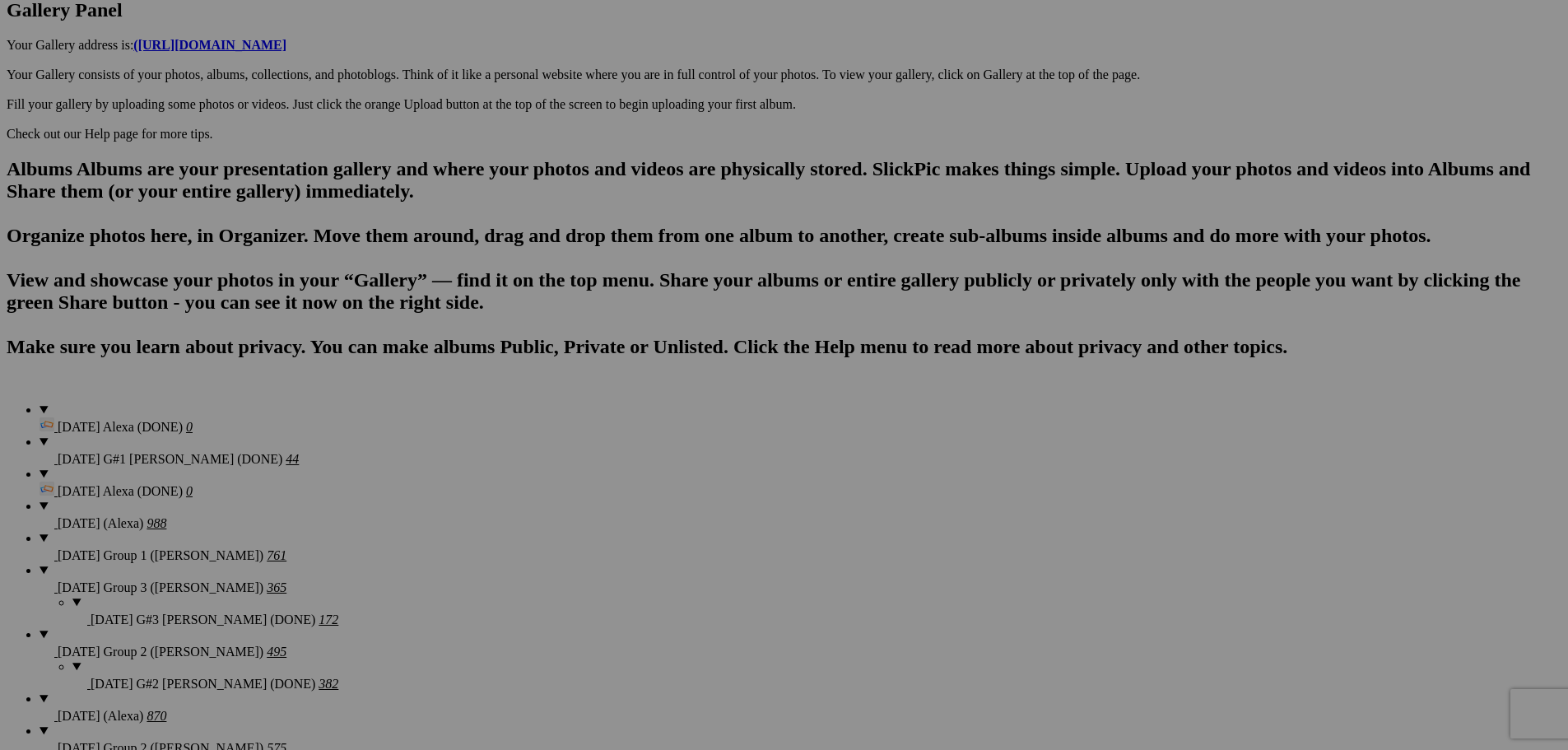
type textarea "<!-- [DOMAIN_NAME] image hosting. HTML Bulk Share code Starts Here --> <div sty…"
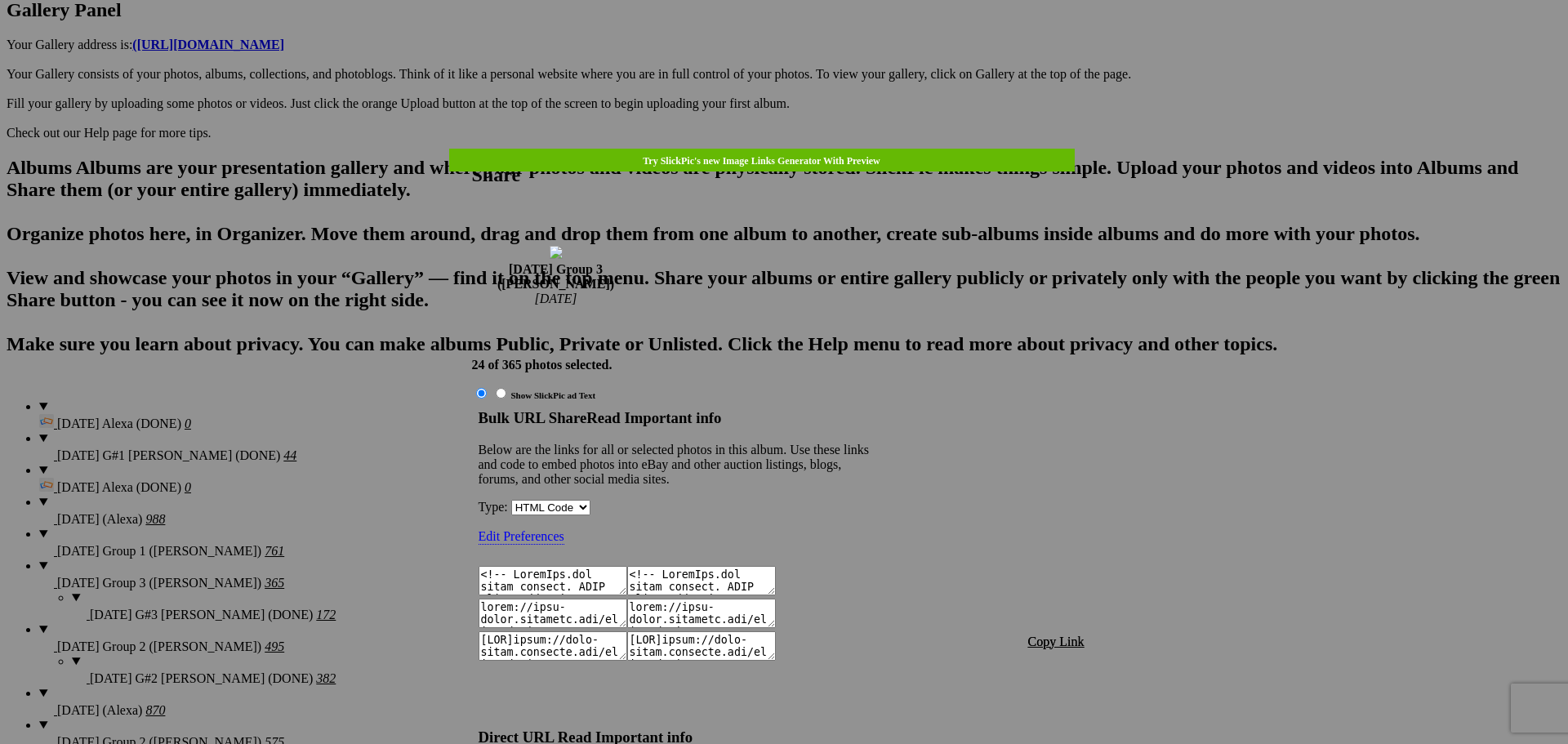
click at [1047, 635] on span "Copy Link" at bounding box center [1056, 642] width 56 height 14
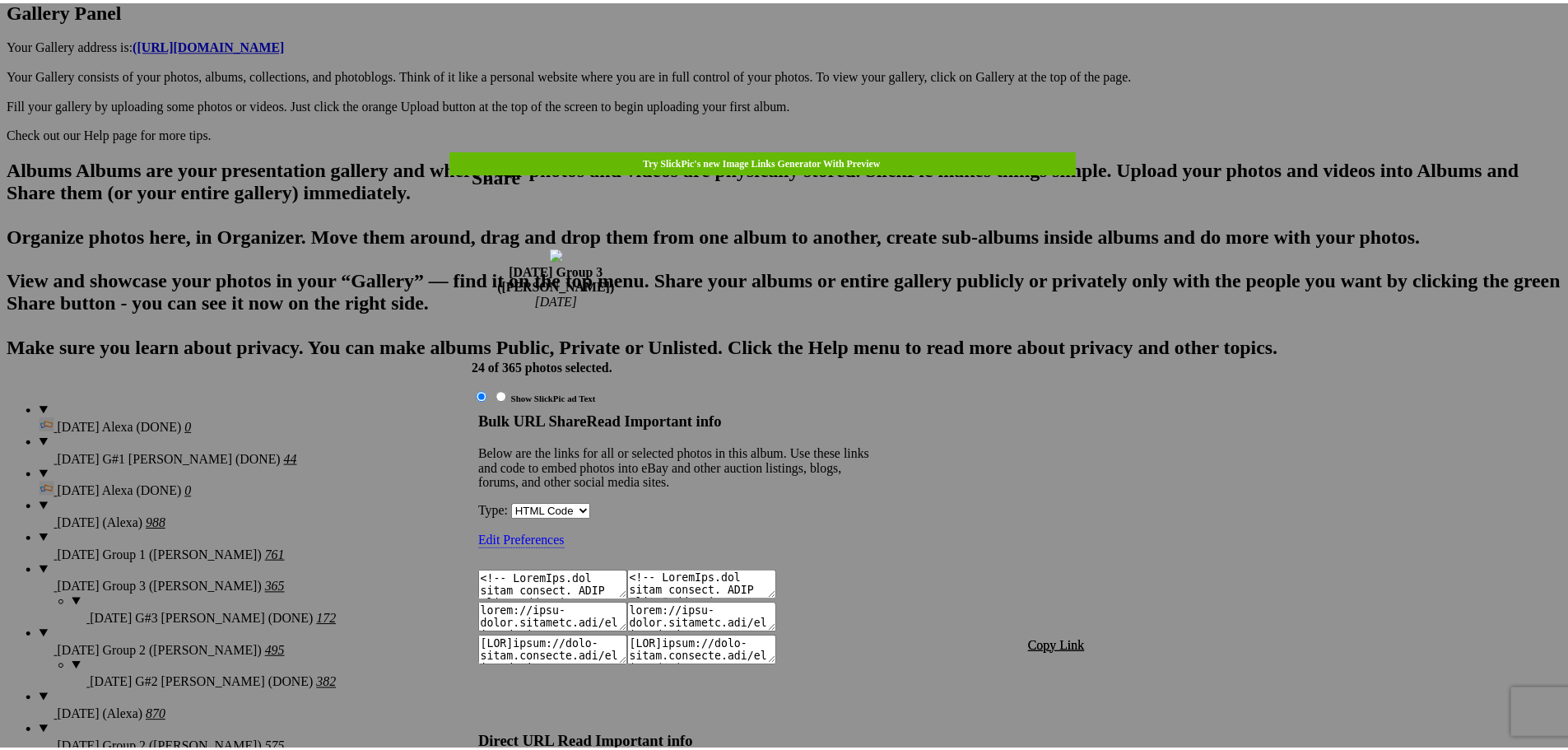
scroll to position [1265, 0]
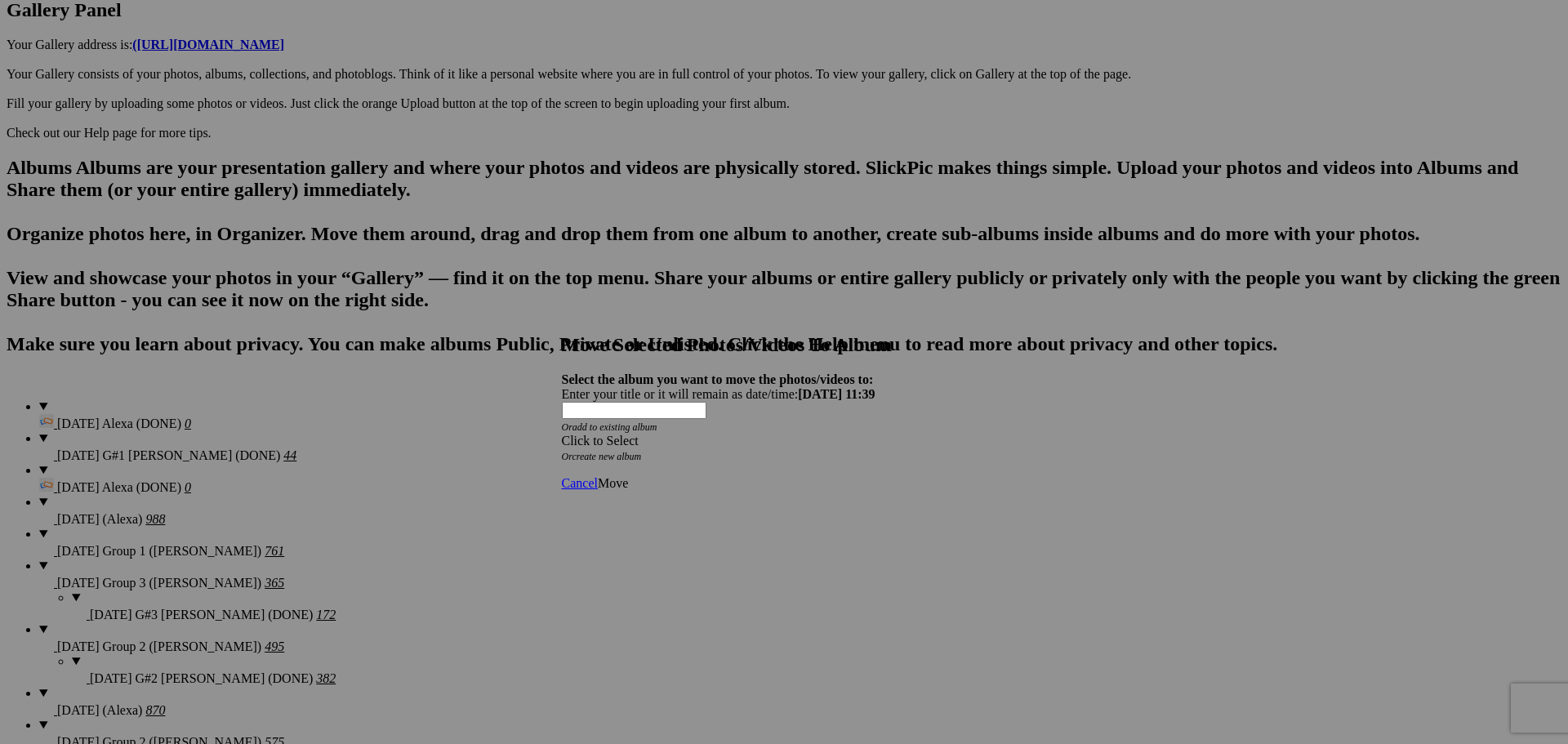
click at [823, 434] on div "Click to Select" at bounding box center [778, 441] width 433 height 15
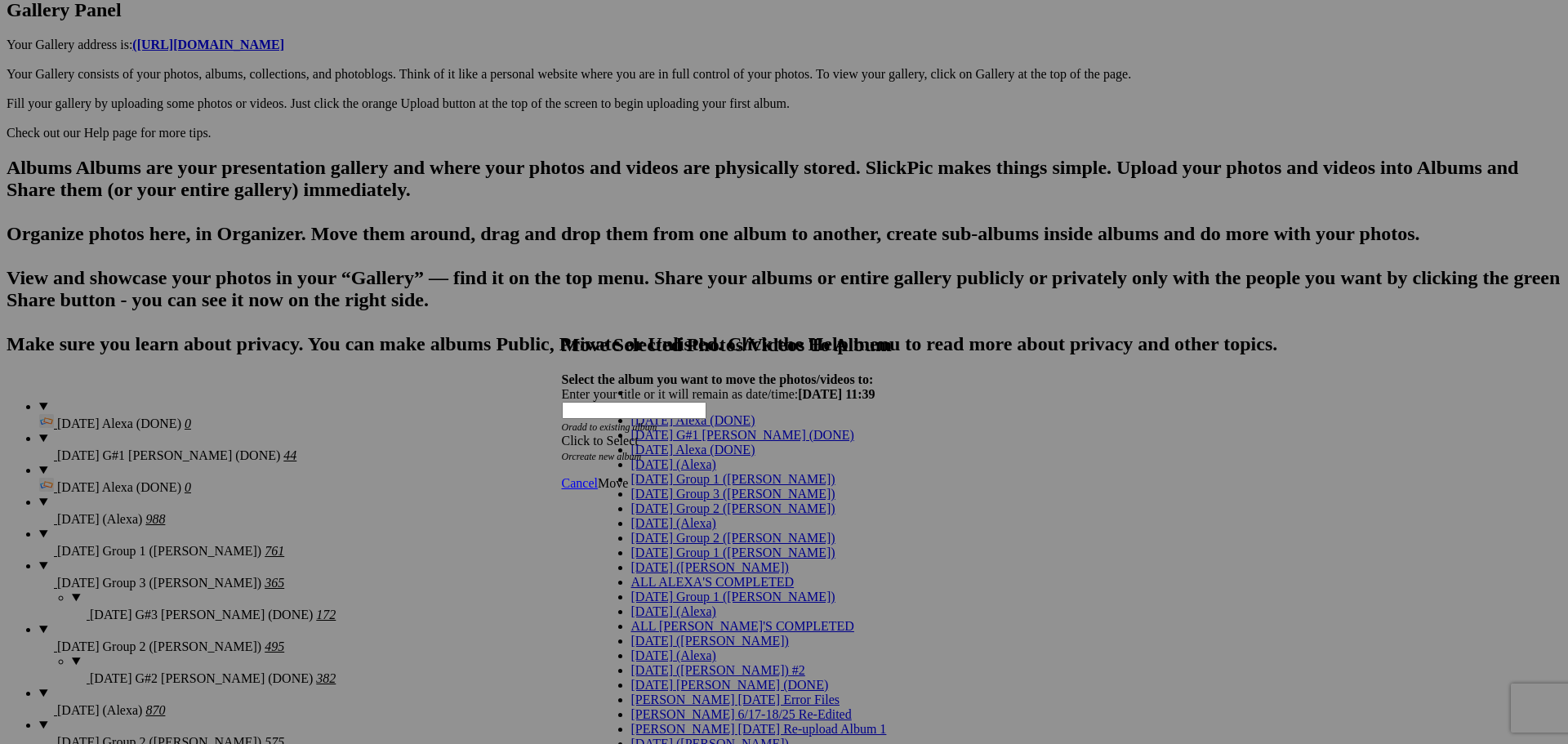
click at [720, 501] on link "[DATE] Group 3 ([PERSON_NAME])" at bounding box center [733, 494] width 204 height 14
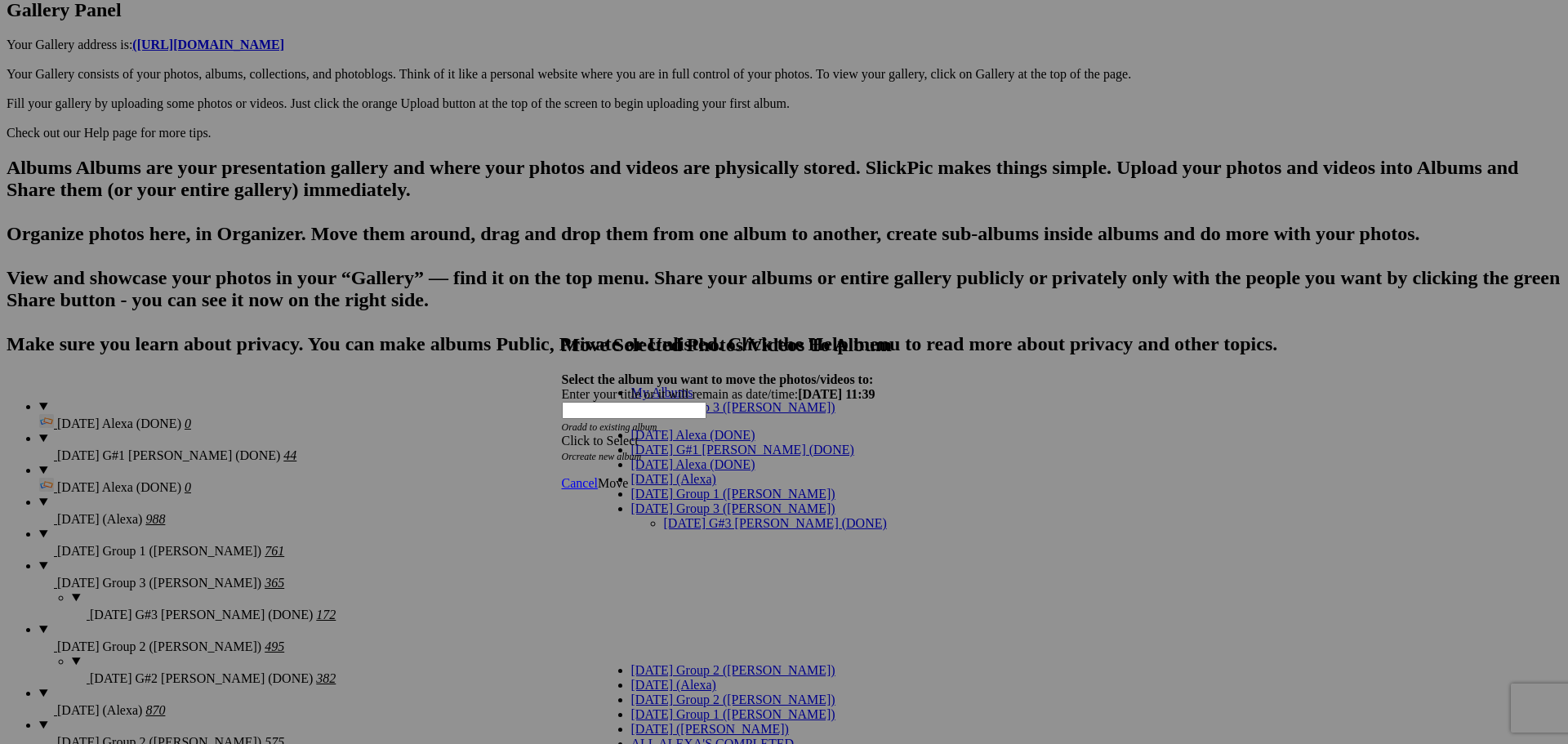
click at [774, 516] on link "[DATE] G#3 [PERSON_NAME] (DONE)" at bounding box center [776, 523] width 223 height 14
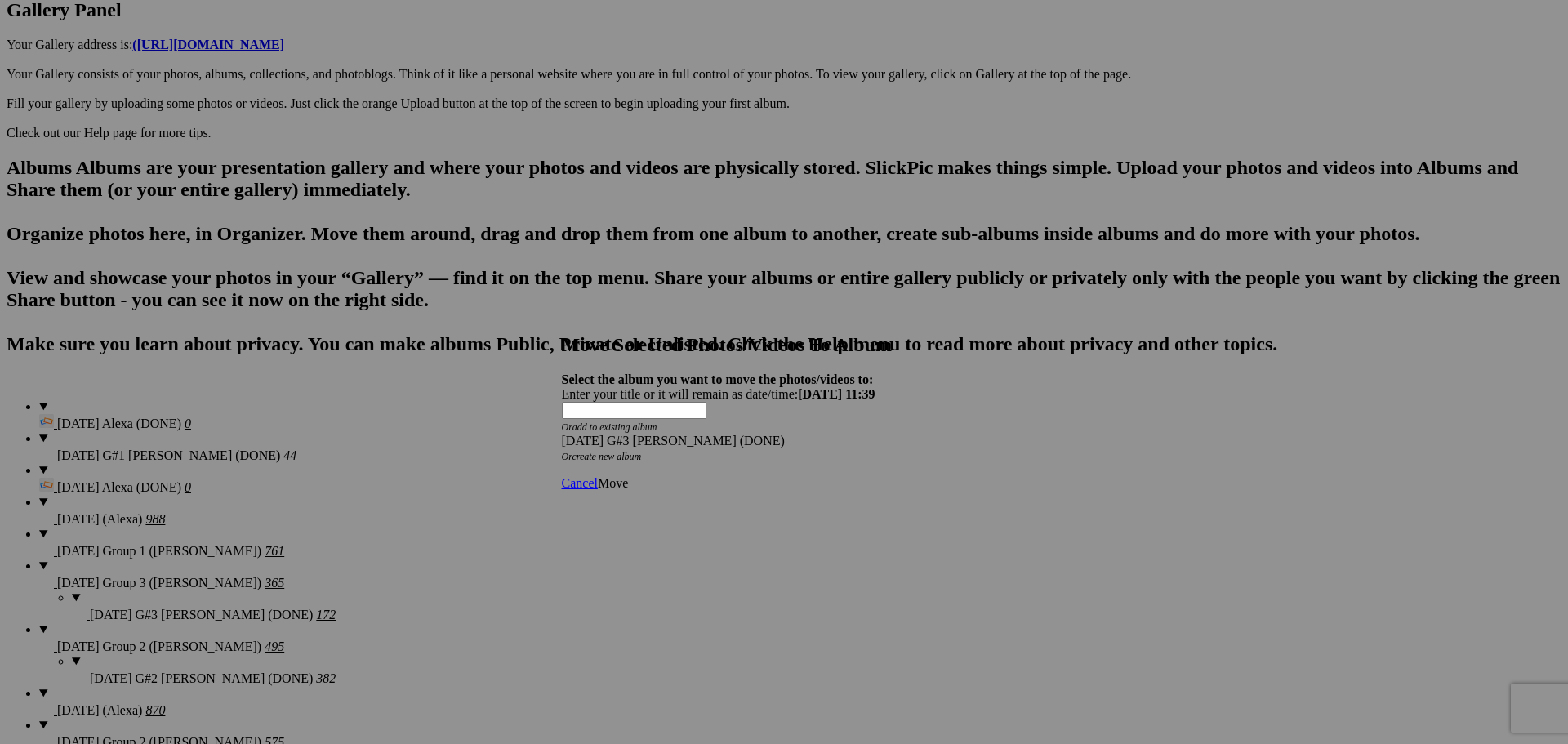
click at [628, 476] on span "Move" at bounding box center [612, 483] width 30 height 14
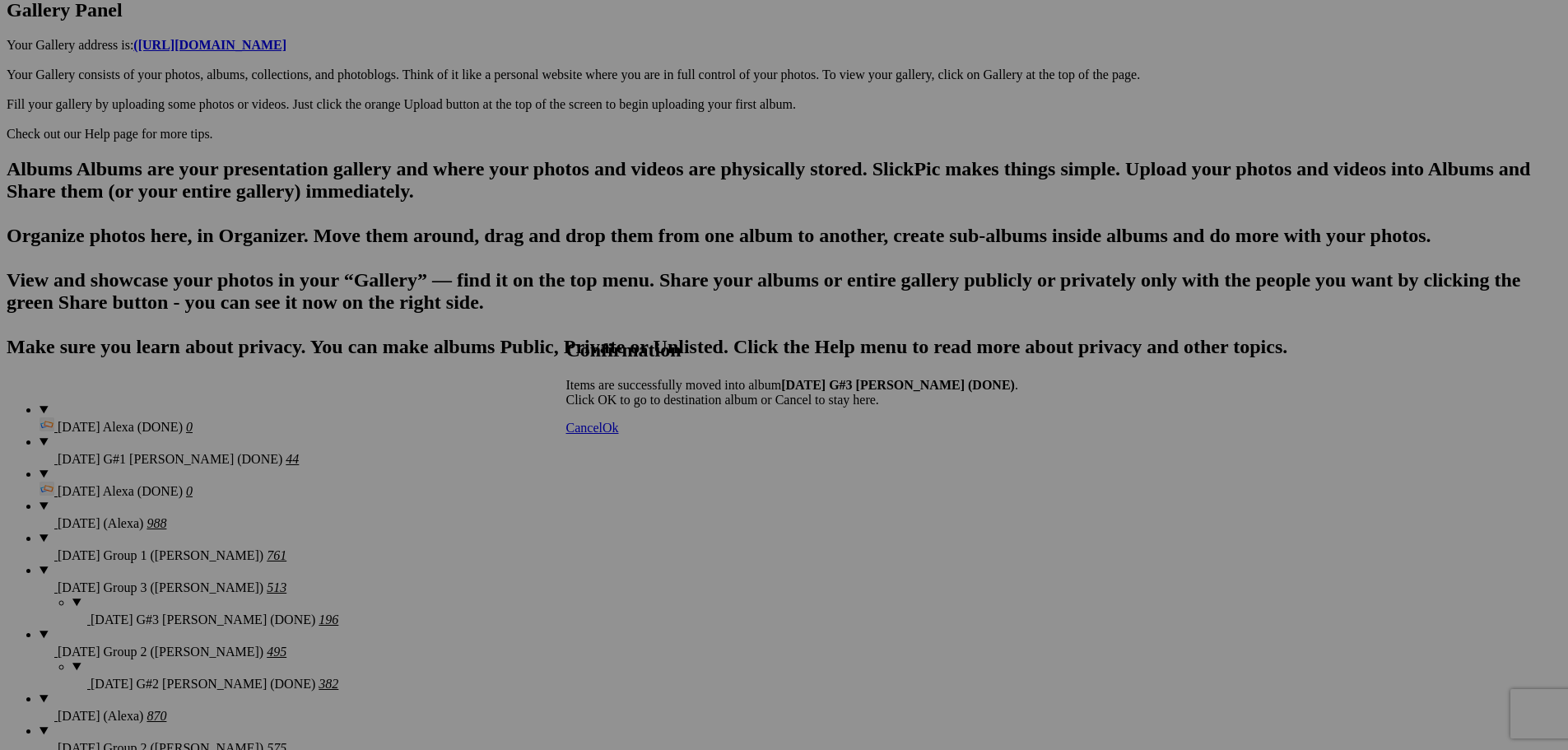
click at [602, 435] on span "Cancel" at bounding box center [585, 428] width 37 height 14
